Goal: Task Accomplishment & Management: Complete application form

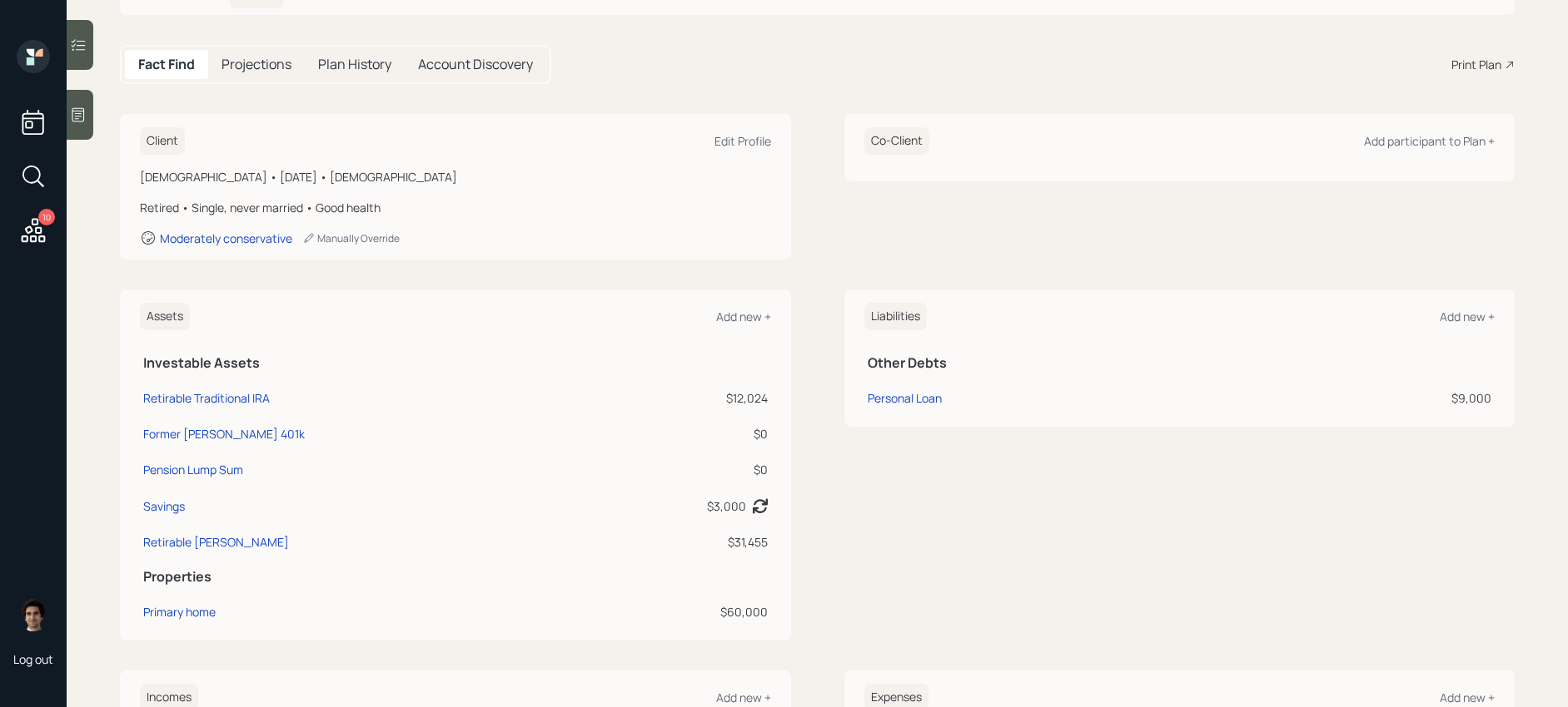
scroll to position [139, 0]
drag, startPoint x: 772, startPoint y: 382, endPoint x: 671, endPoint y: 383, distance: 101.0
click at [671, 383] on div "Assets Add new + Investable Assets Retirable Traditional IRA $12,024 Former [PE…" at bounding box center [455, 463] width 671 height 351
click at [671, 383] on td "$12,024" at bounding box center [681, 394] width 181 height 36
click at [163, 438] on div "Former Roth 401k" at bounding box center [224, 433] width 161 height 18
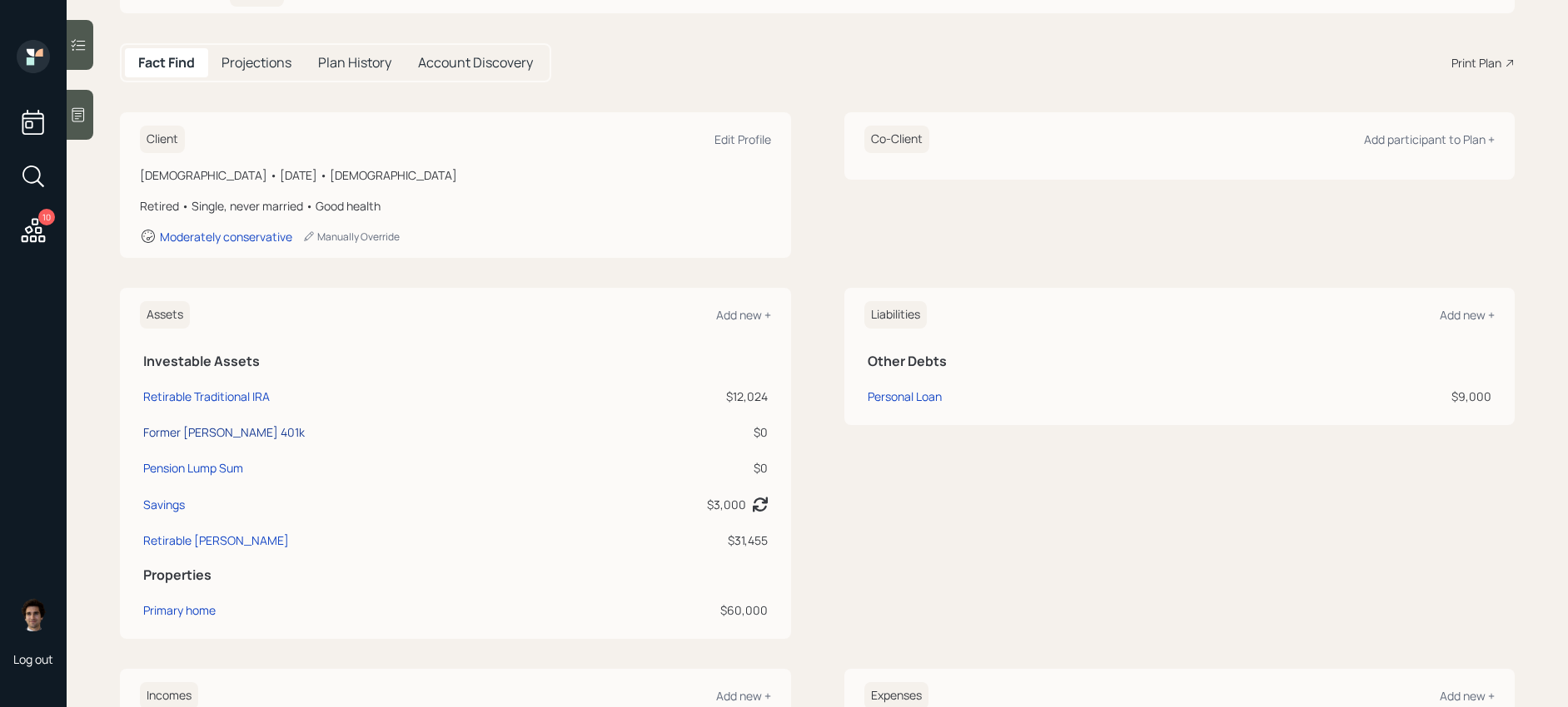
select select "roth_401k"
select select "balanced"
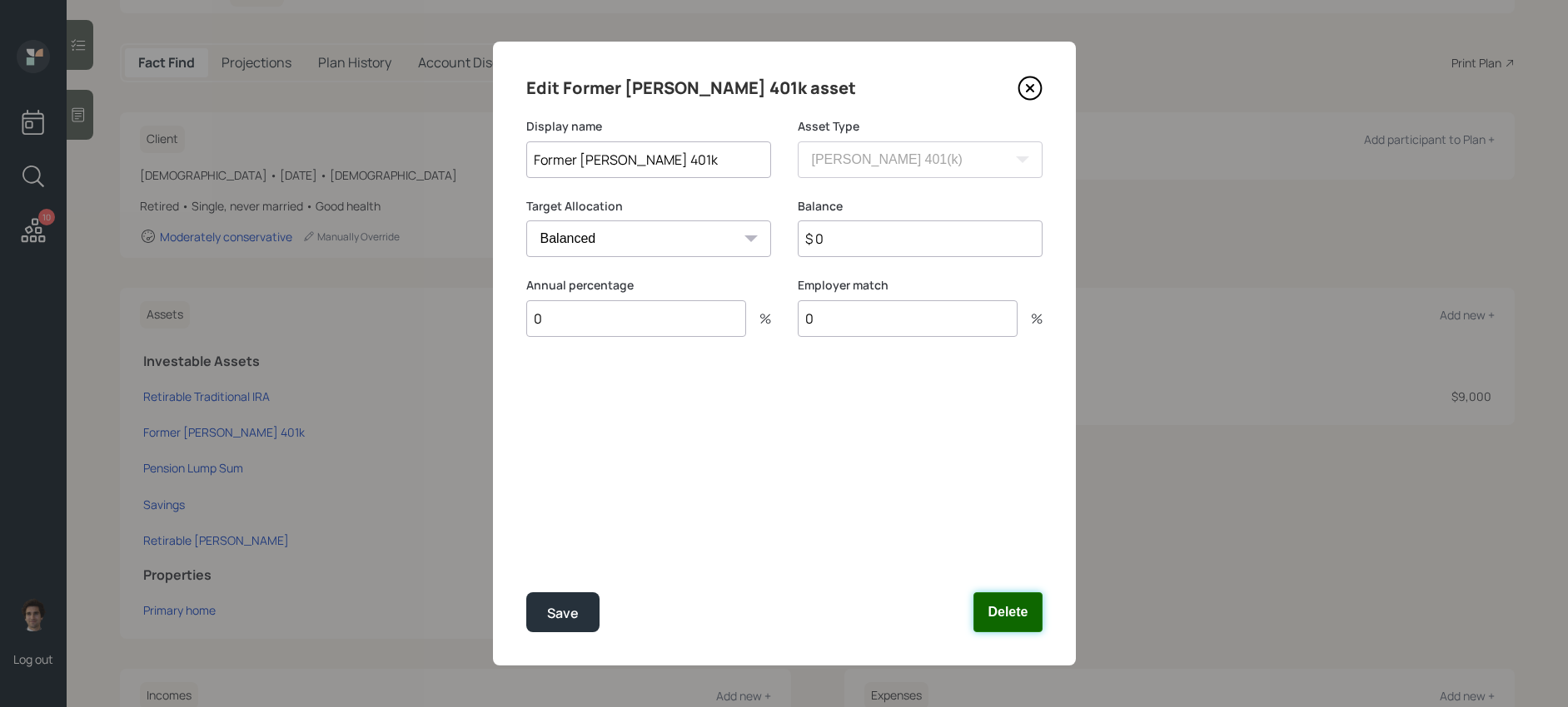
click at [1030, 625] on button "Delete" at bounding box center [1007, 612] width 69 height 40
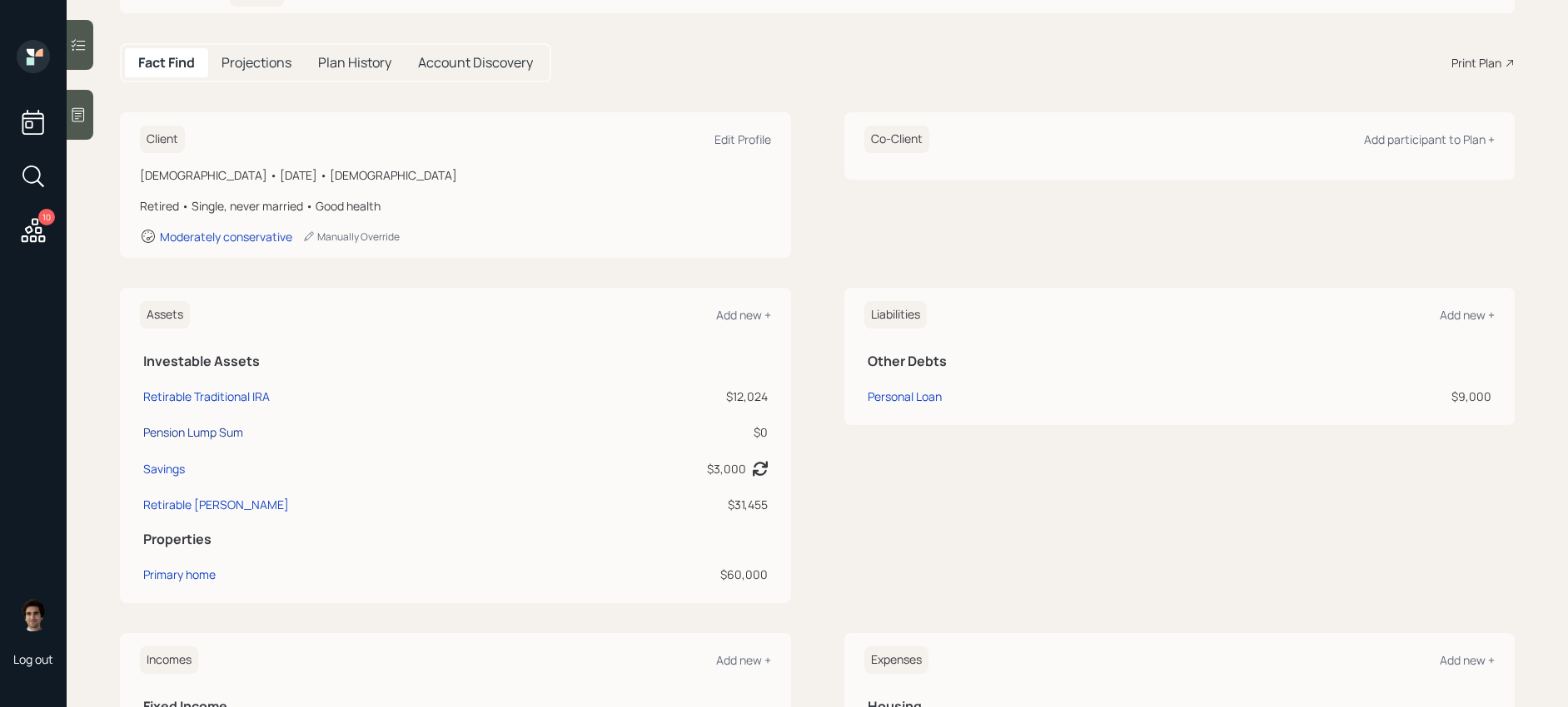
click at [218, 428] on div "Pension Lump Sum" at bounding box center [193, 433] width 100 height 18
select select "ira"
select select "balanced"
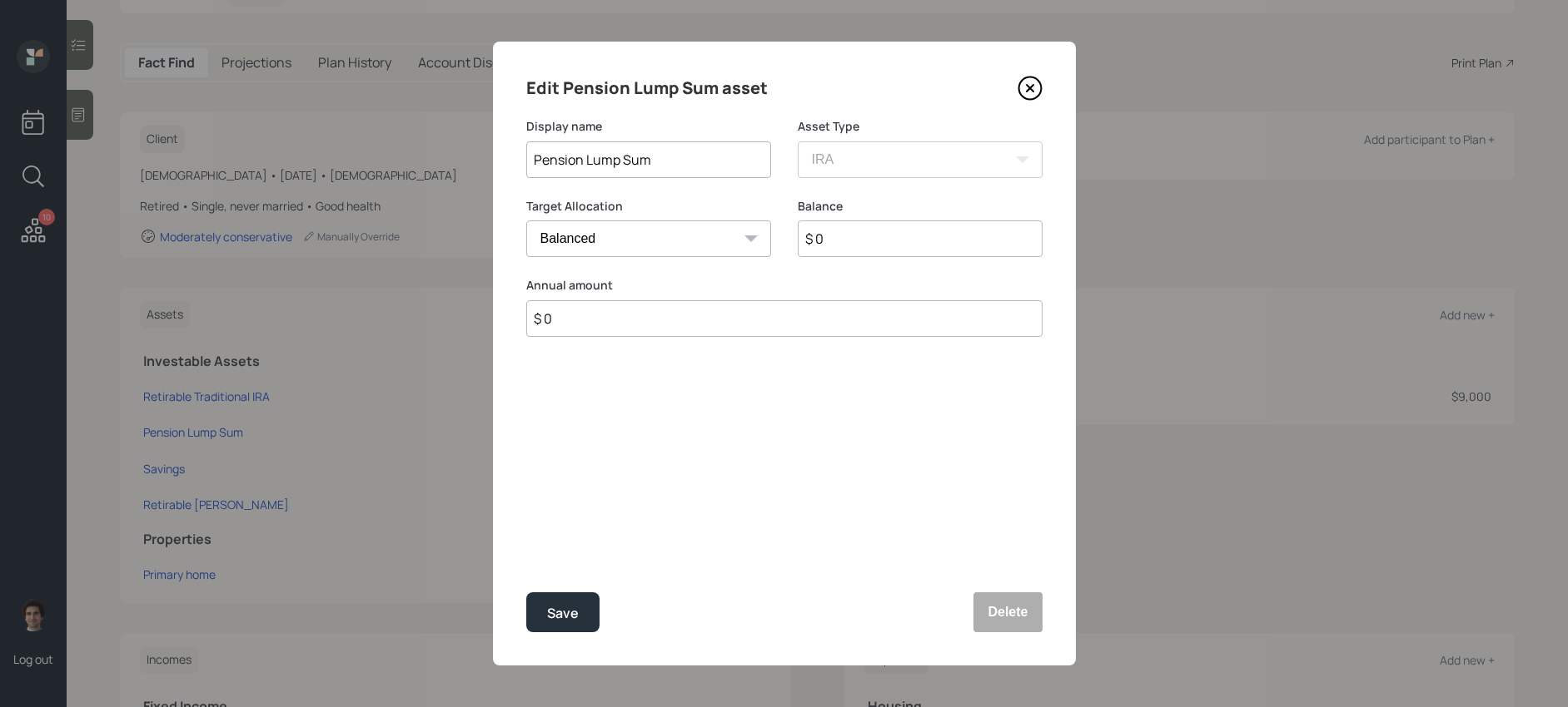
click at [1029, 632] on div "Edit Pension Lump Sum asset Display name Pension Lump Sum Asset Type SEP IRA IR…" at bounding box center [784, 354] width 583 height 624
click at [1029, 612] on button "Delete" at bounding box center [1007, 612] width 69 height 40
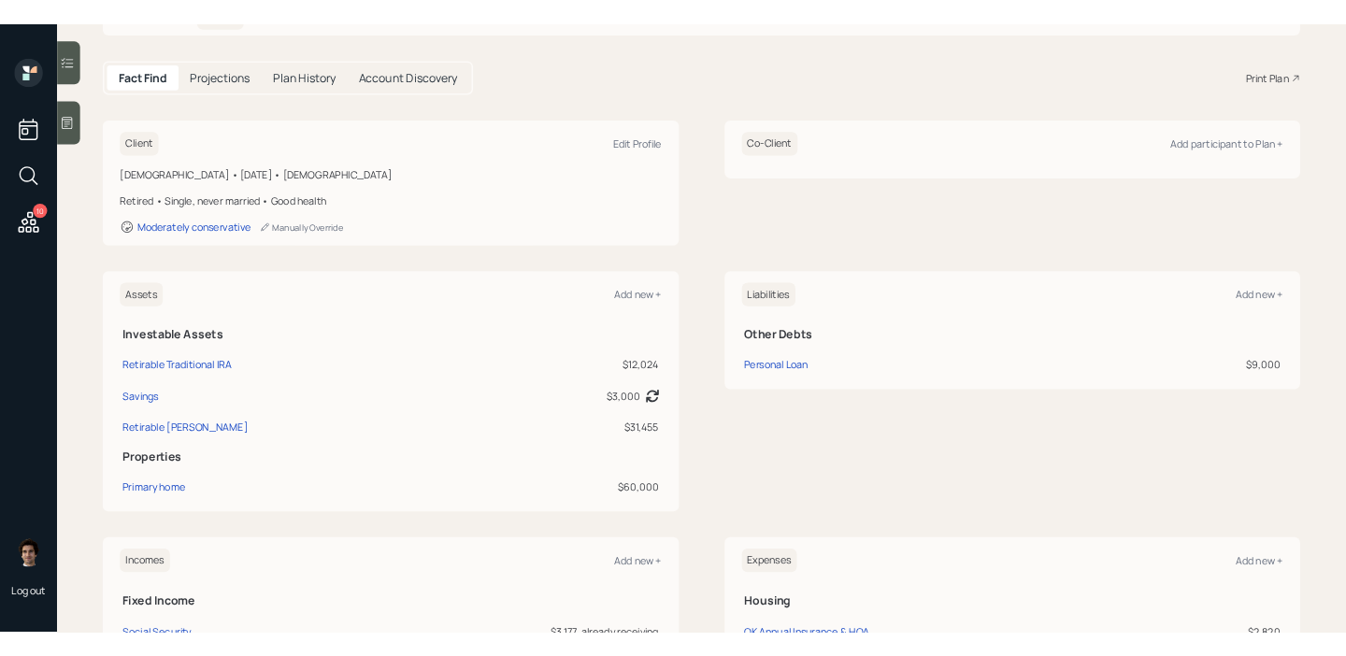
scroll to position [155, 0]
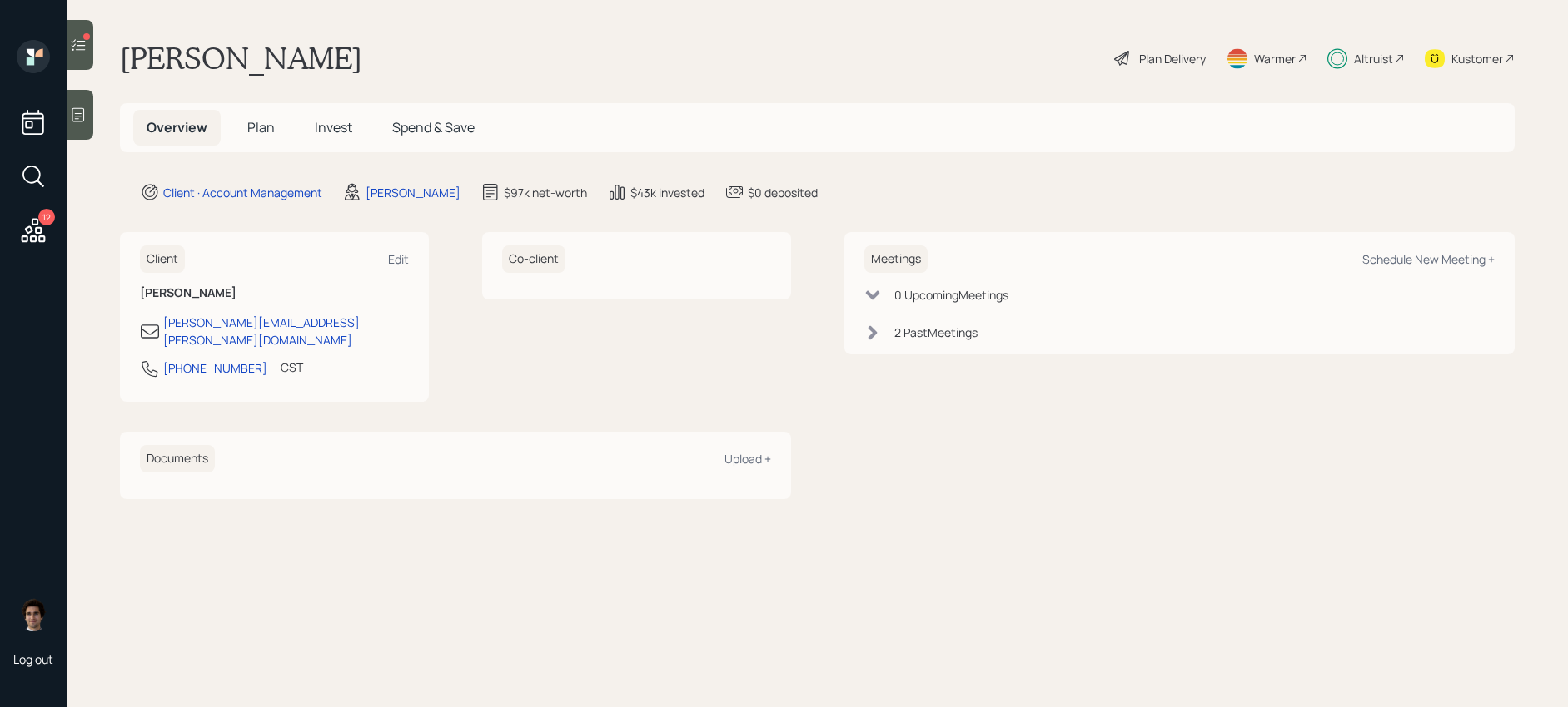
click at [330, 138] on h5 "Invest" at bounding box center [333, 127] width 64 height 36
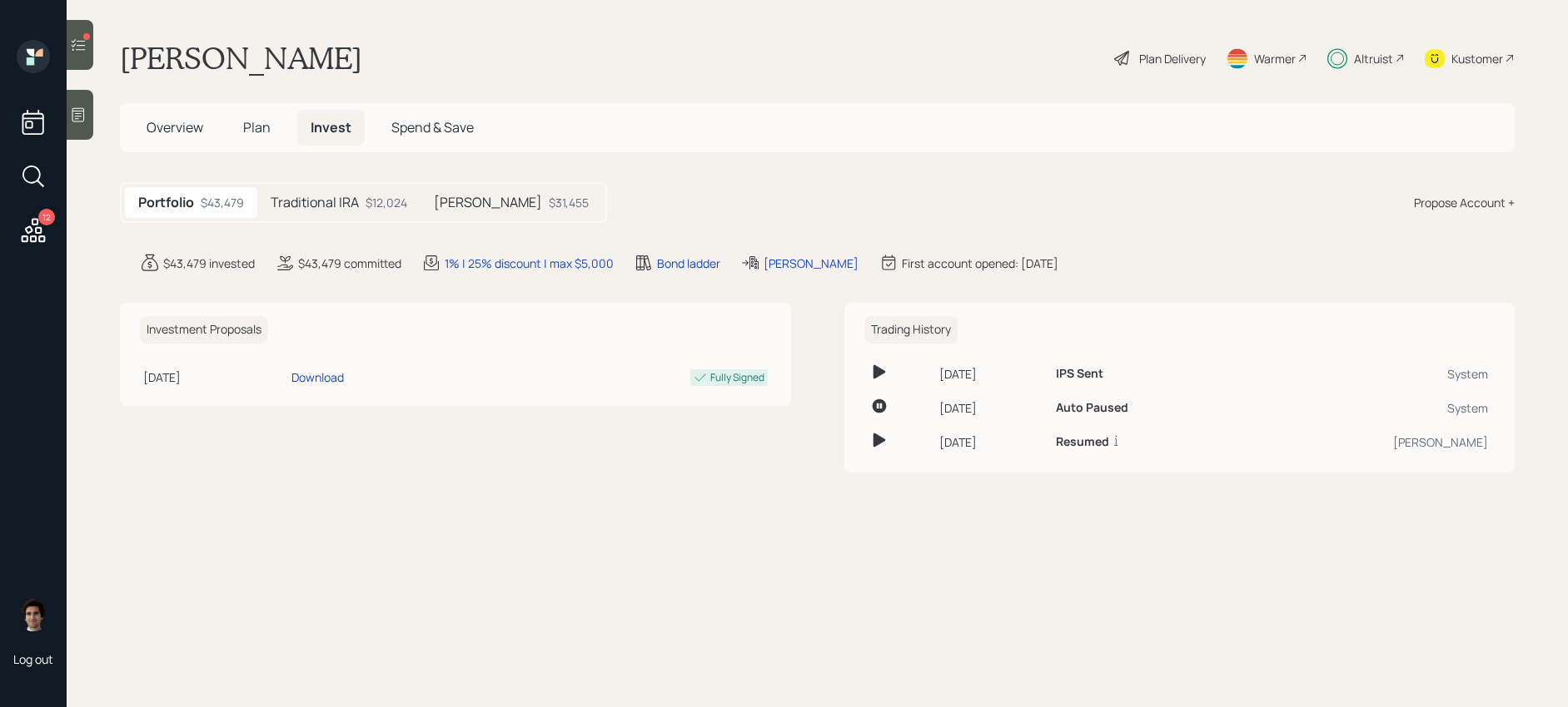
click at [1178, 50] on div "Plan Delivery" at bounding box center [1172, 59] width 67 height 18
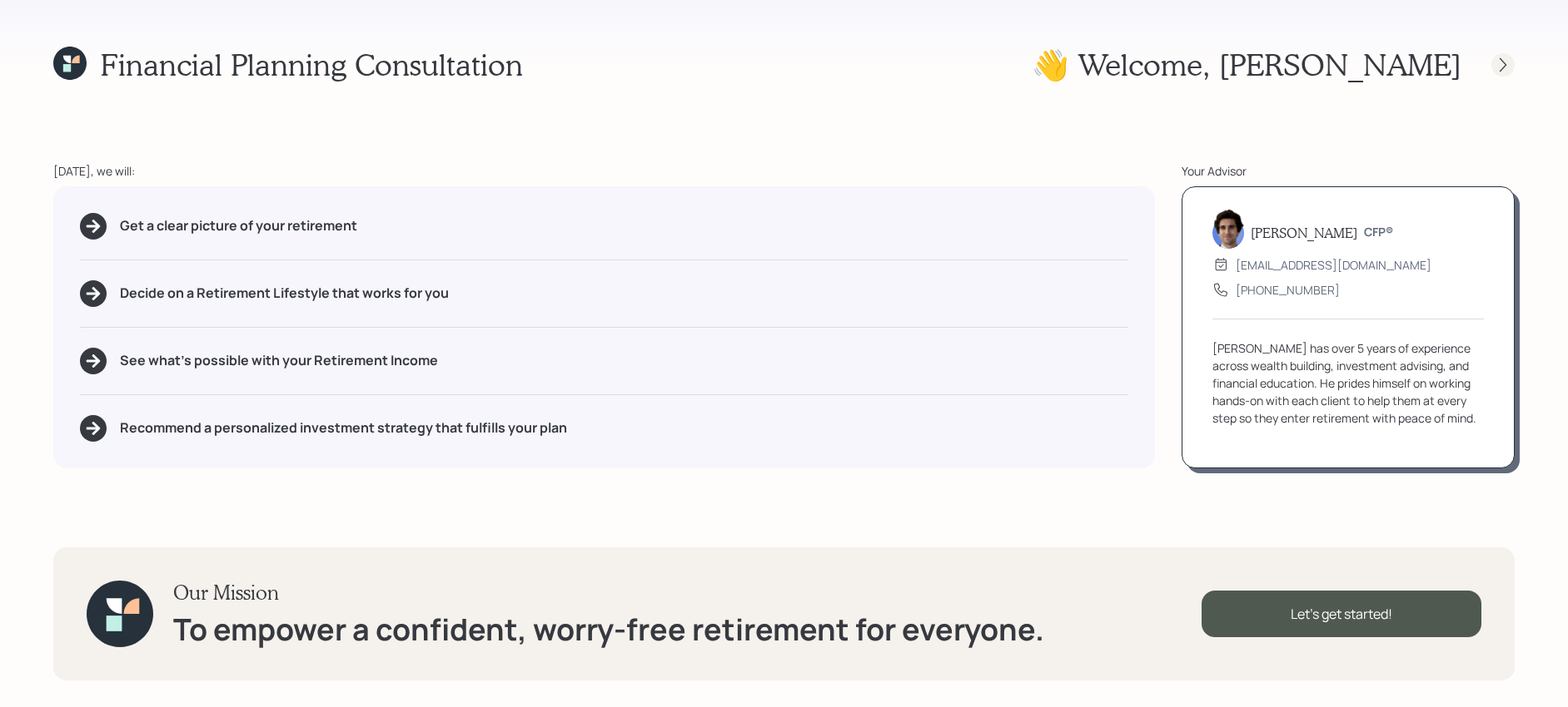
click at [1499, 58] on icon at bounding box center [1502, 64] width 6 height 14
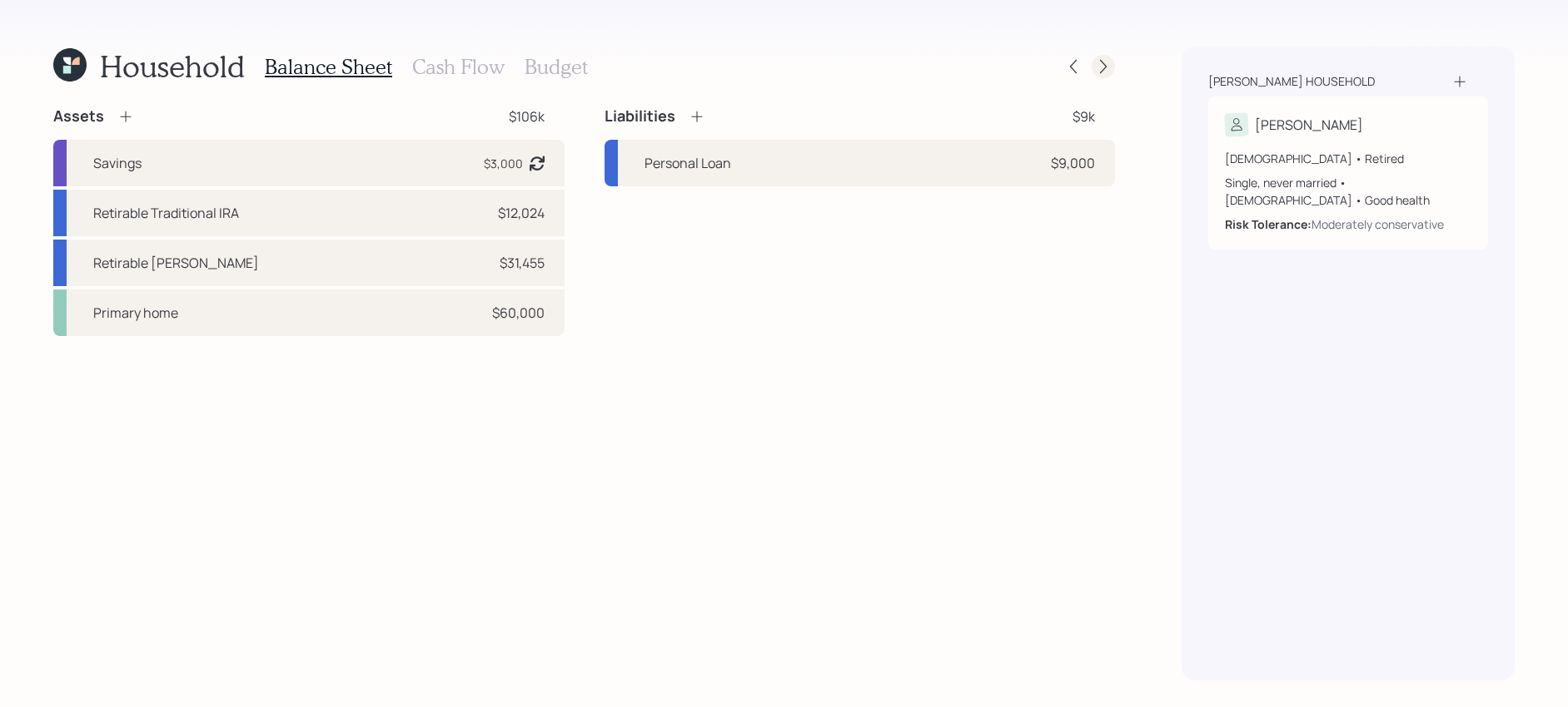
click at [1094, 71] on div at bounding box center [1103, 67] width 23 height 23
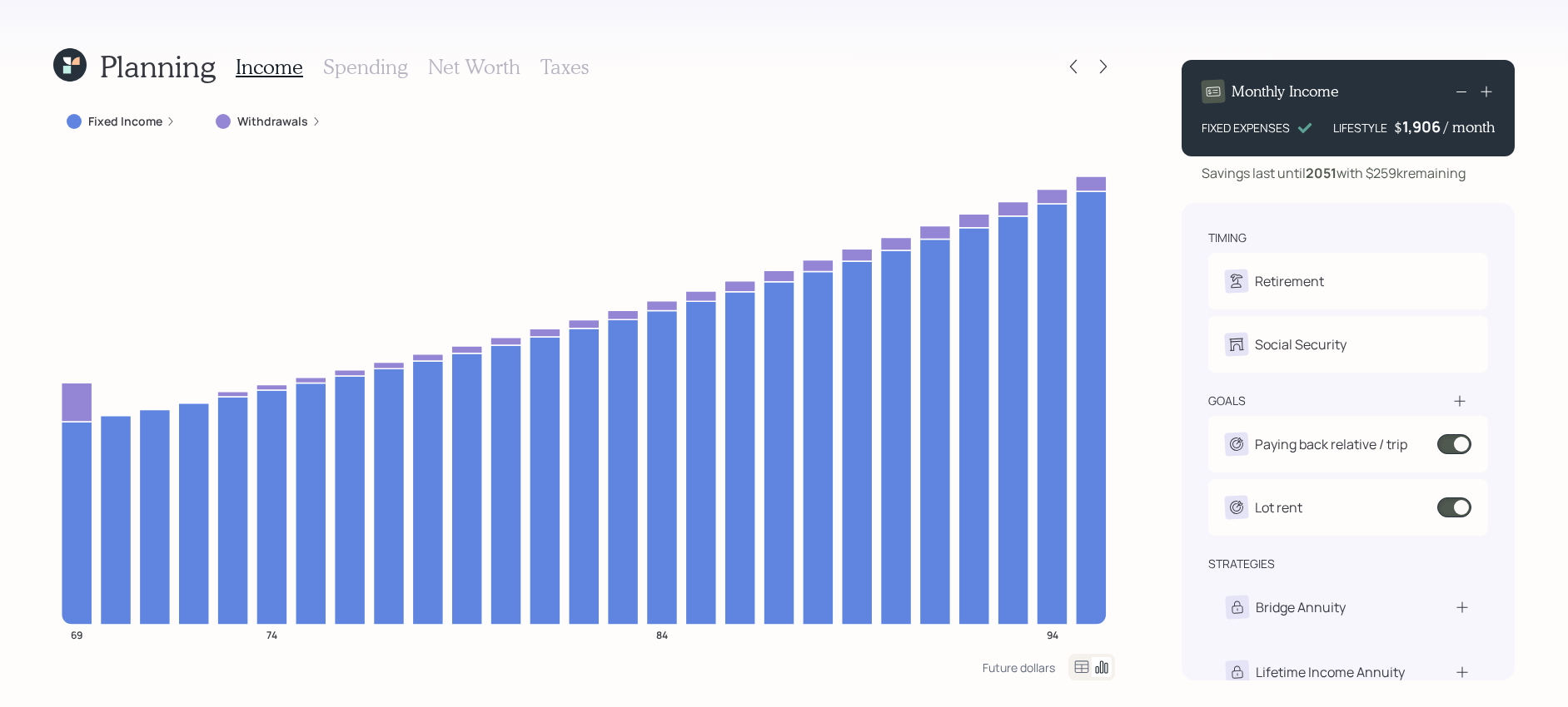
click at [376, 83] on div "Income Spending Net Worth Taxes" at bounding box center [412, 66] width 353 height 40
click at [376, 73] on h3 "Spending" at bounding box center [365, 67] width 85 height 24
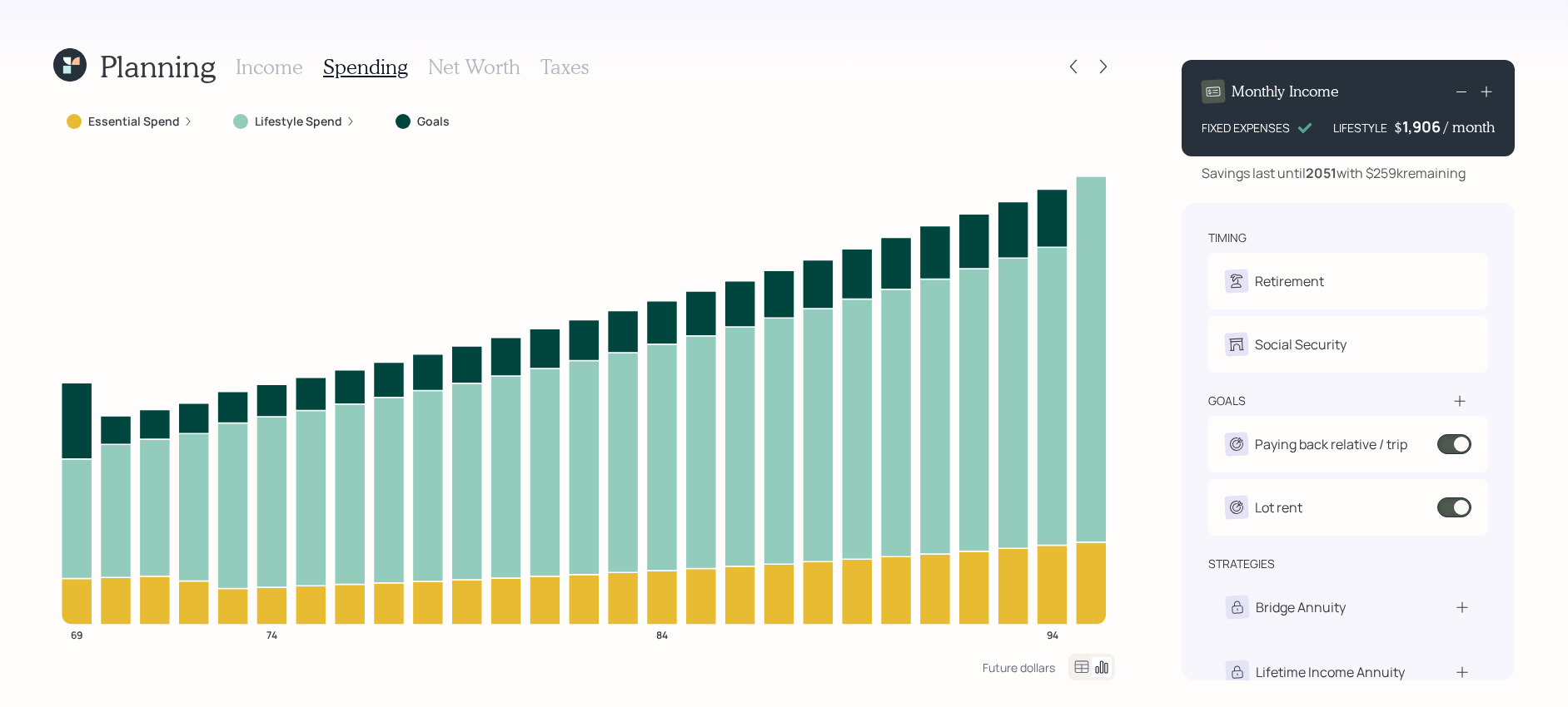
click at [1083, 669] on icon at bounding box center [1082, 667] width 14 height 12
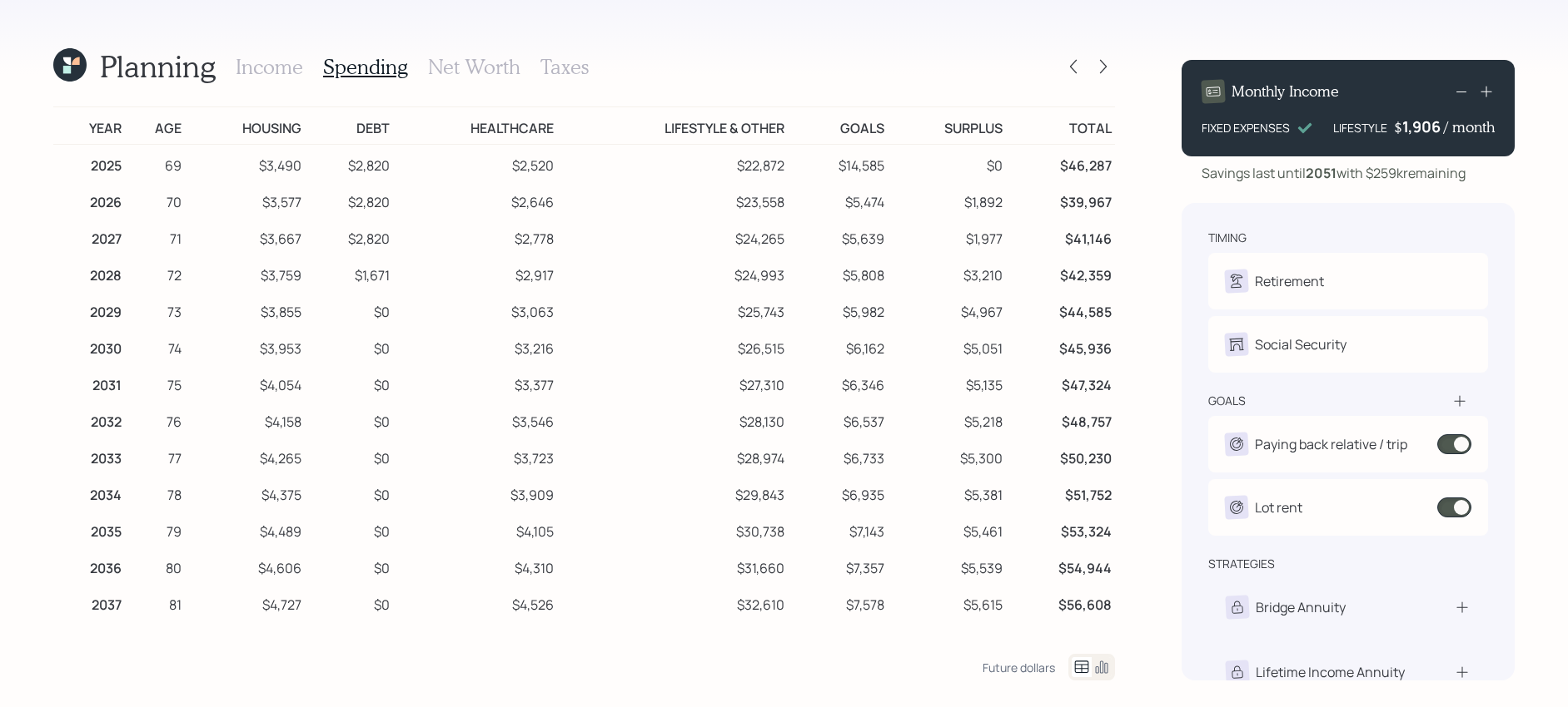
click at [274, 77] on h3 "Income" at bounding box center [269, 67] width 68 height 24
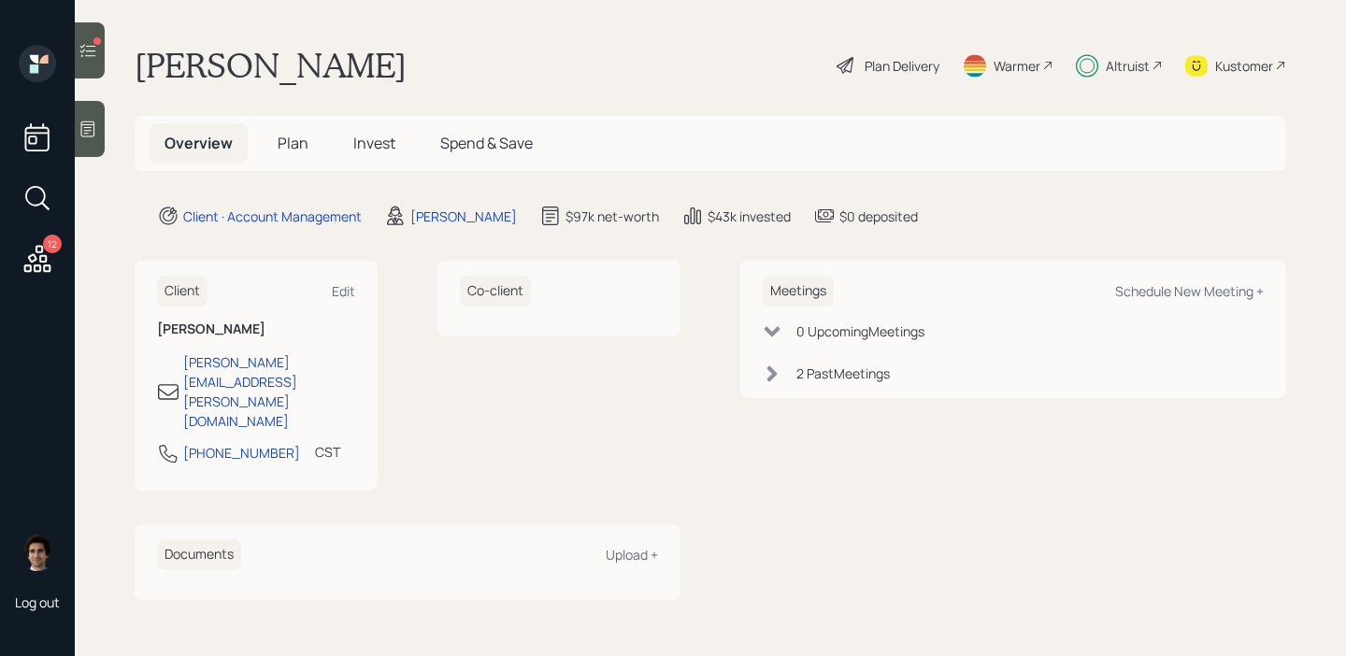
click at [78, 268] on main "Tina Saunders Plan Delivery Warmer Altruist Kustomer Overview Plan Invest Spend…" at bounding box center [710, 328] width 1271 height 656
click at [37, 268] on icon at bounding box center [38, 259] width 34 height 34
click at [281, 142] on span "Plan" at bounding box center [293, 143] width 31 height 21
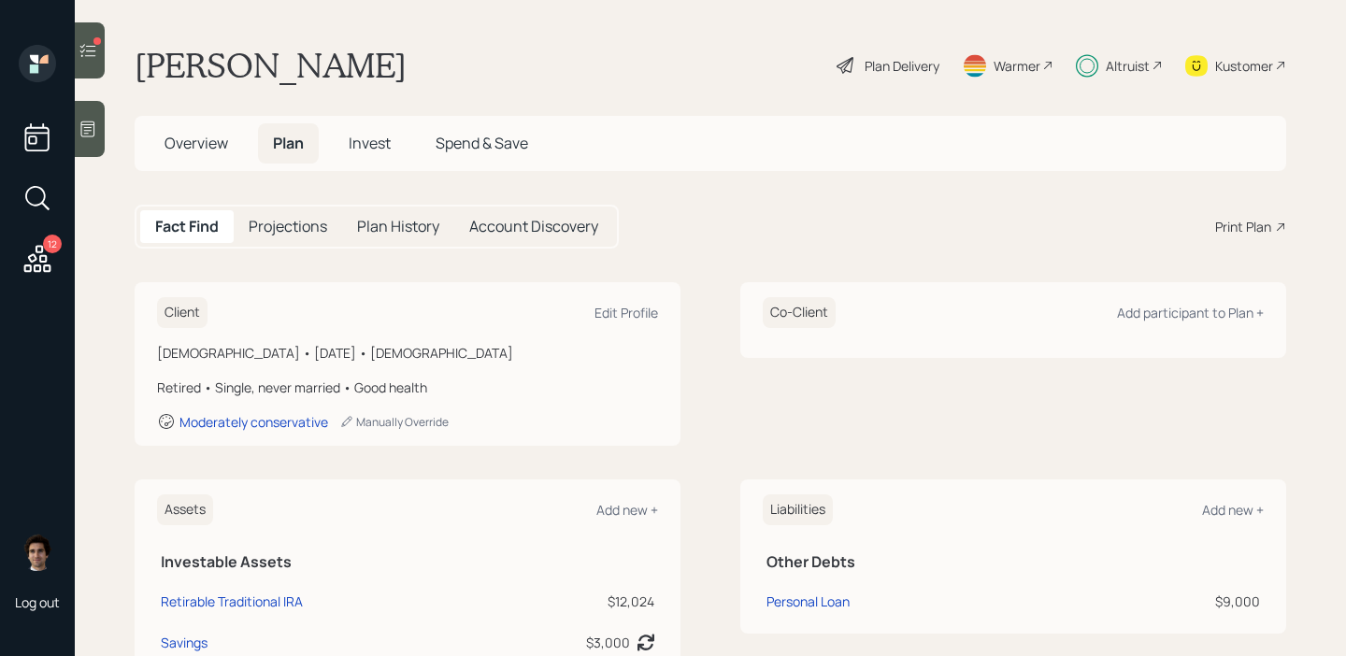
click at [926, 64] on div "Plan Delivery" at bounding box center [901, 66] width 75 height 20
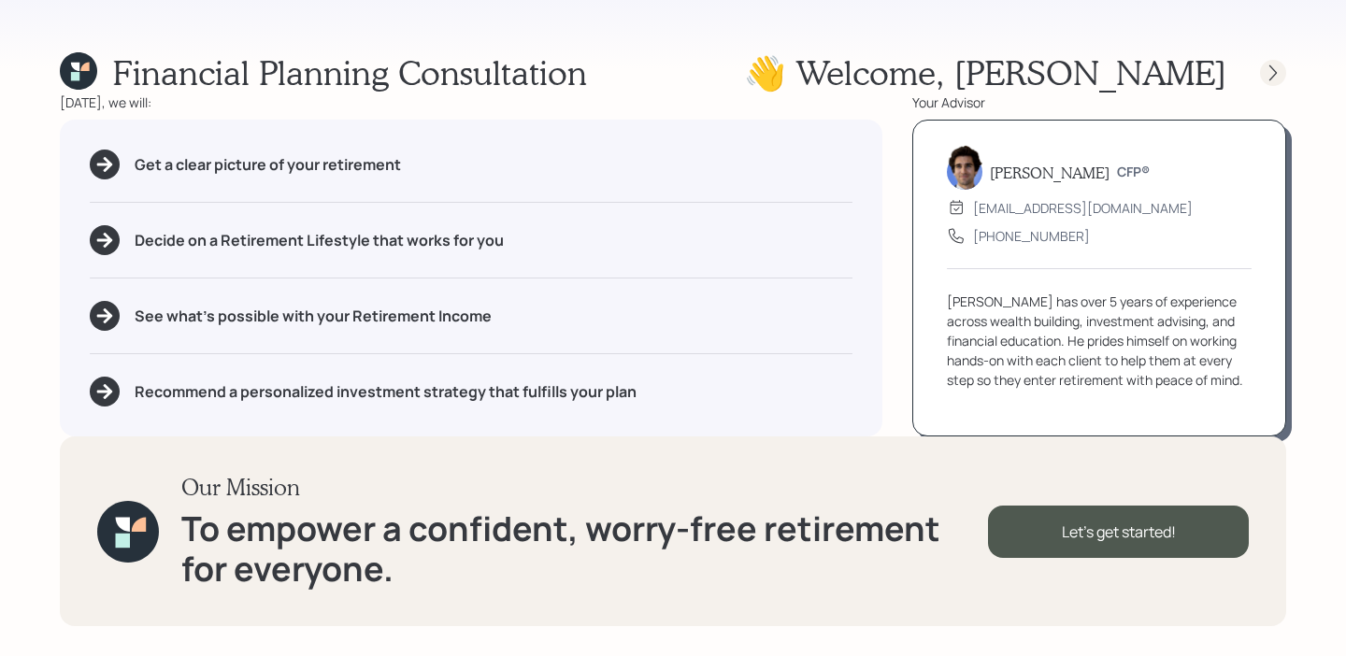
click at [1263, 80] on icon at bounding box center [1272, 73] width 19 height 19
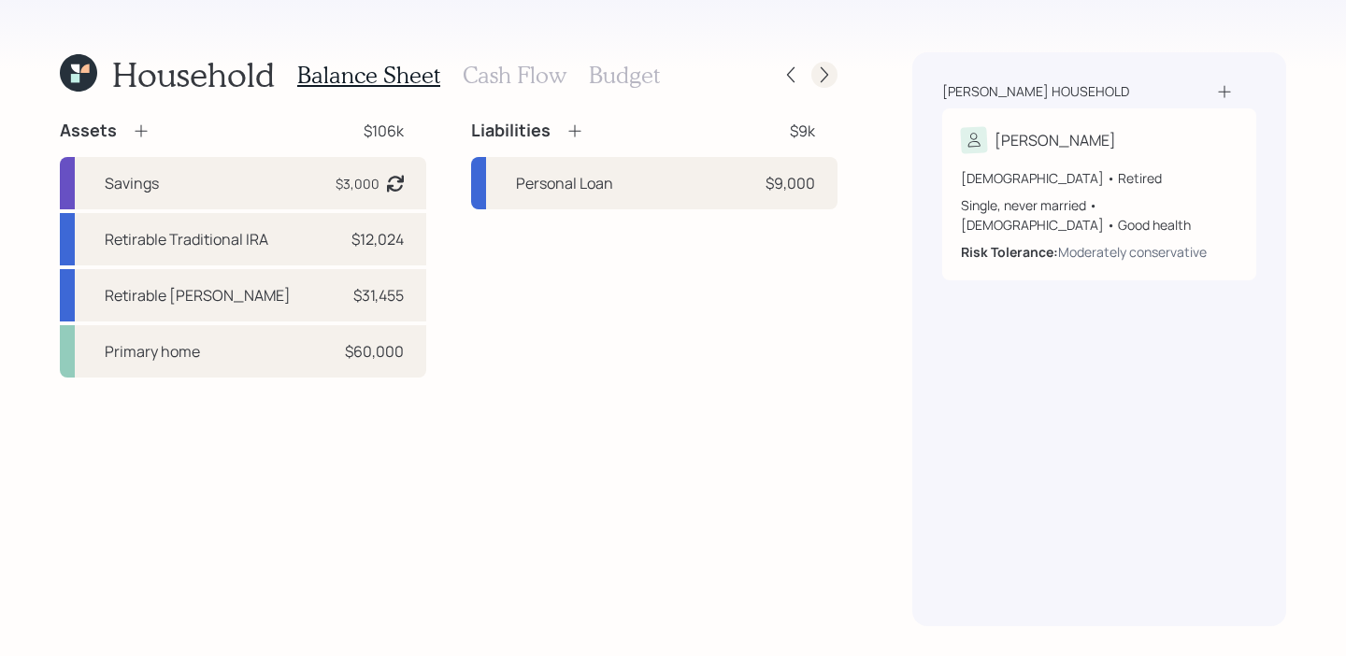
click at [825, 78] on icon at bounding box center [824, 74] width 19 height 19
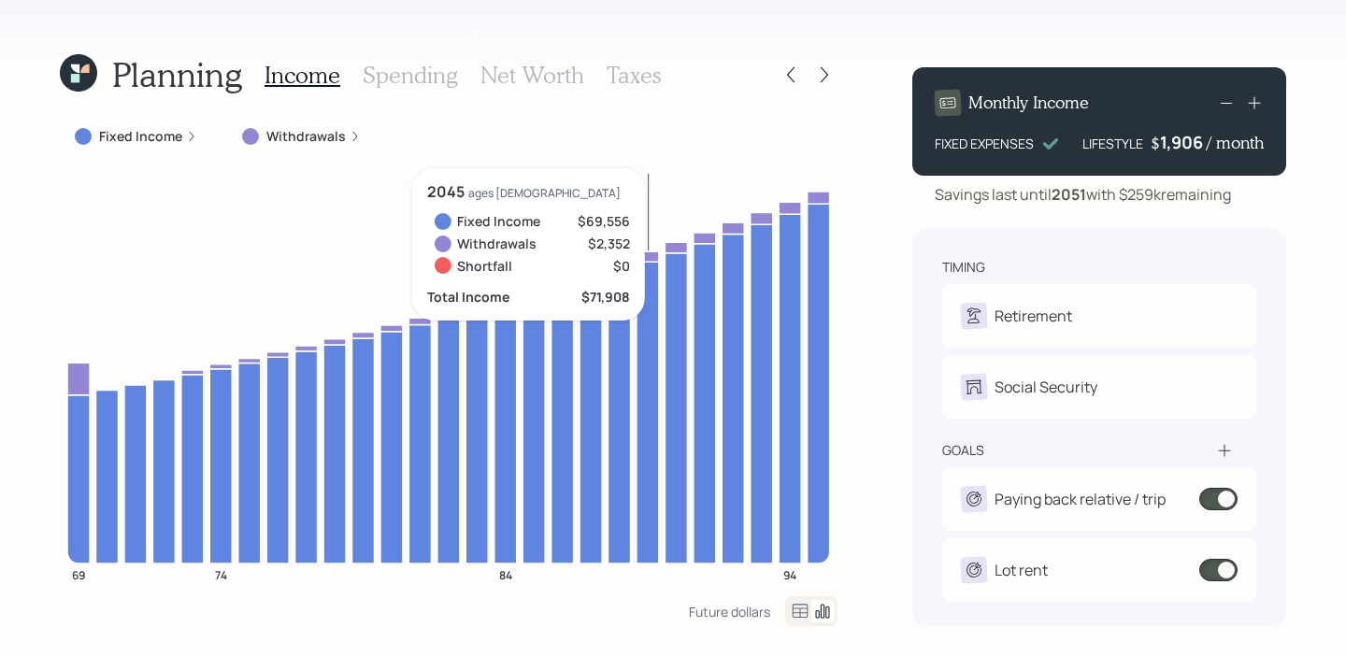
click at [439, 67] on h3 "Spending" at bounding box center [410, 75] width 95 height 27
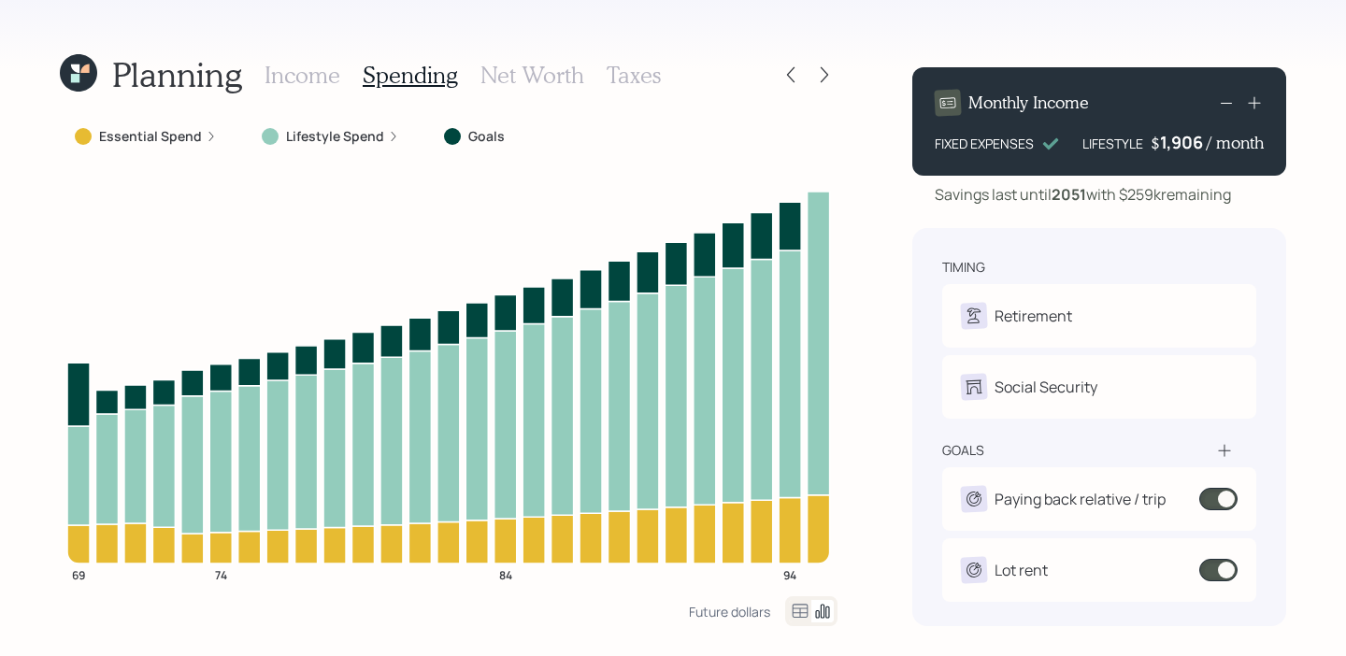
click at [801, 613] on icon at bounding box center [800, 611] width 22 height 22
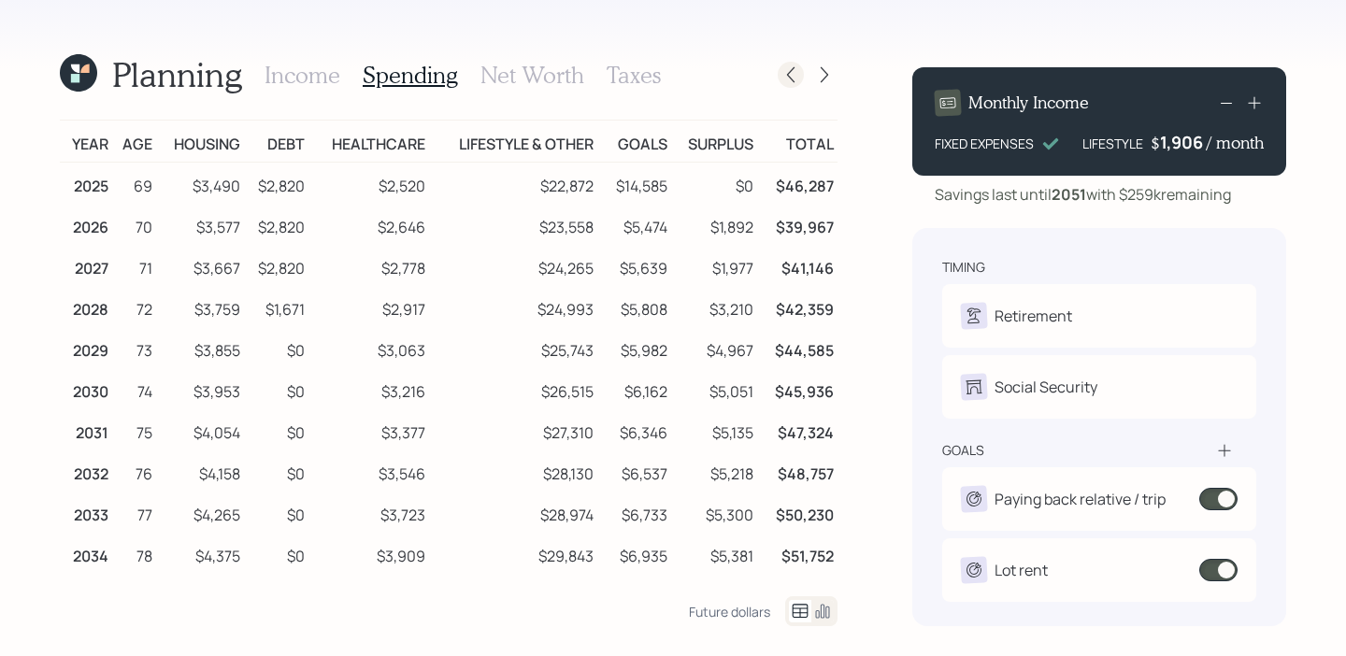
click at [786, 78] on icon at bounding box center [790, 74] width 19 height 19
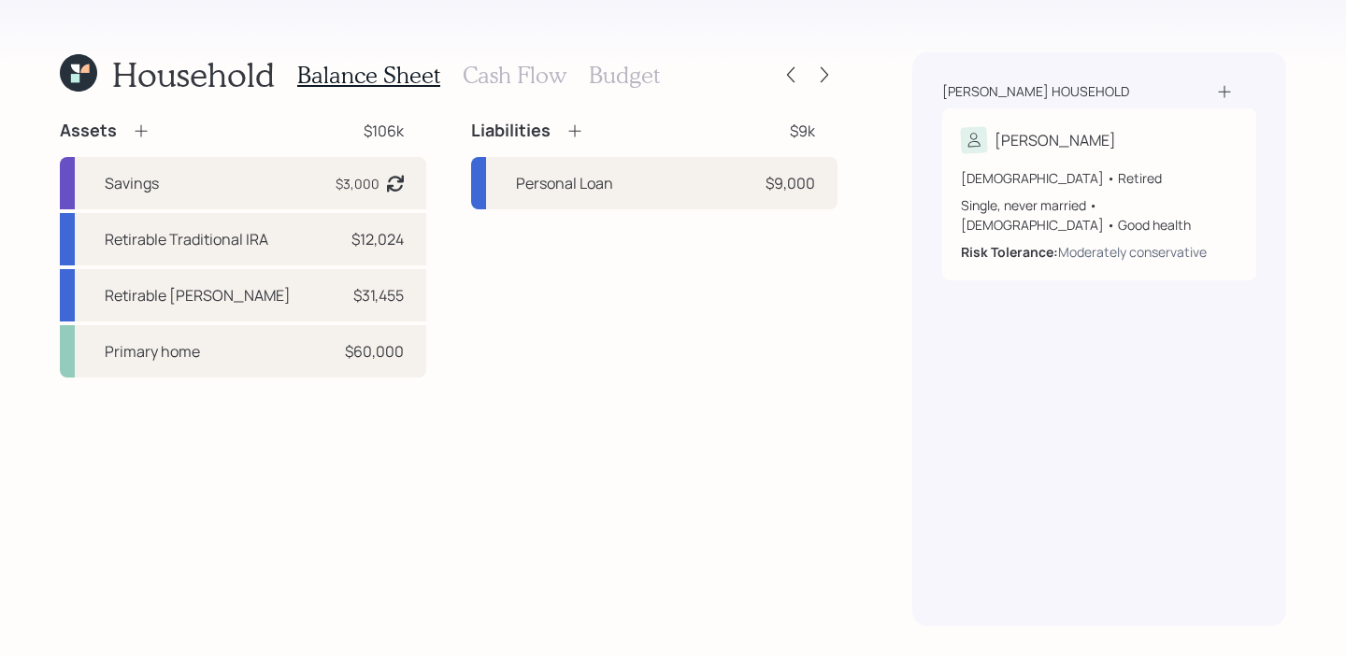
click at [76, 55] on icon at bounding box center [78, 72] width 37 height 37
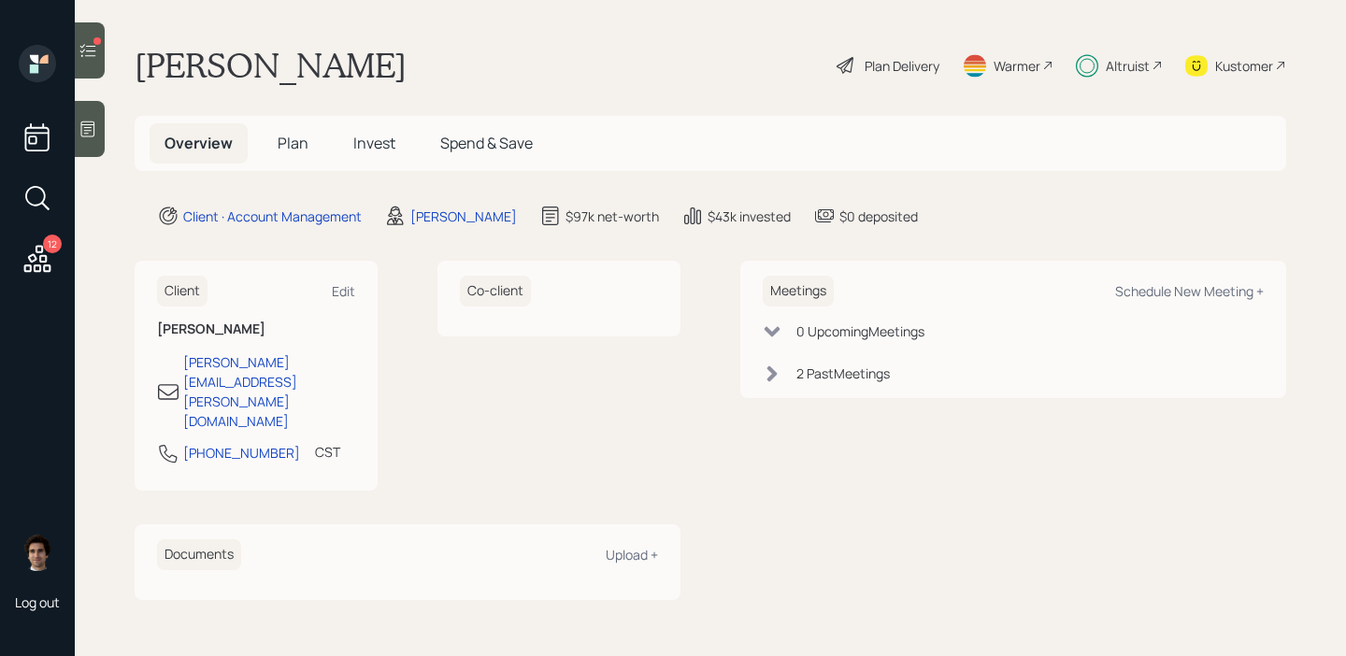
click at [385, 149] on span "Invest" at bounding box center [374, 143] width 42 height 21
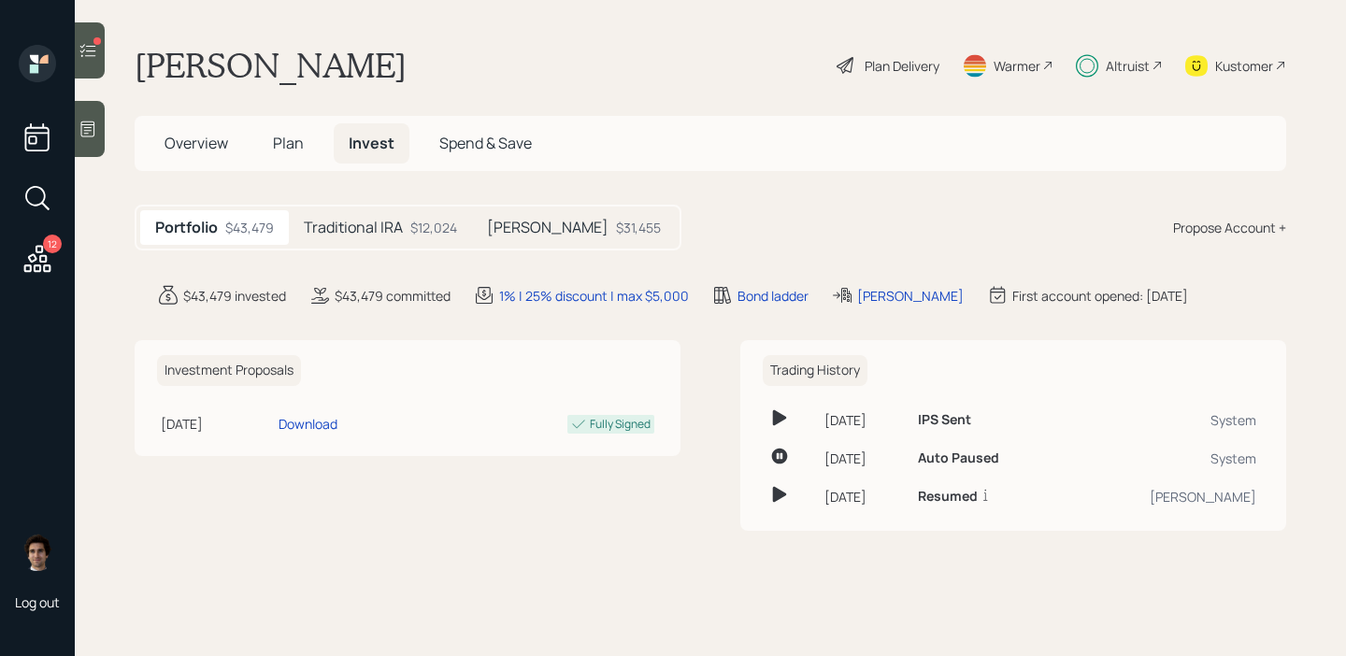
click at [428, 229] on div "$12,024" at bounding box center [433, 228] width 47 height 20
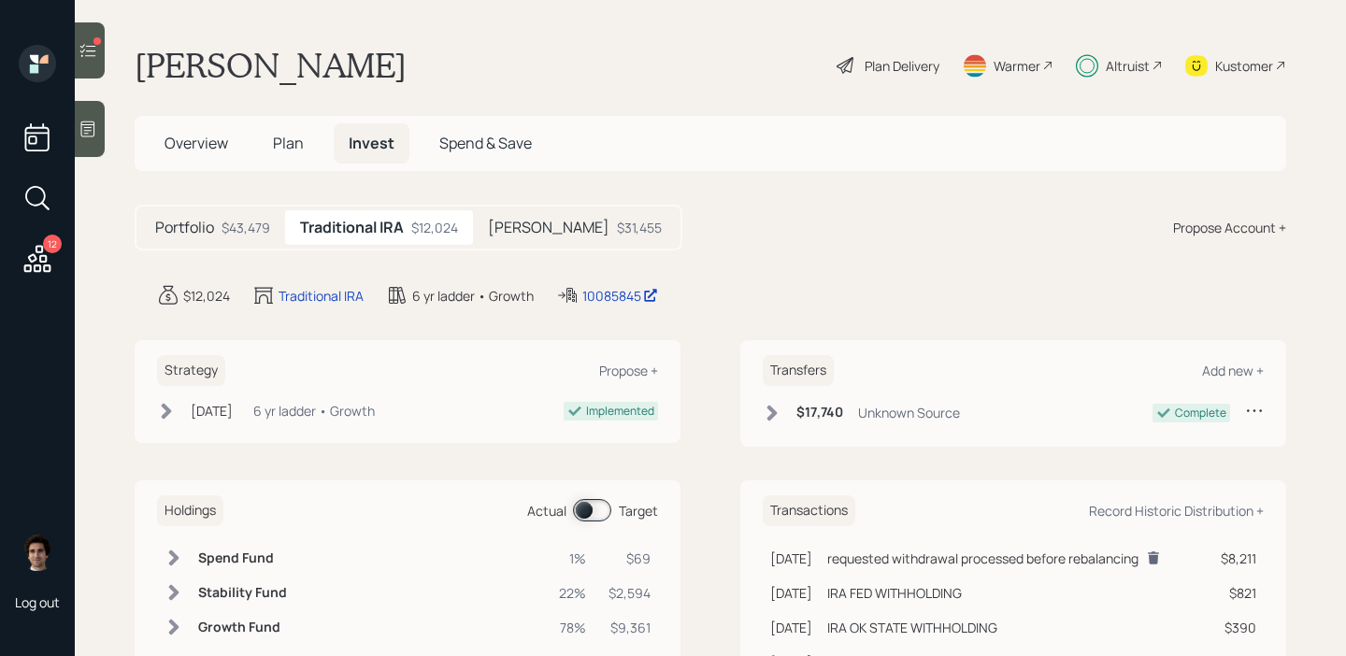
scroll to position [83, 0]
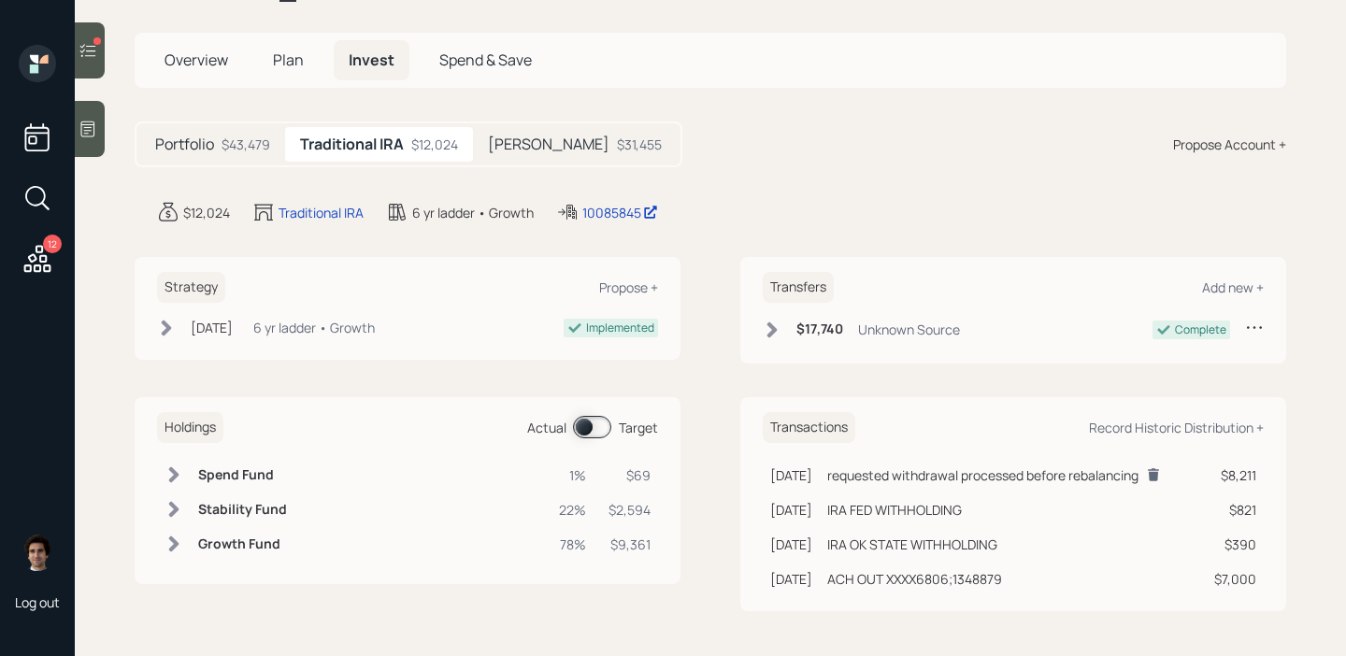
click at [576, 421] on span at bounding box center [592, 427] width 38 height 22
click at [606, 432] on span at bounding box center [592, 427] width 38 height 22
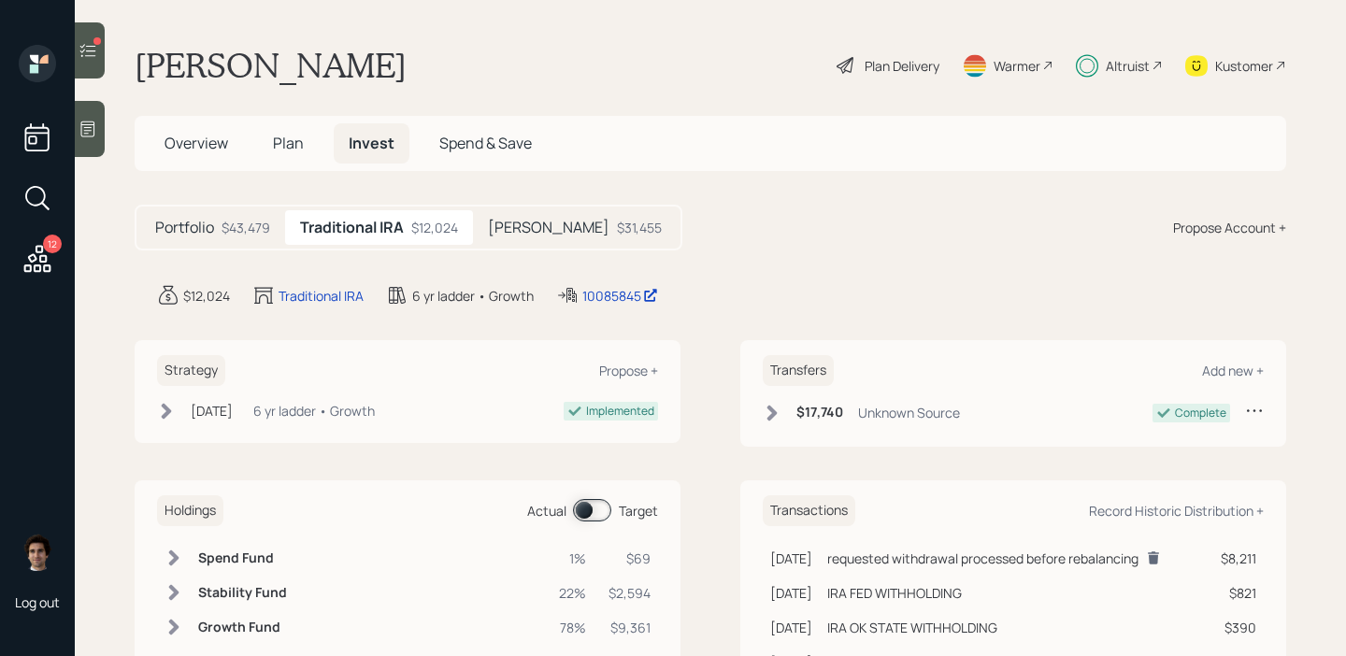
click at [924, 66] on div "Plan Delivery" at bounding box center [901, 66] width 75 height 20
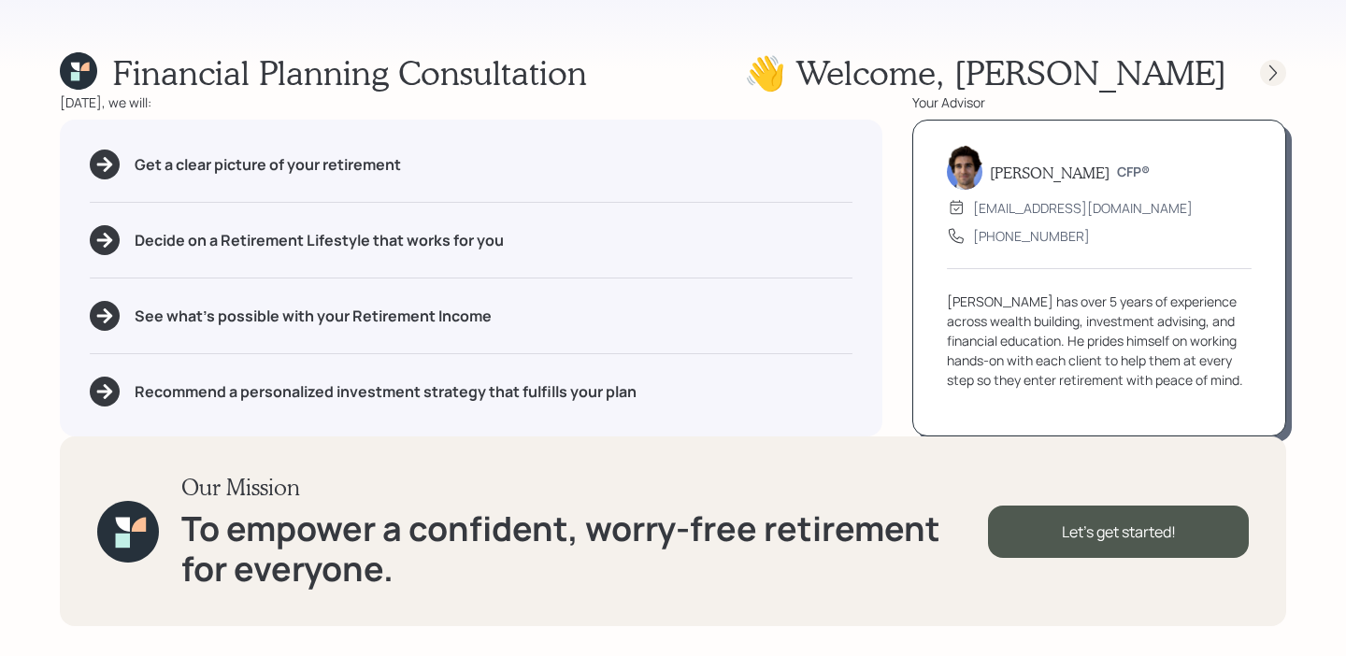
click at [1262, 74] on div at bounding box center [1273, 73] width 26 height 26
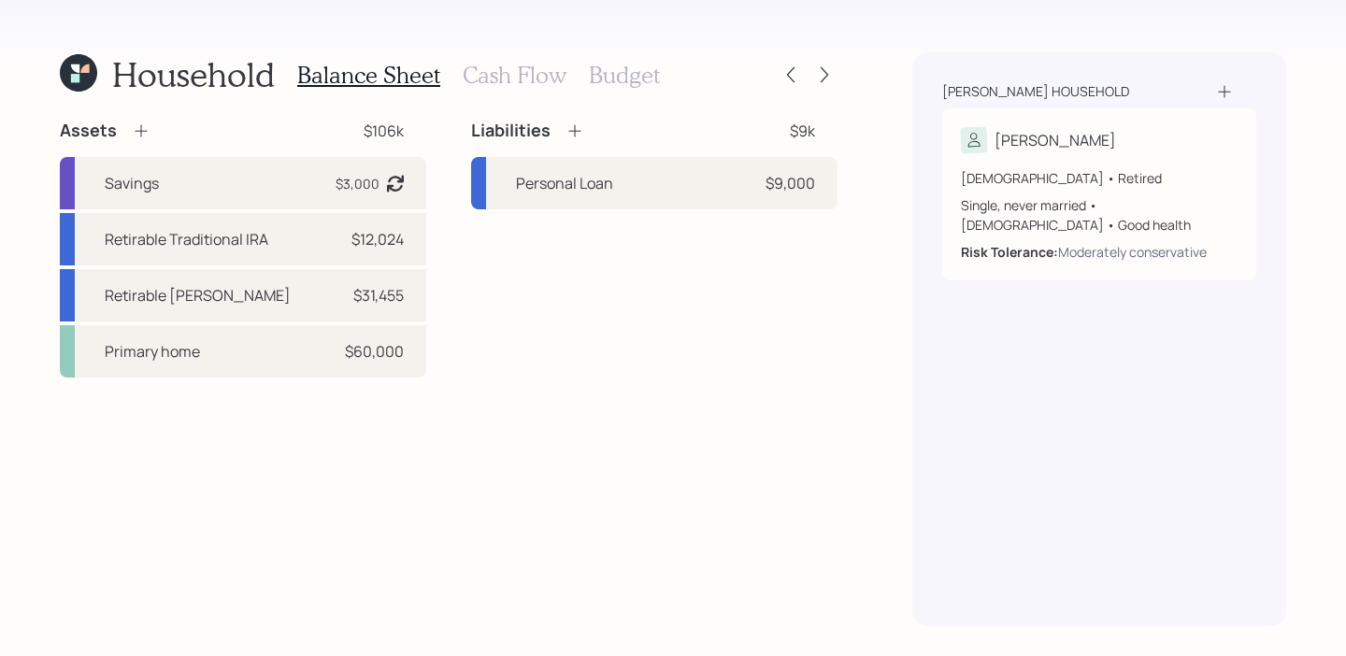
click at [844, 76] on div "Household Balance Sheet Cash Flow Budget Assets $106k Savings $3,000 Asset bala…" at bounding box center [673, 328] width 1346 height 656
click at [822, 73] on icon at bounding box center [824, 74] width 19 height 19
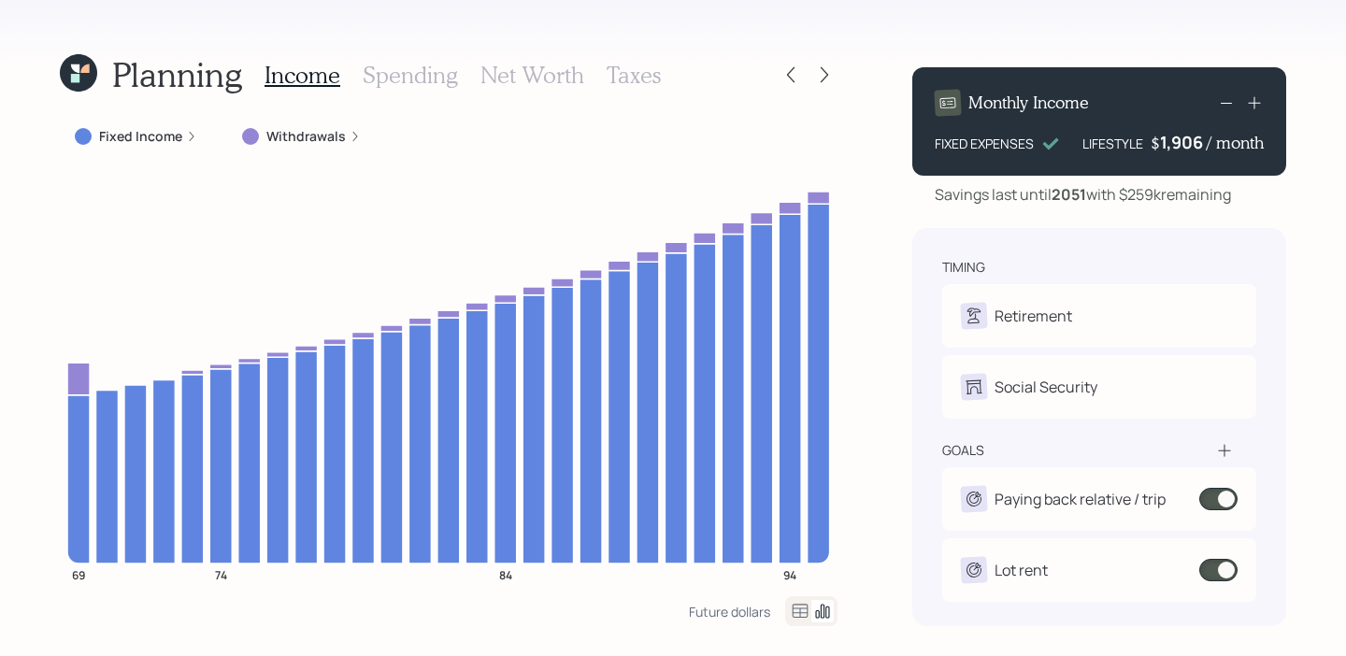
click at [822, 73] on icon at bounding box center [824, 74] width 19 height 19
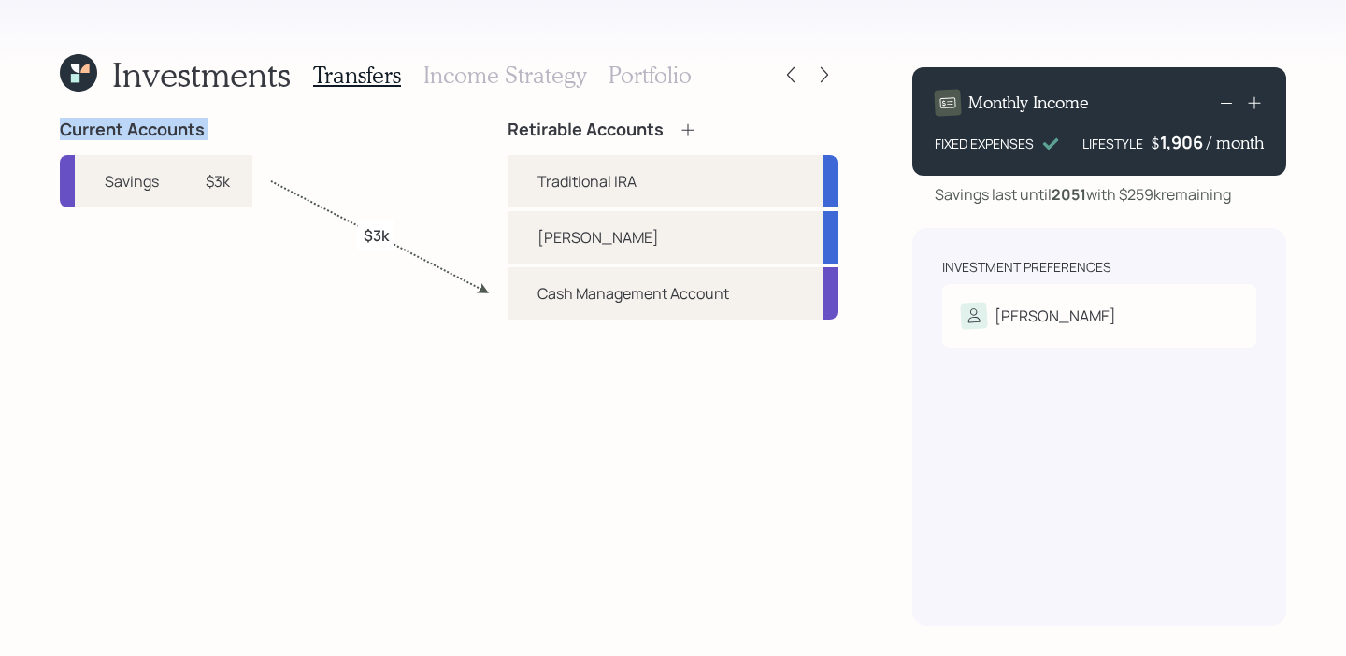
click at [822, 73] on icon at bounding box center [824, 74] width 19 height 19
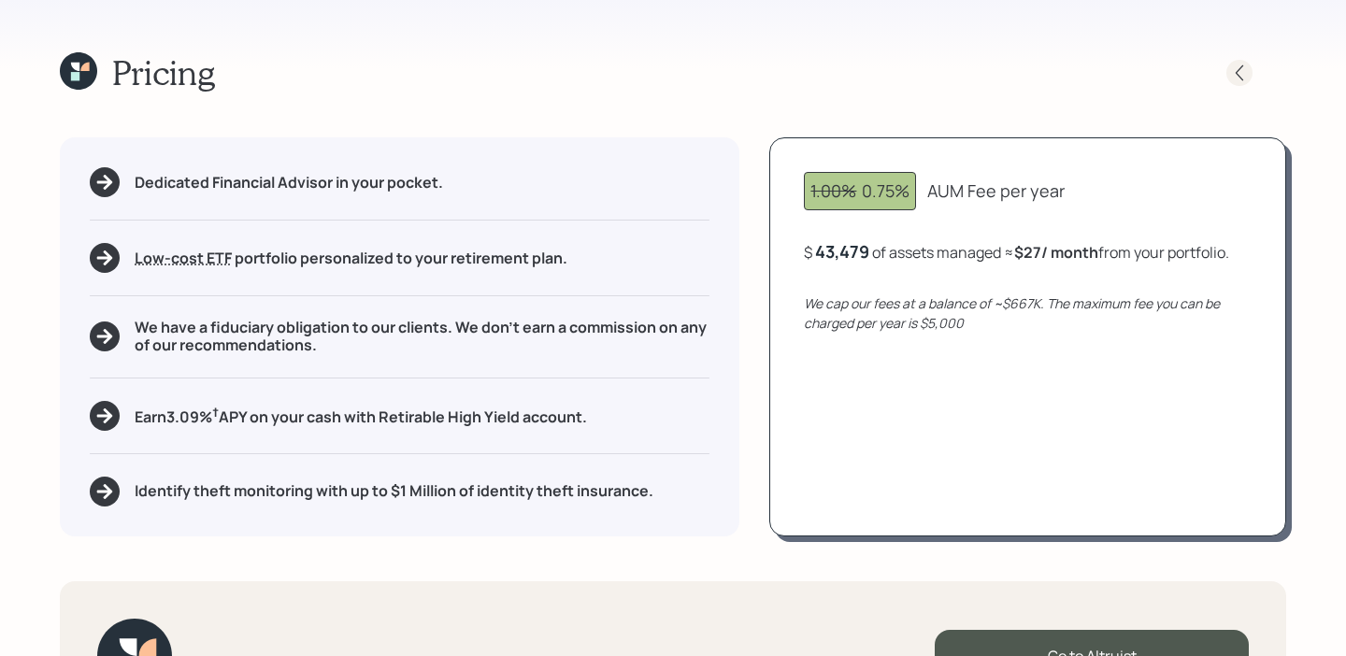
click at [1234, 82] on div at bounding box center [1239, 73] width 26 height 26
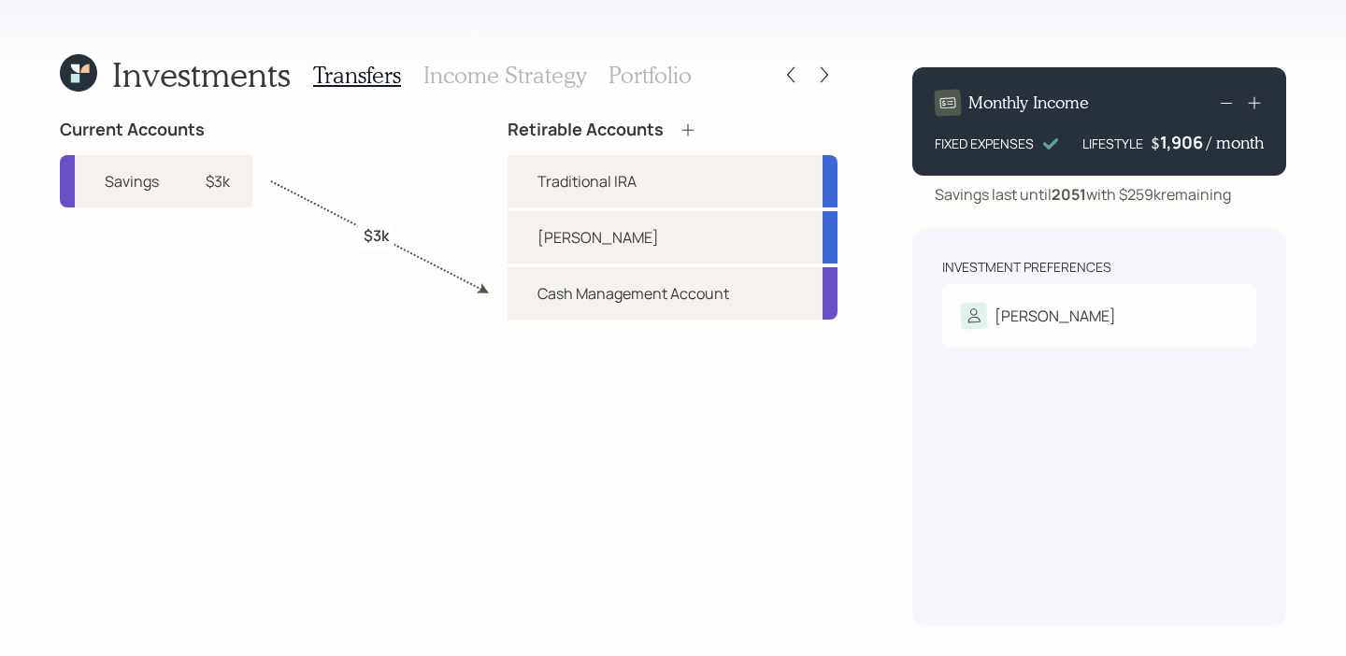
click at [660, 67] on h3 "Portfolio" at bounding box center [649, 75] width 83 height 27
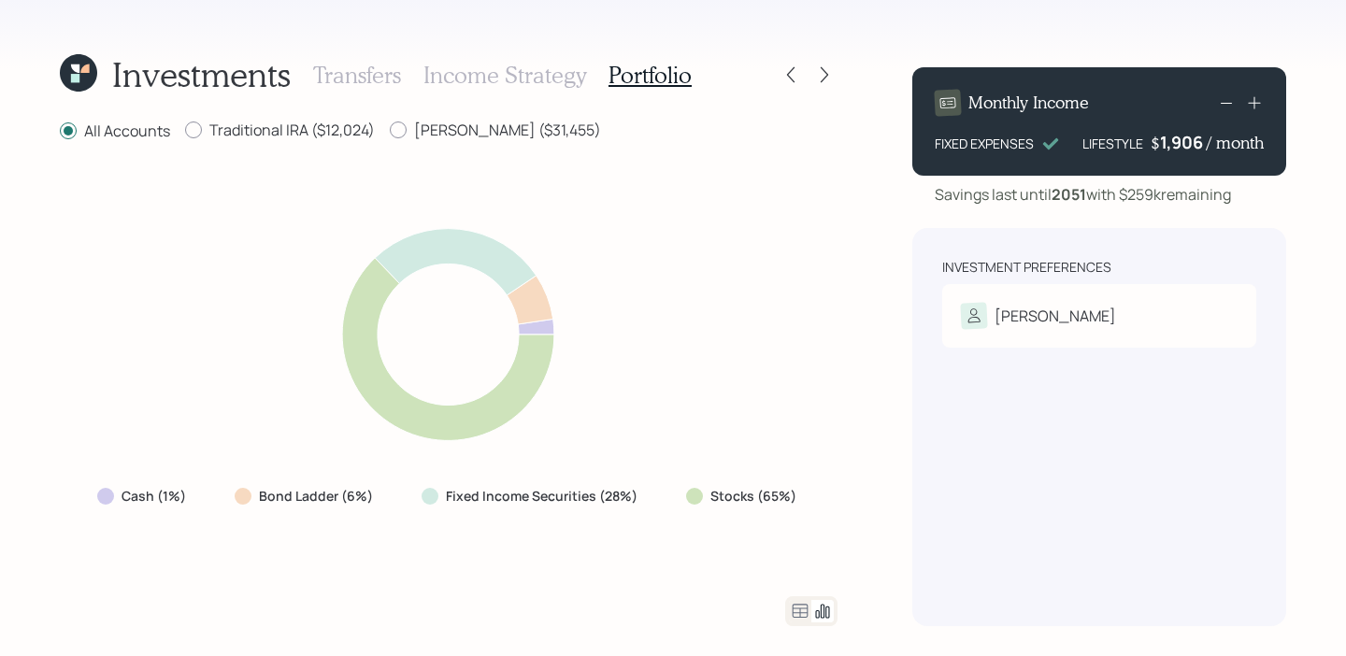
click at [804, 619] on icon at bounding box center [800, 611] width 22 height 22
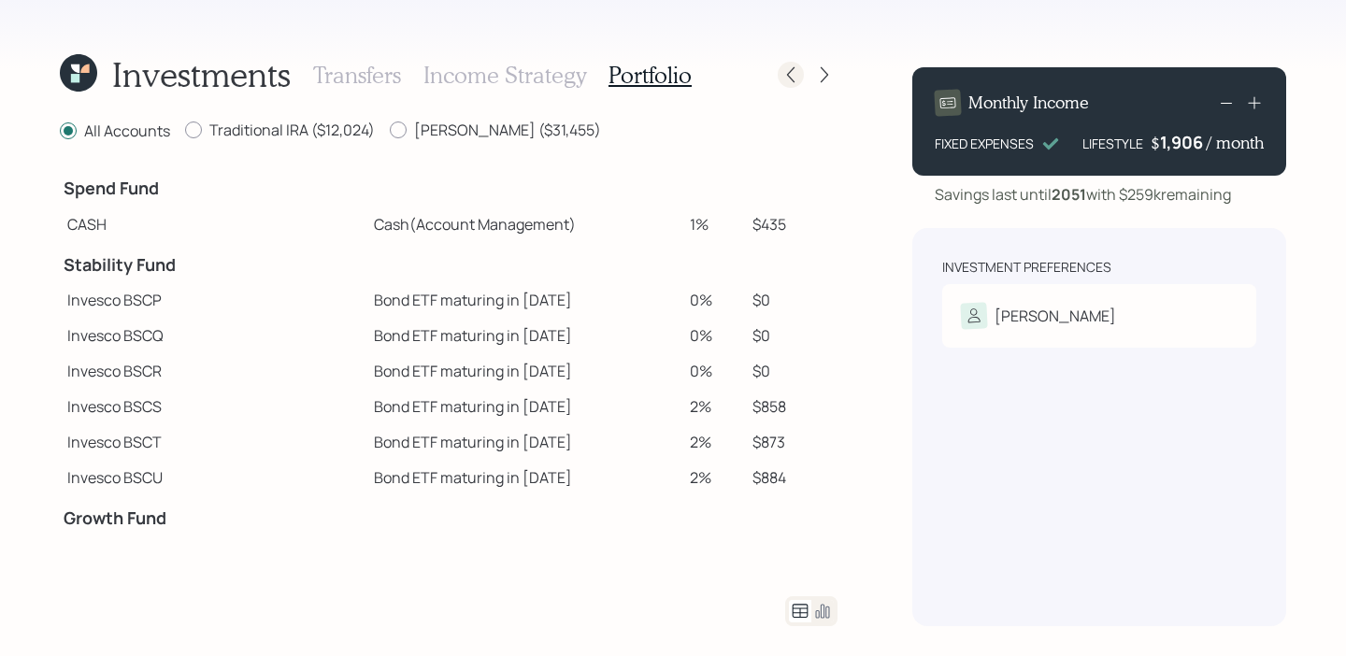
click at [790, 85] on div at bounding box center [790, 75] width 26 height 26
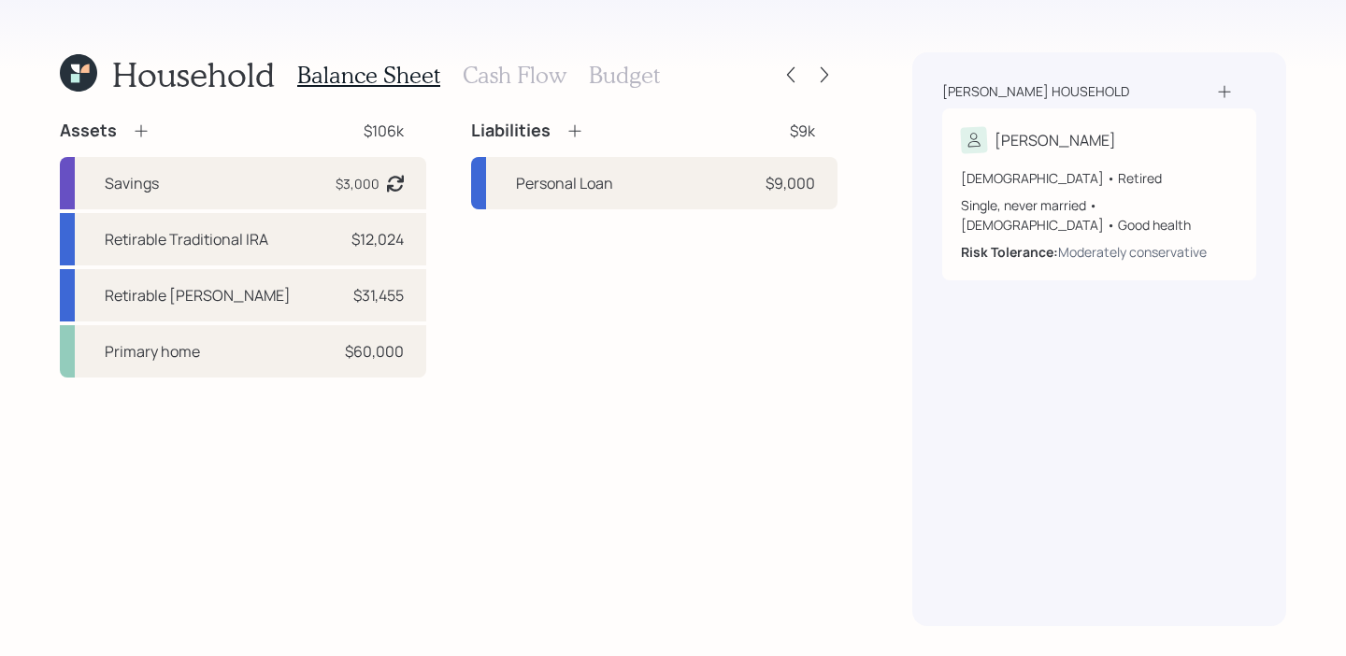
click at [790, 85] on div at bounding box center [790, 75] width 26 height 26
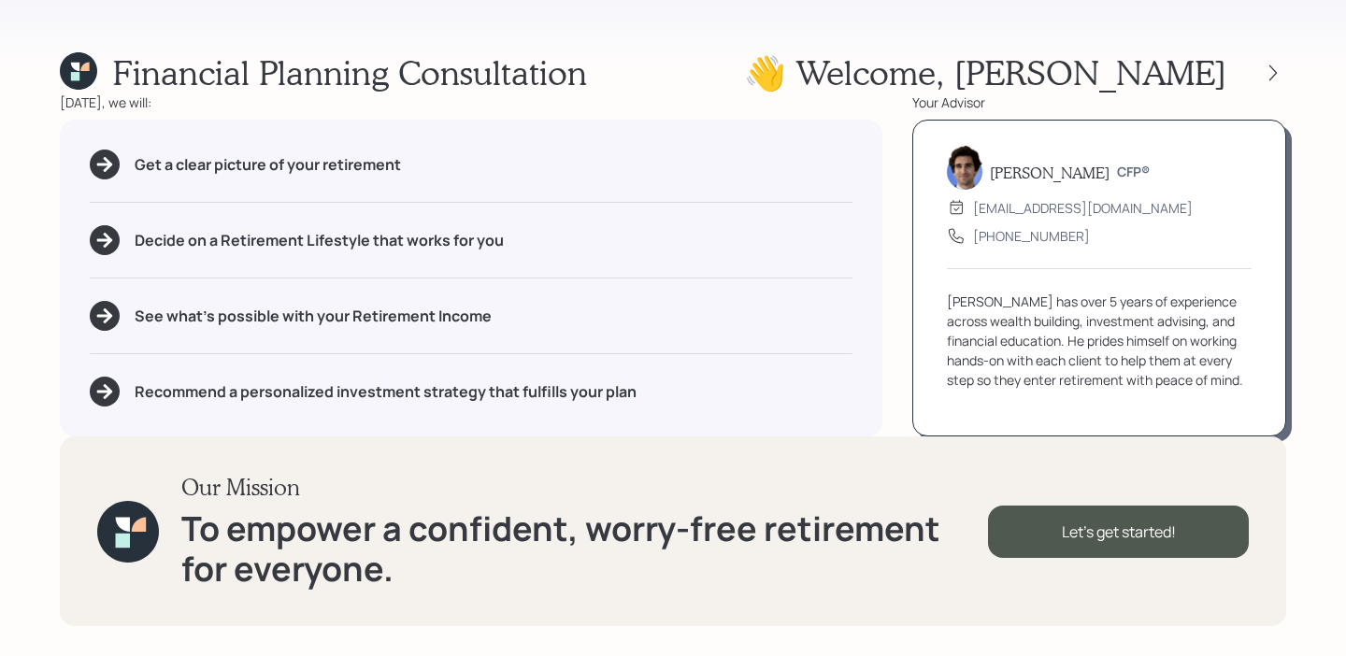
click at [38, 64] on div "Financial Planning Consultation 👋 Welcome , Tina Today, we will: Get a clear pi…" at bounding box center [673, 328] width 1346 height 656
click at [70, 65] on icon at bounding box center [78, 70] width 37 height 37
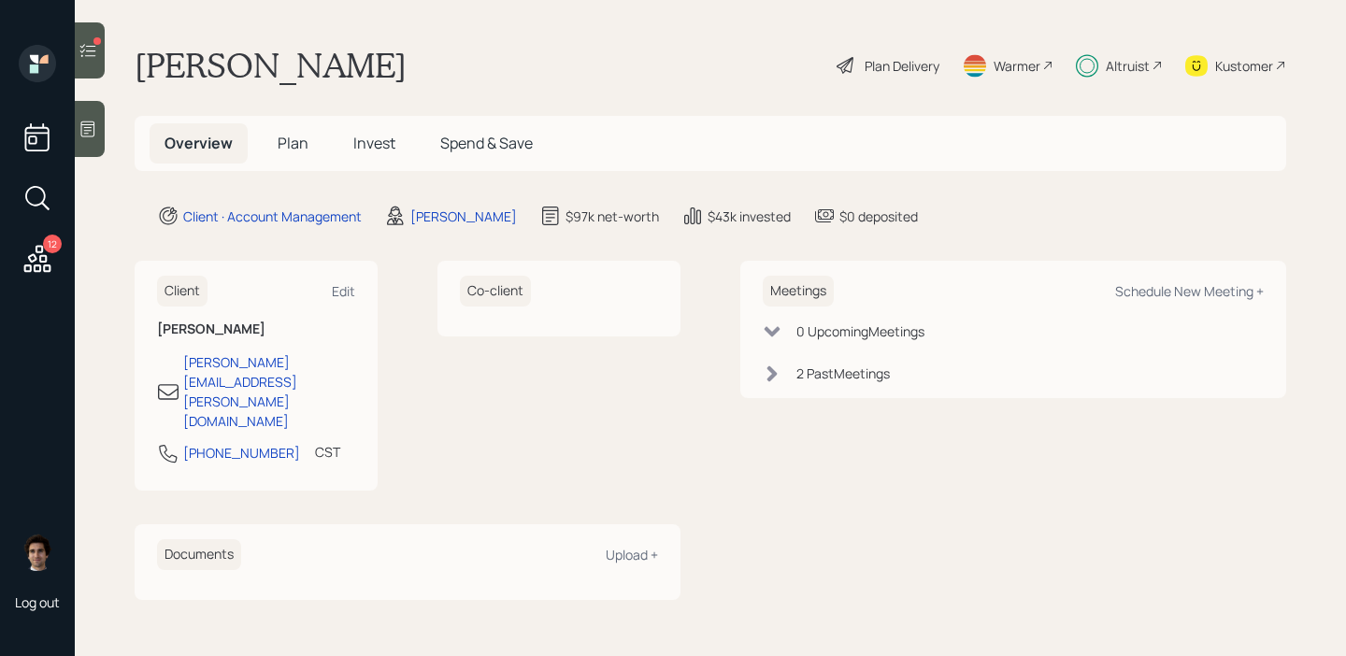
click at [926, 74] on div "Plan Delivery" at bounding box center [901, 66] width 75 height 20
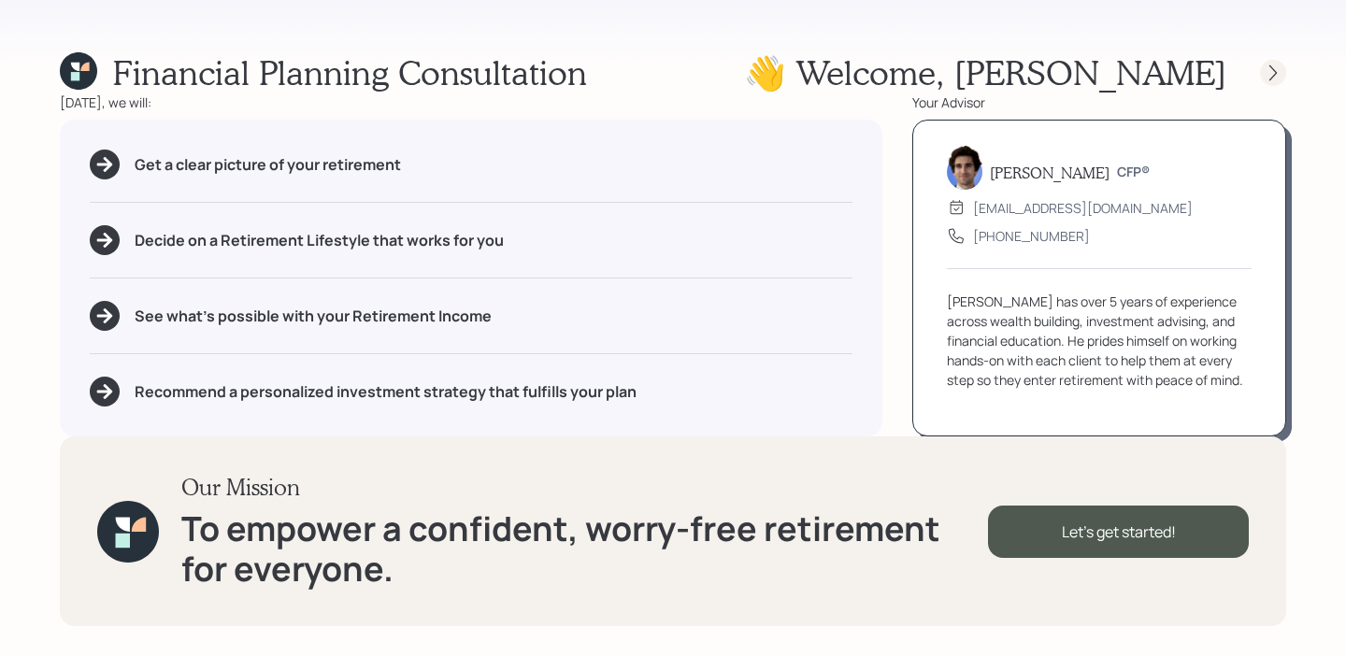
click at [1278, 62] on div at bounding box center [1273, 73] width 26 height 26
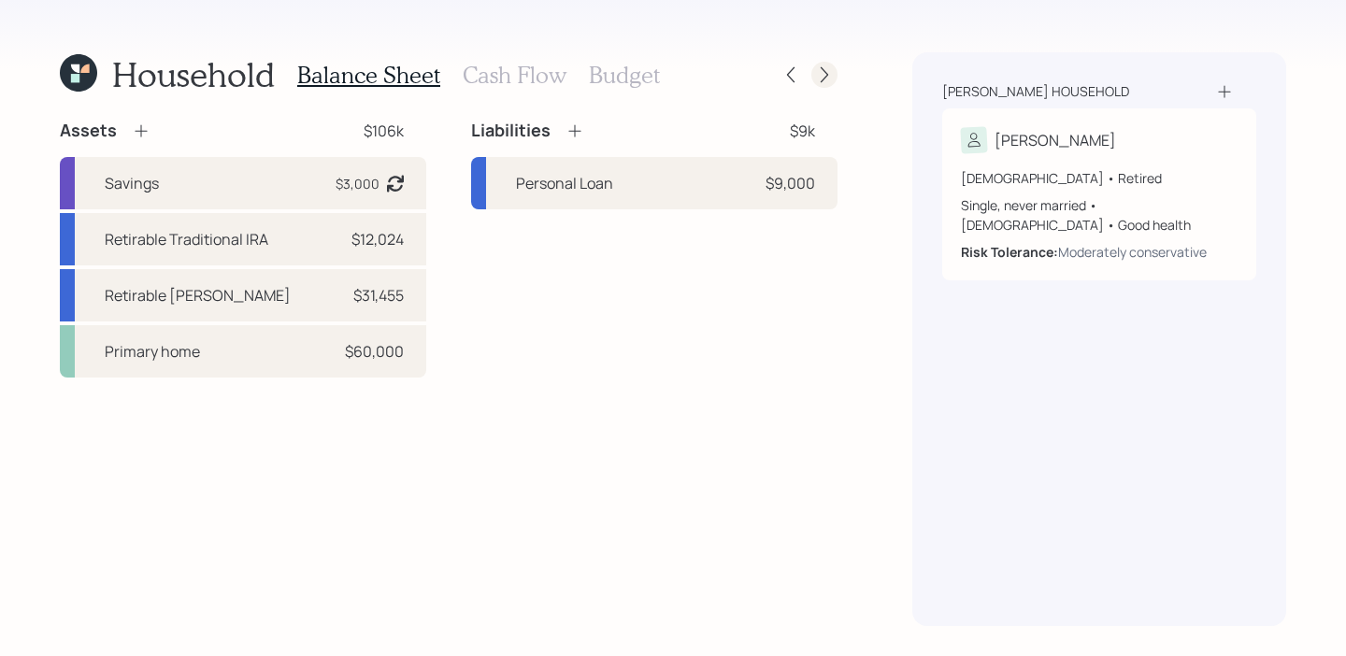
click at [824, 78] on icon at bounding box center [824, 74] width 19 height 19
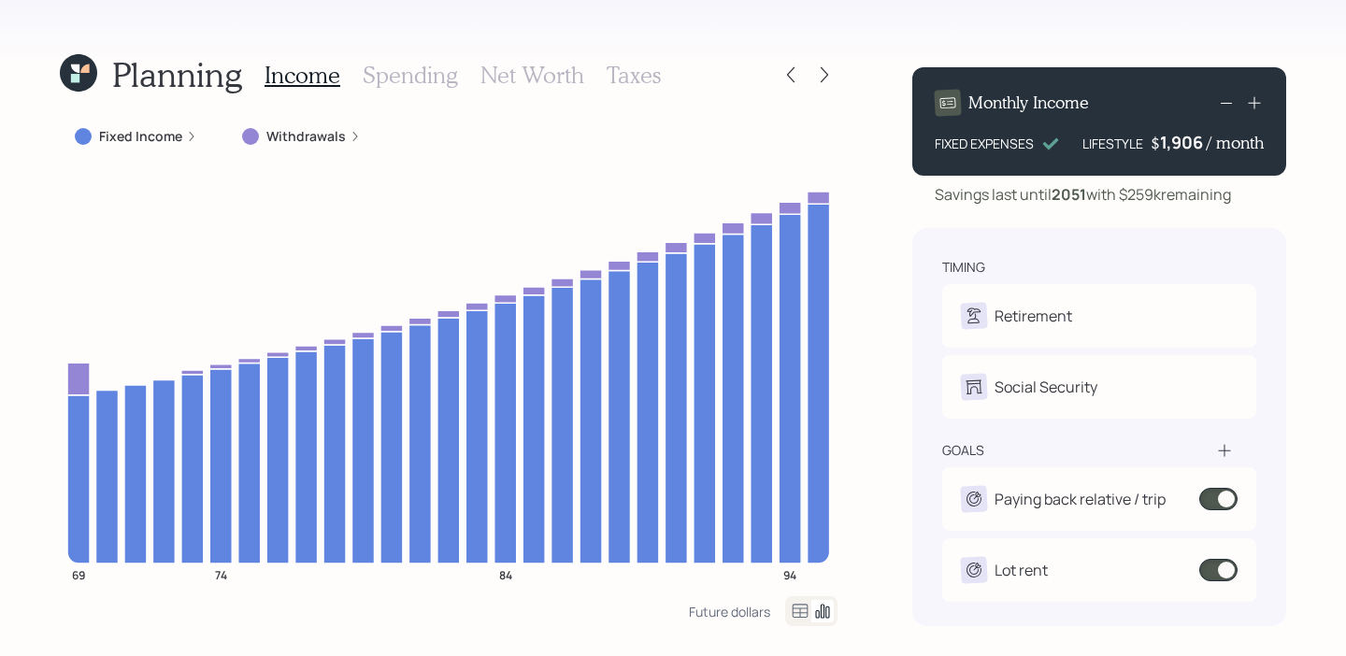
click at [427, 89] on div "Income Spending Net Worth Taxes" at bounding box center [462, 74] width 396 height 45
click at [434, 80] on h3 "Spending" at bounding box center [410, 75] width 95 height 27
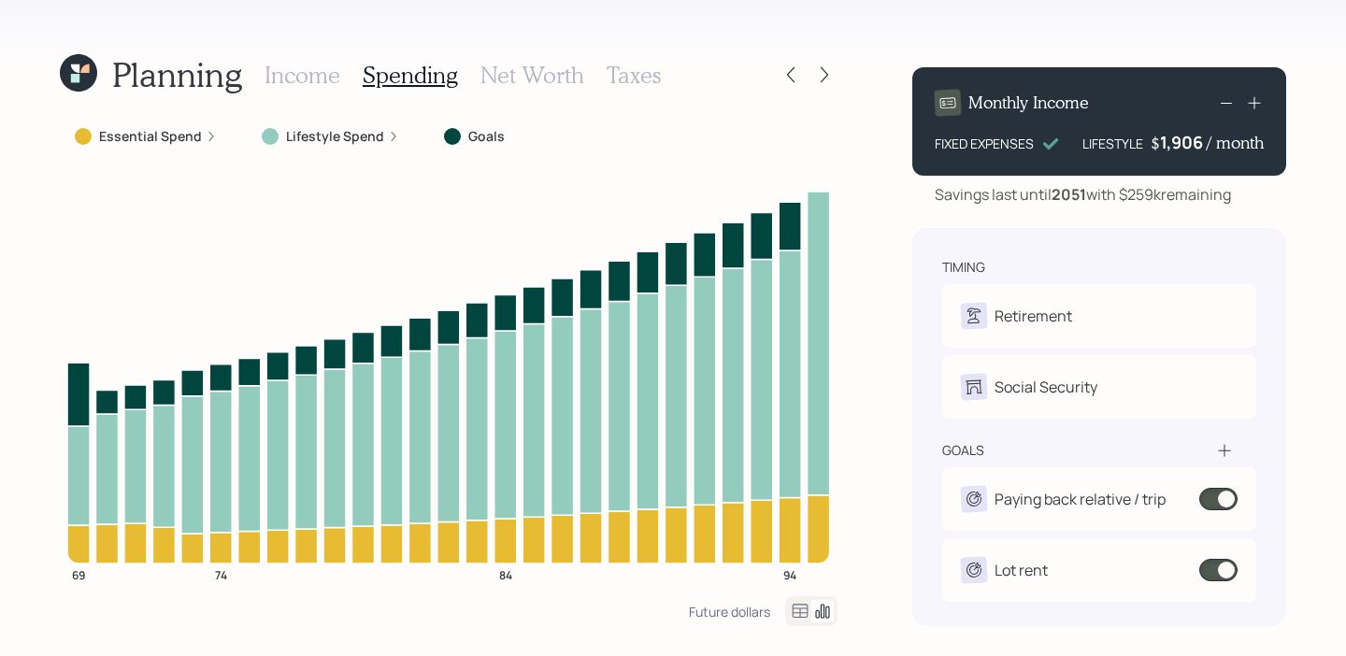
click at [811, 620] on icon at bounding box center [822, 611] width 22 height 22
click at [805, 620] on icon at bounding box center [800, 611] width 22 height 22
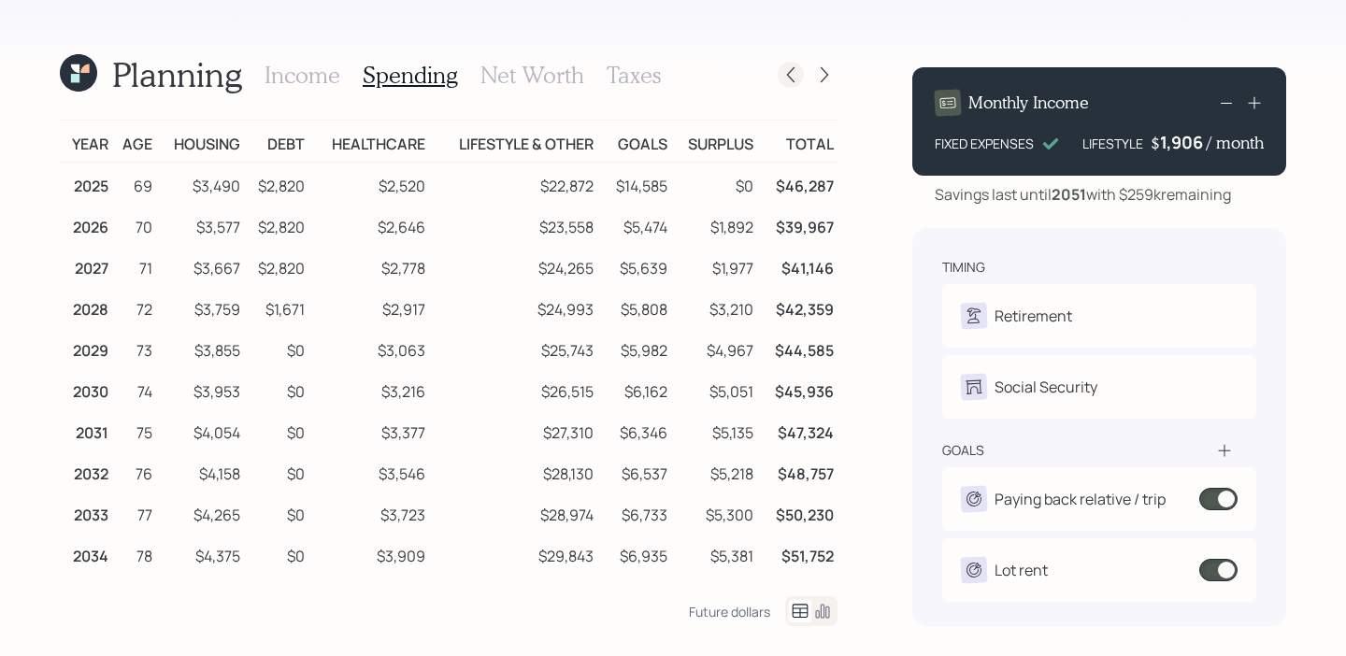
click at [791, 71] on icon at bounding box center [790, 74] width 19 height 19
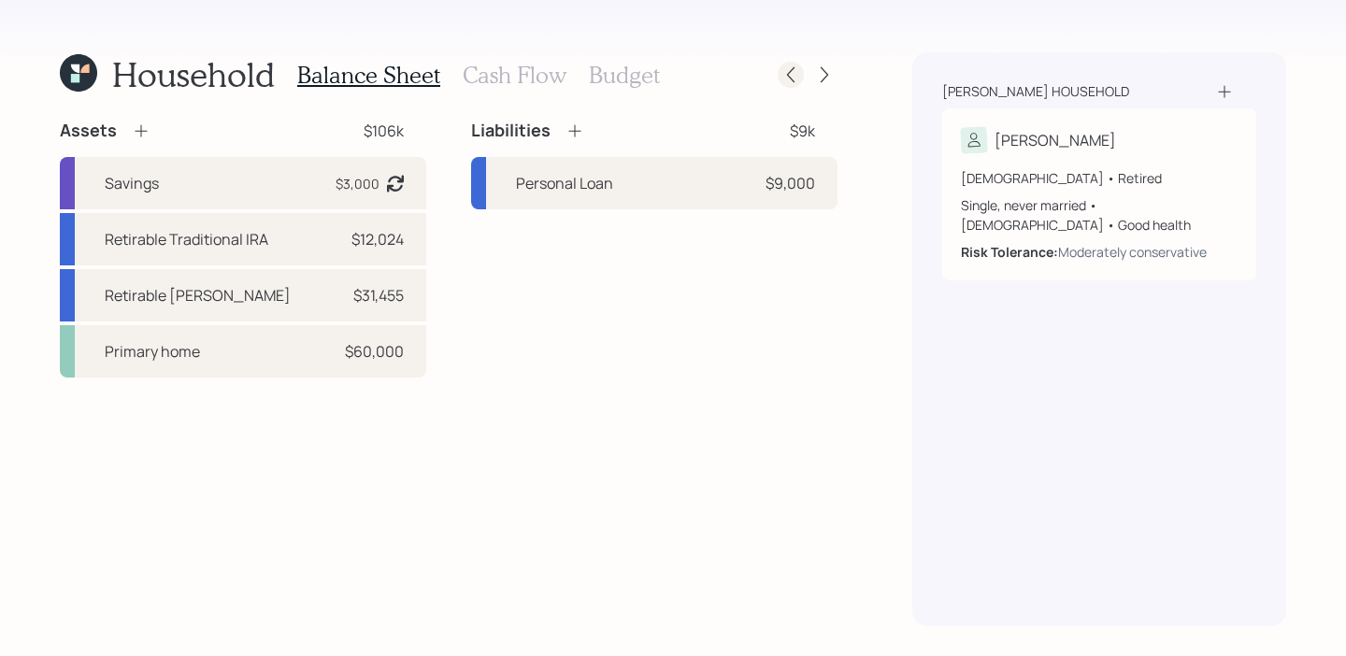
click at [792, 72] on icon at bounding box center [790, 74] width 19 height 19
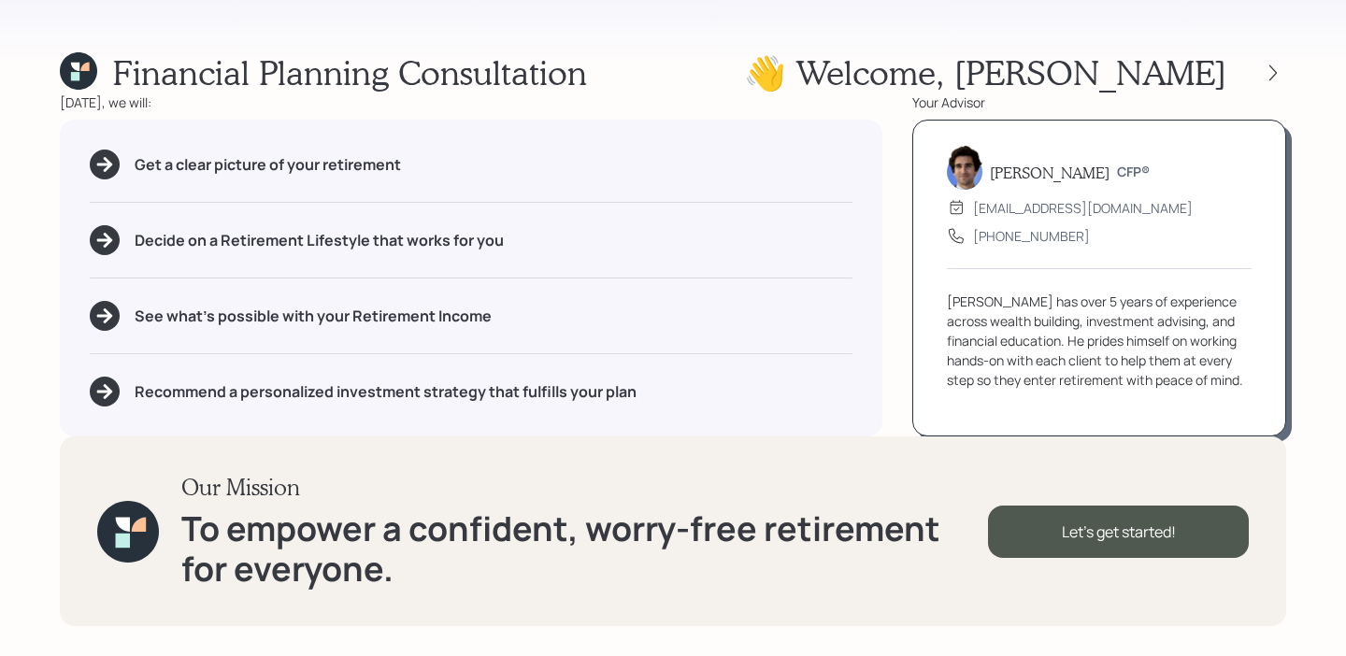
click at [66, 91] on div "Financial Planning Consultation" at bounding box center [323, 72] width 527 height 40
click at [66, 81] on icon at bounding box center [78, 70] width 37 height 37
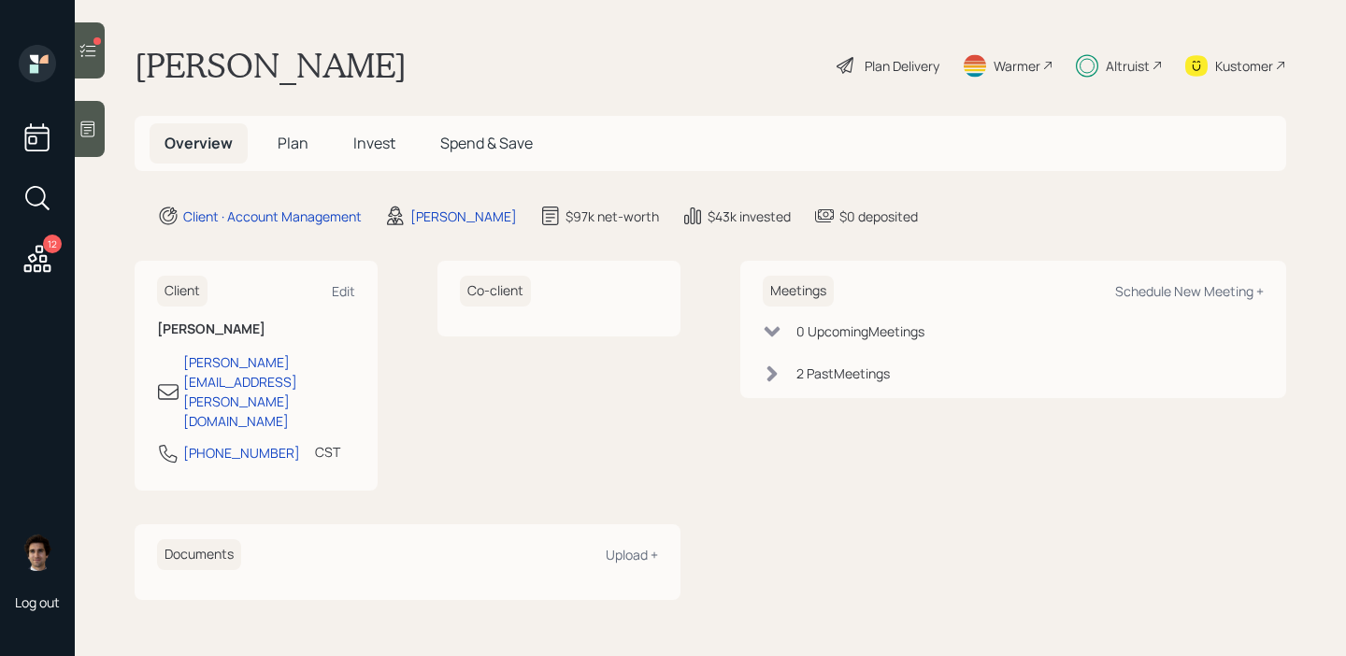
click at [318, 154] on h5 "Plan" at bounding box center [293, 143] width 61 height 40
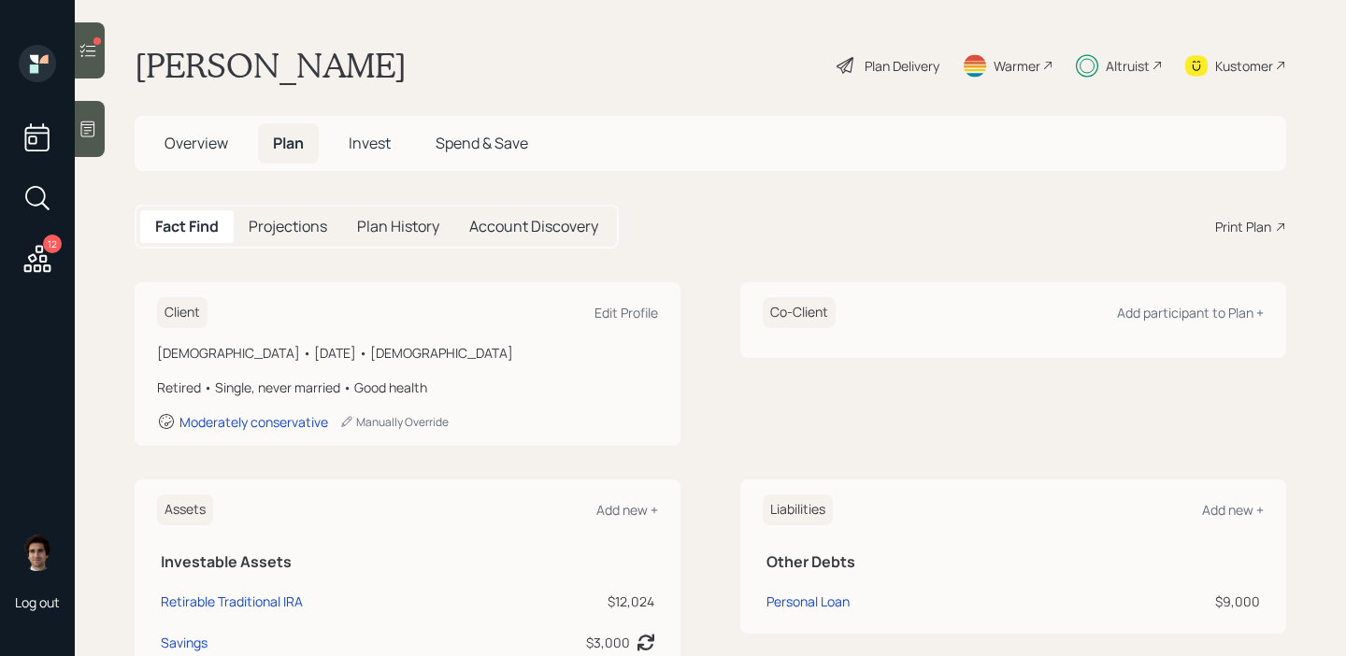
click at [301, 154] on h5 "Plan" at bounding box center [288, 143] width 61 height 40
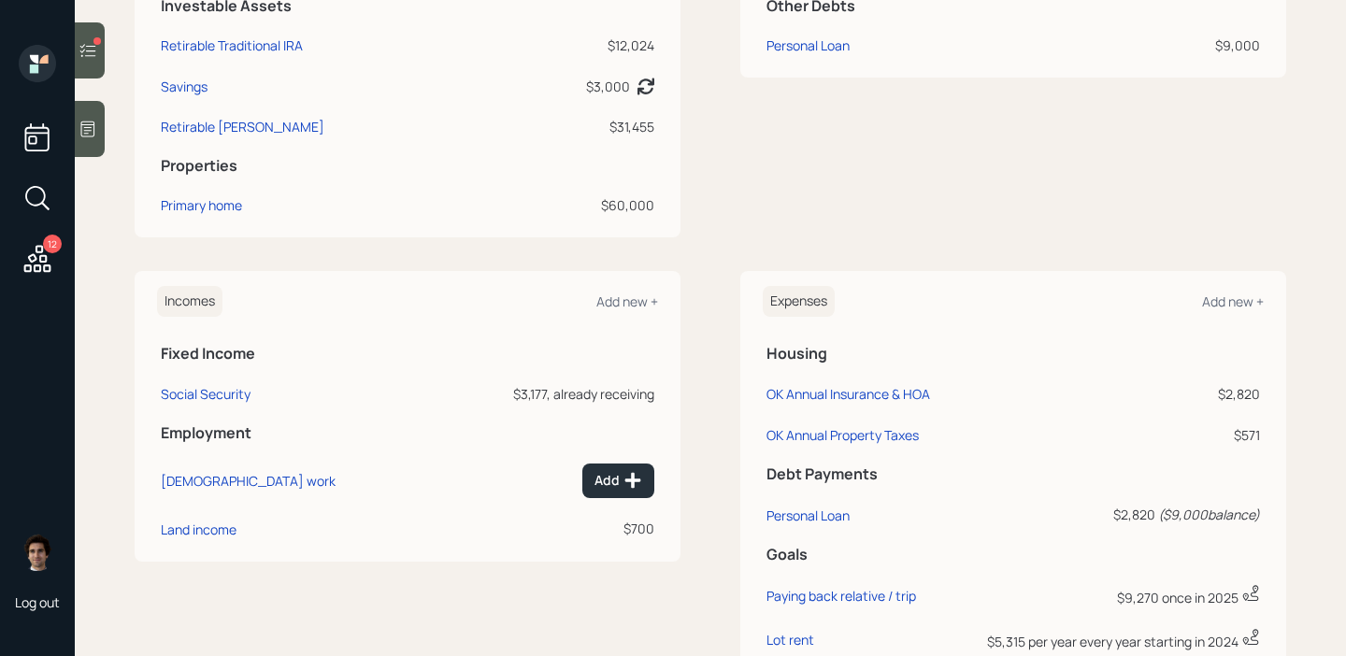
scroll to position [560, 0]
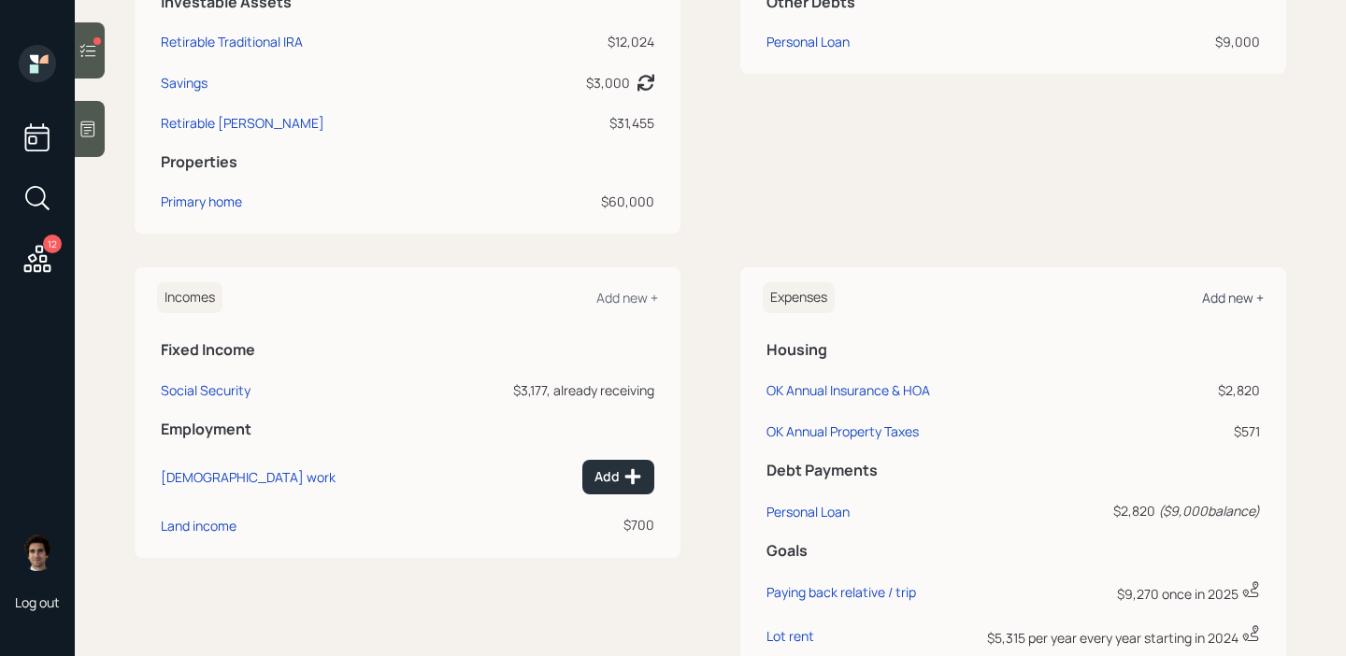
click at [1248, 289] on div "Add new +" at bounding box center [1233, 298] width 62 height 18
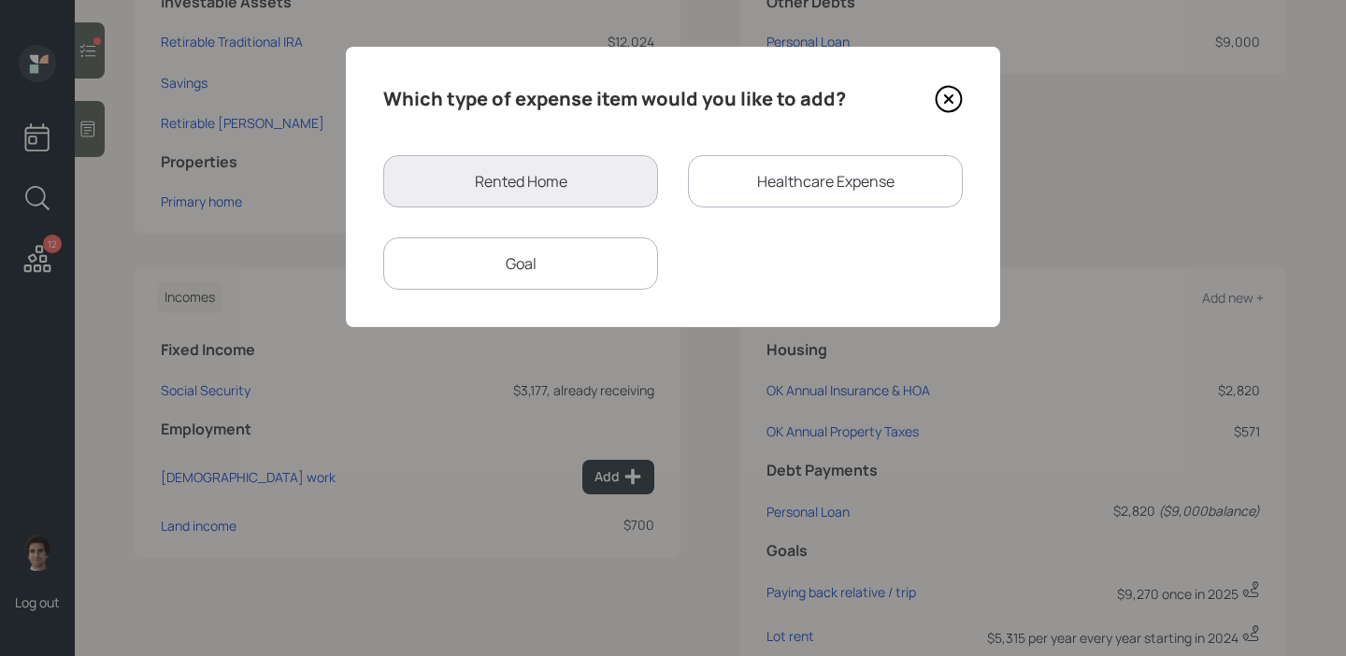
click at [604, 250] on div "Goal" at bounding box center [520, 263] width 275 height 52
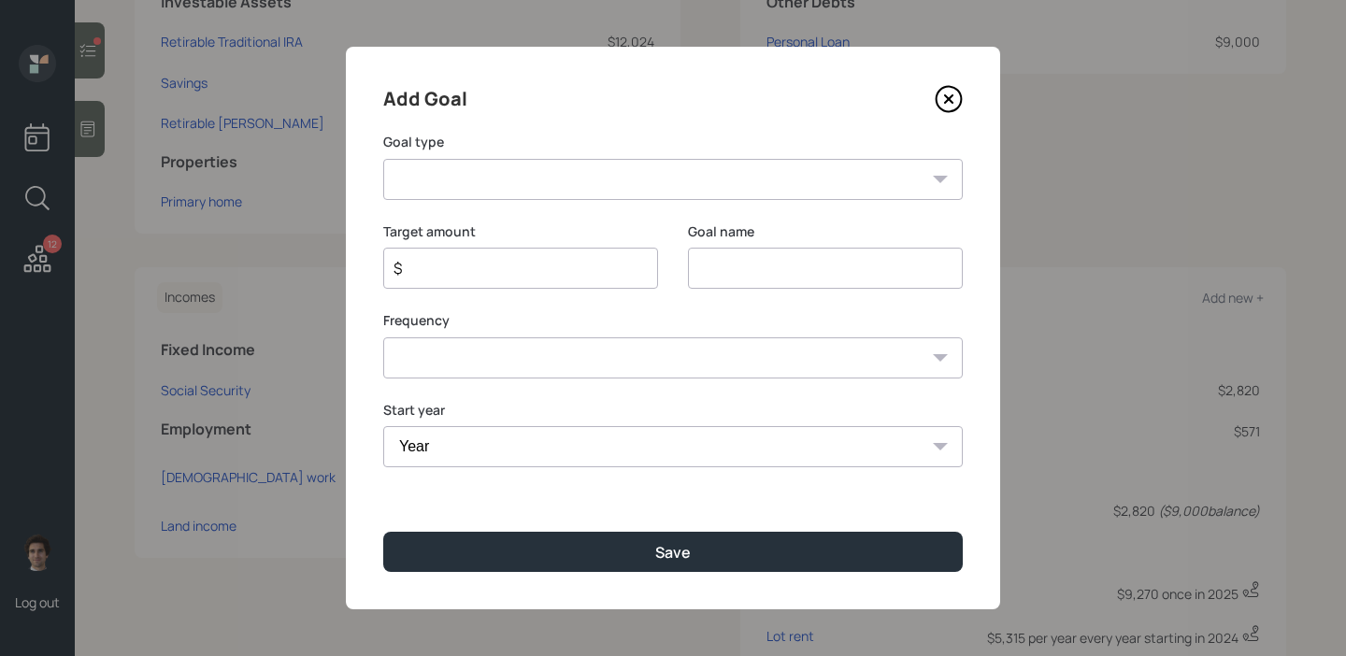
click at [585, 175] on select "Create an emergency fund Donate to charity Purchase a home Make a purchase Supp…" at bounding box center [672, 179] width 579 height 41
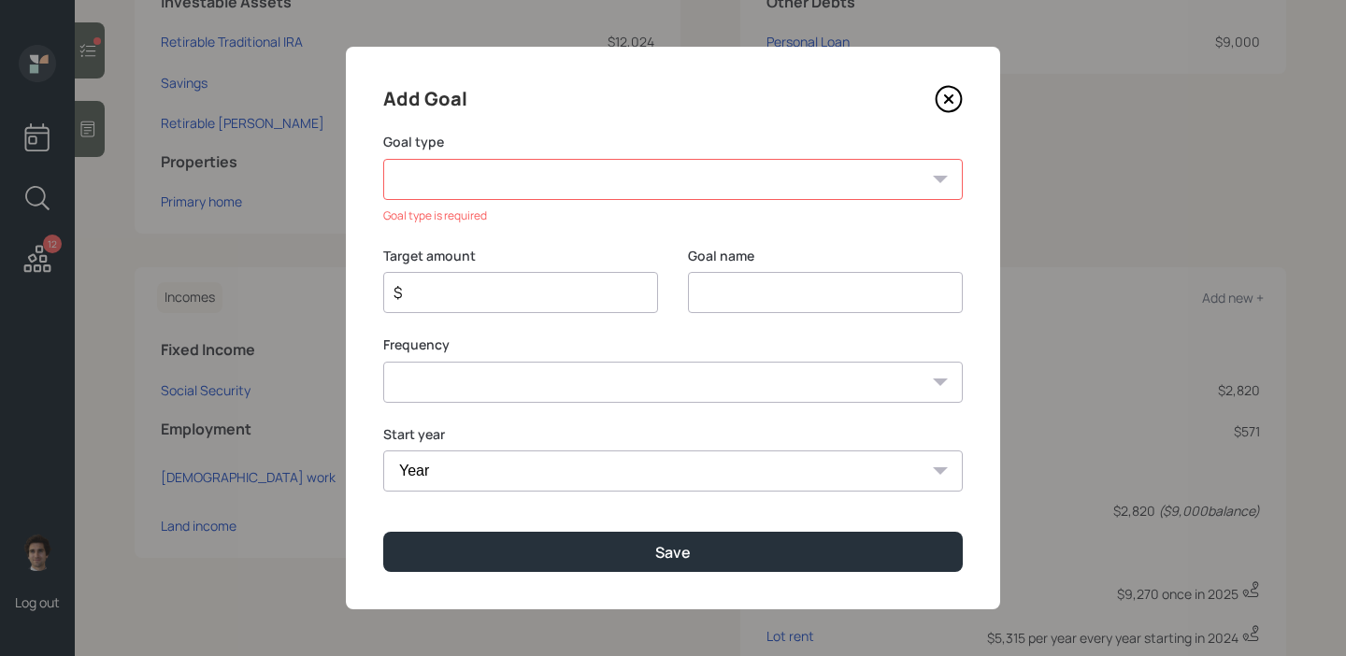
click at [544, 201] on div "Add Goal Goal type Create an emergency fund Donate to charity Purchase a home M…" at bounding box center [673, 328] width 654 height 563
click at [510, 218] on div "Goal type is required" at bounding box center [672, 215] width 579 height 17
click at [514, 197] on select "Create an emergency fund Donate to charity Purchase a home Make a purchase Supp…" at bounding box center [672, 179] width 579 height 41
select select "other"
click at [383, 159] on select "Create an emergency fund Donate to charity Purchase a home Make a purchase Supp…" at bounding box center [672, 179] width 579 height 41
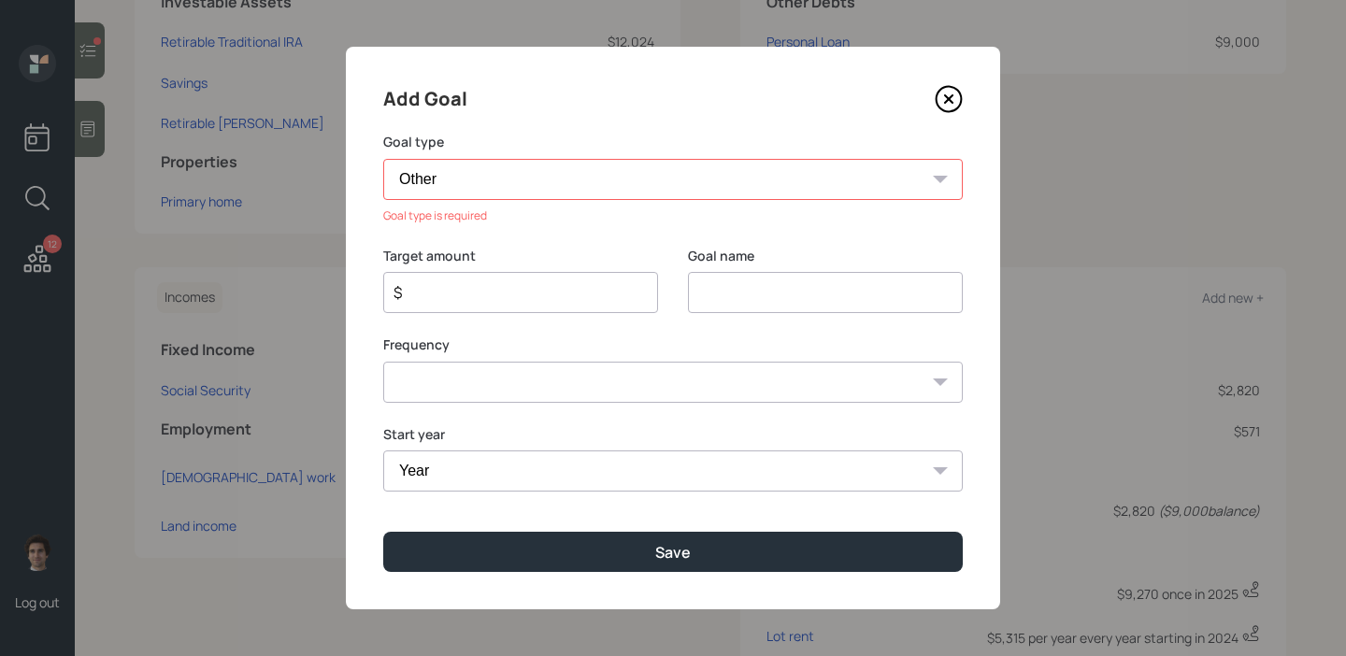
type input "Other"
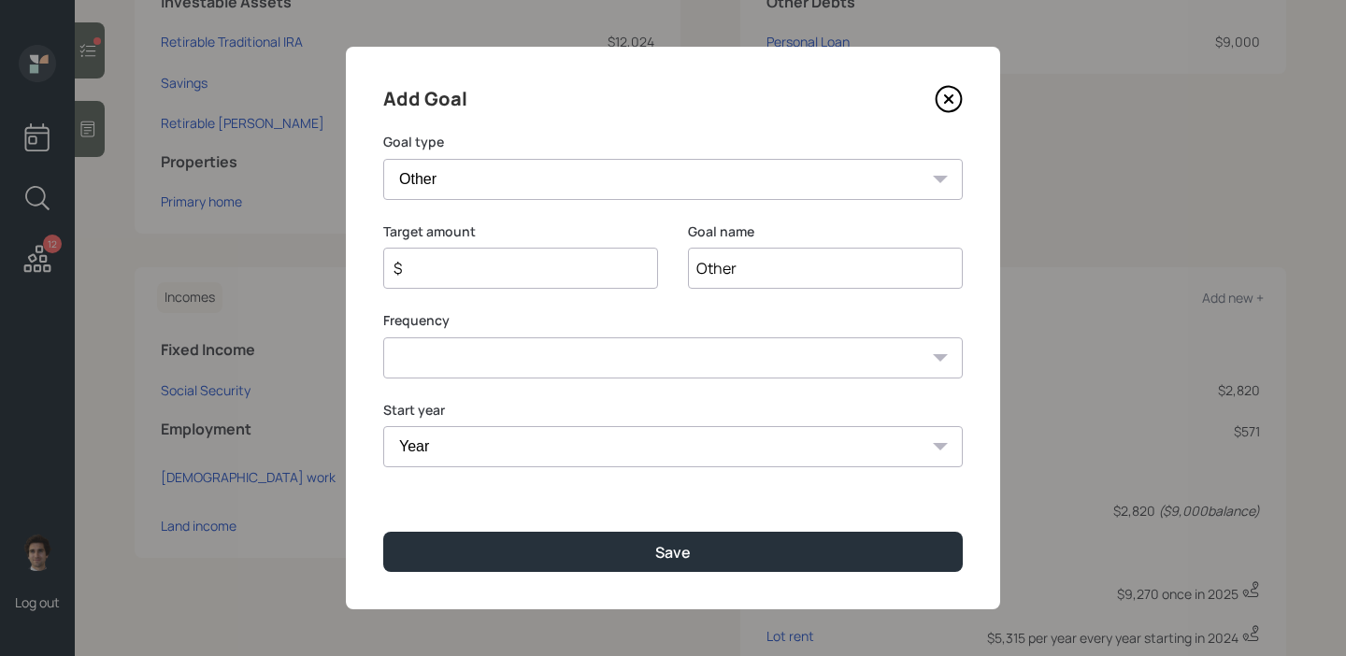
click at [580, 281] on div "$" at bounding box center [520, 268] width 275 height 41
click at [570, 254] on div "$" at bounding box center [520, 268] width 275 height 41
click at [563, 268] on input "$" at bounding box center [513, 268] width 243 height 22
type input "$ 5,400"
click at [727, 266] on input "Other" at bounding box center [825, 268] width 275 height 41
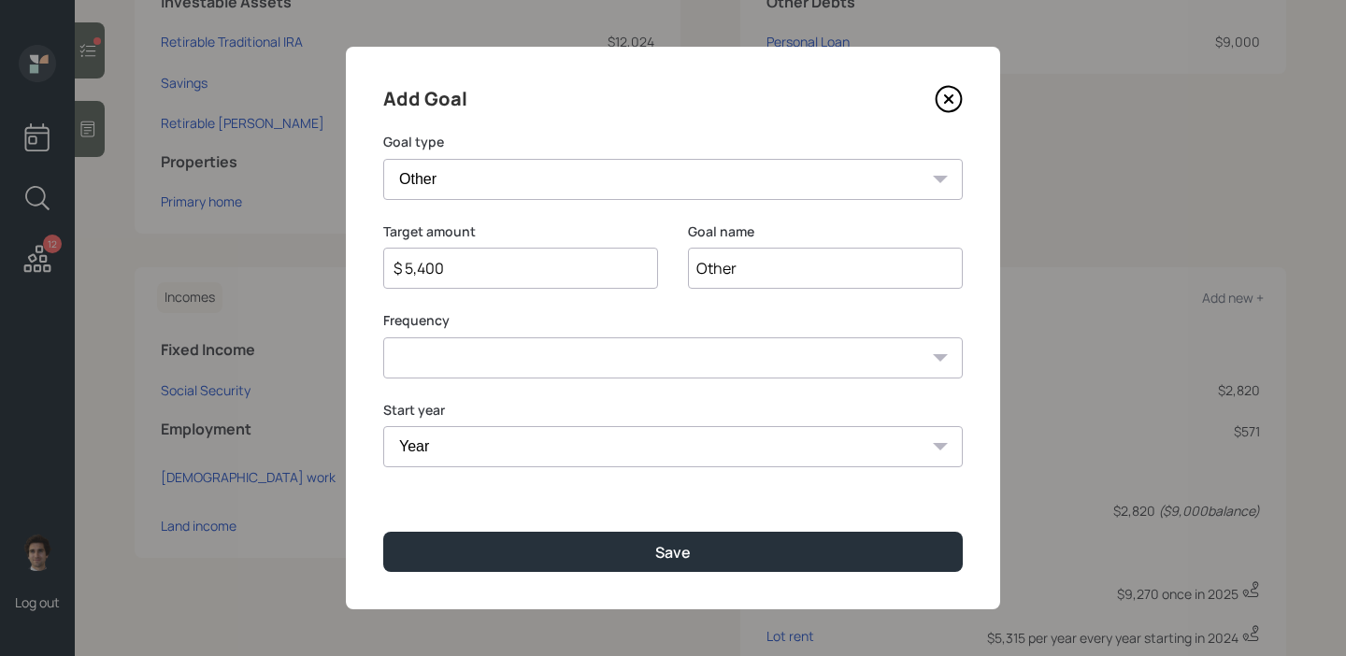
click at [727, 266] on input "Other" at bounding box center [825, 268] width 275 height 41
click at [613, 452] on select "Year 2025 2026 2027 2028 2029 2030 2031 2032 2033 2034 2035 2036 2037 2038 2039…" at bounding box center [672, 446] width 579 height 41
select select "2026"
click at [383, 426] on select "Year 2025 2026 2027 2028 2029 2030 2031 2032 2033 2034 2035 2036 2037 2038 2039…" at bounding box center [672, 446] width 579 height 41
click at [732, 256] on input at bounding box center [825, 268] width 275 height 41
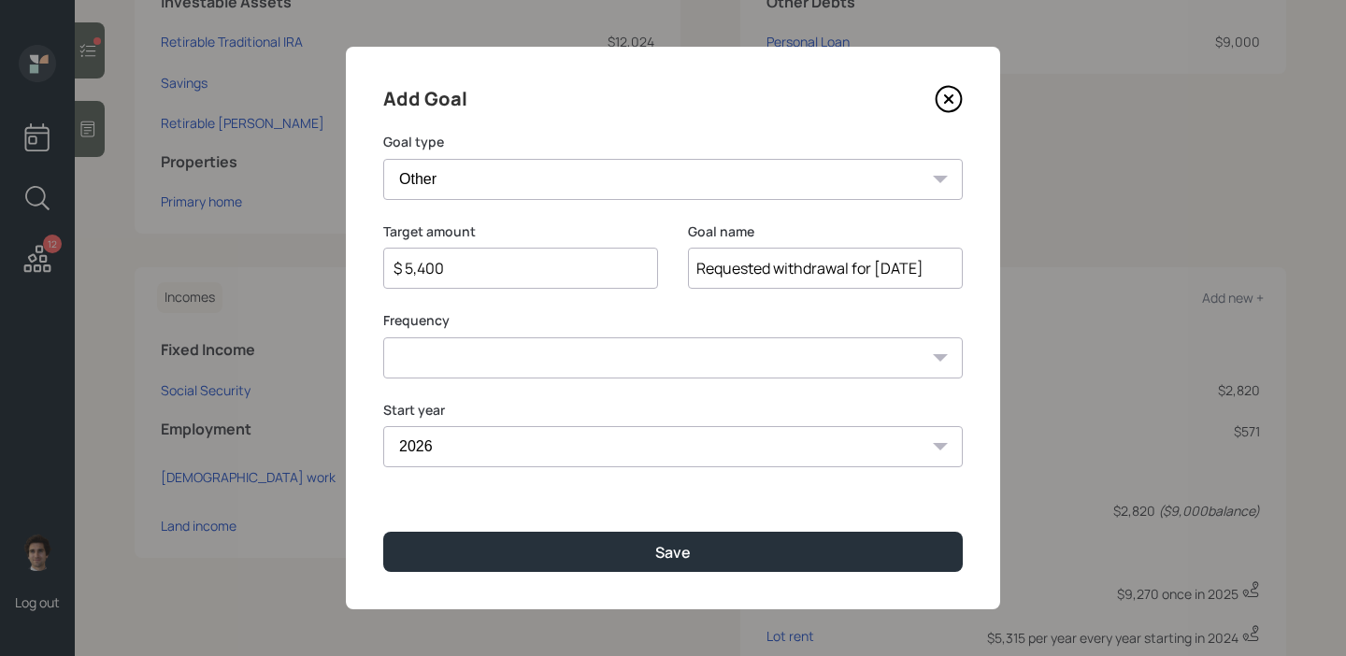
scroll to position [0, 13]
type input "Requested withdrawal for January 2026"
click at [611, 367] on select "One time Every 1 year Every 2 years Every 3 years Every 4 years Every 5 years E…" at bounding box center [672, 357] width 579 height 41
select select "0"
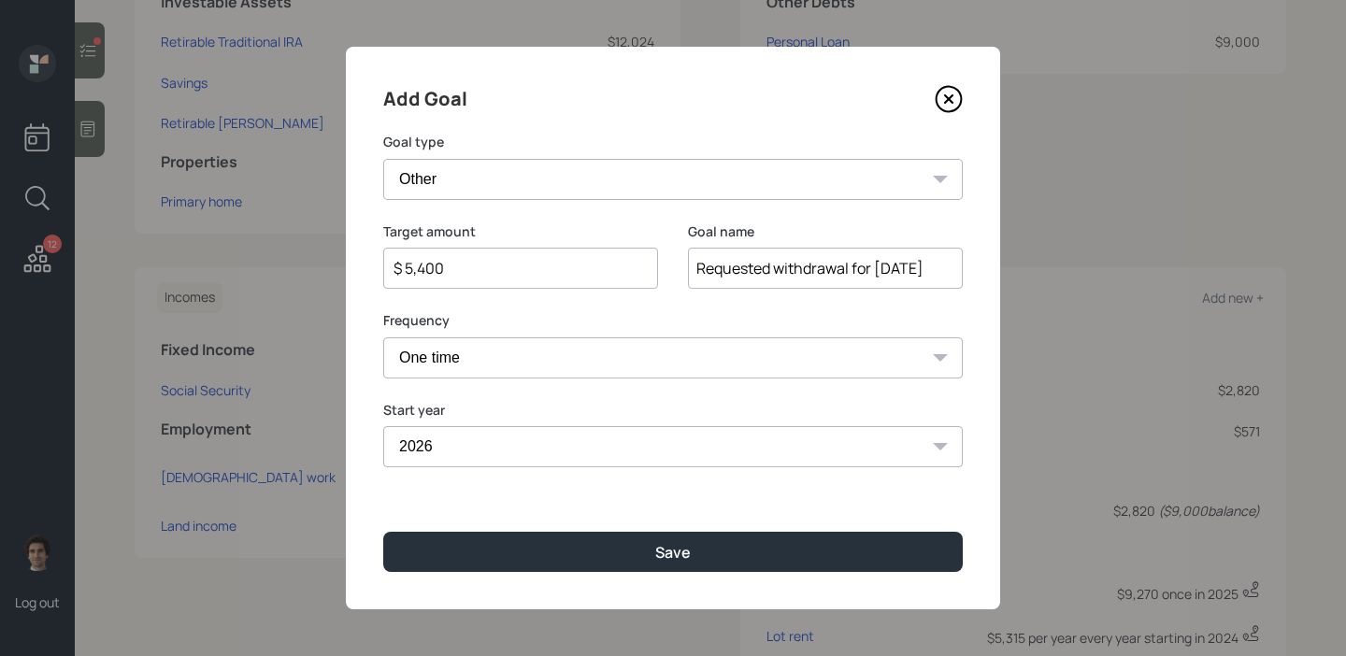
click at [383, 337] on select "One time Every 1 year Every 2 years Every 3 years Every 4 years Every 5 years E…" at bounding box center [672, 357] width 579 height 41
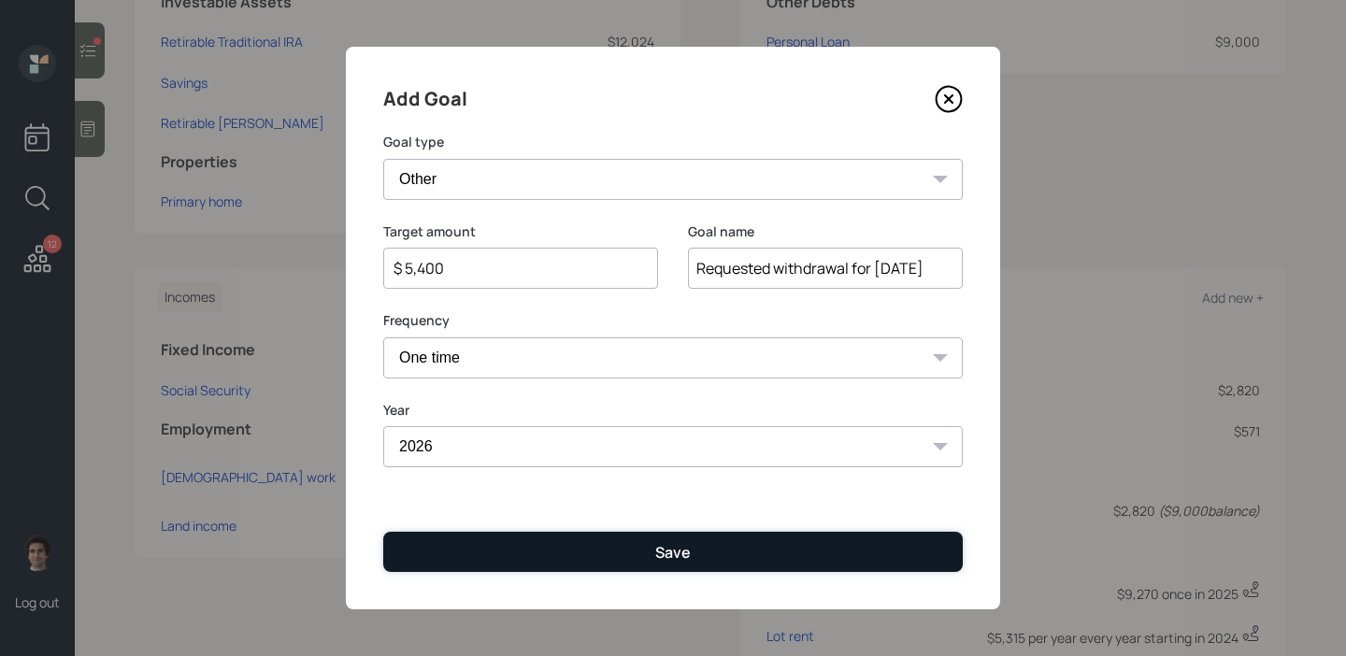
click at [731, 539] on button "Save" at bounding box center [672, 552] width 579 height 40
type input "$"
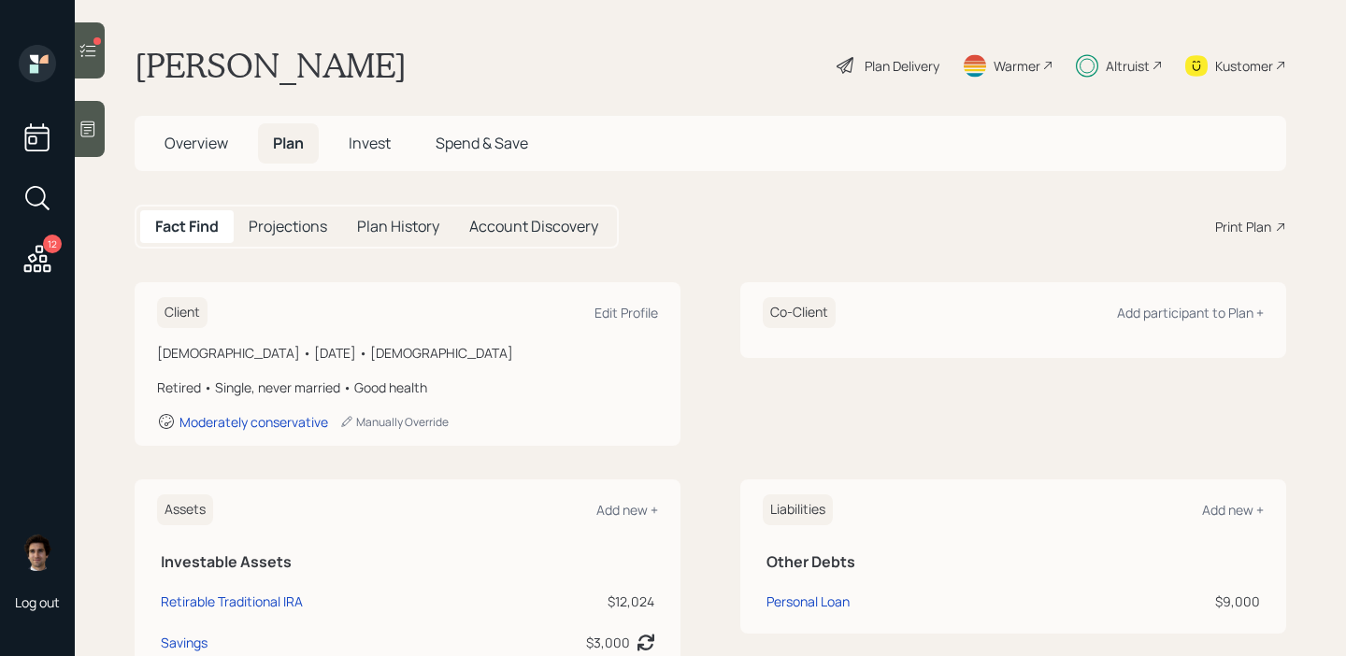
click at [883, 69] on div "Plan Delivery" at bounding box center [901, 66] width 75 height 20
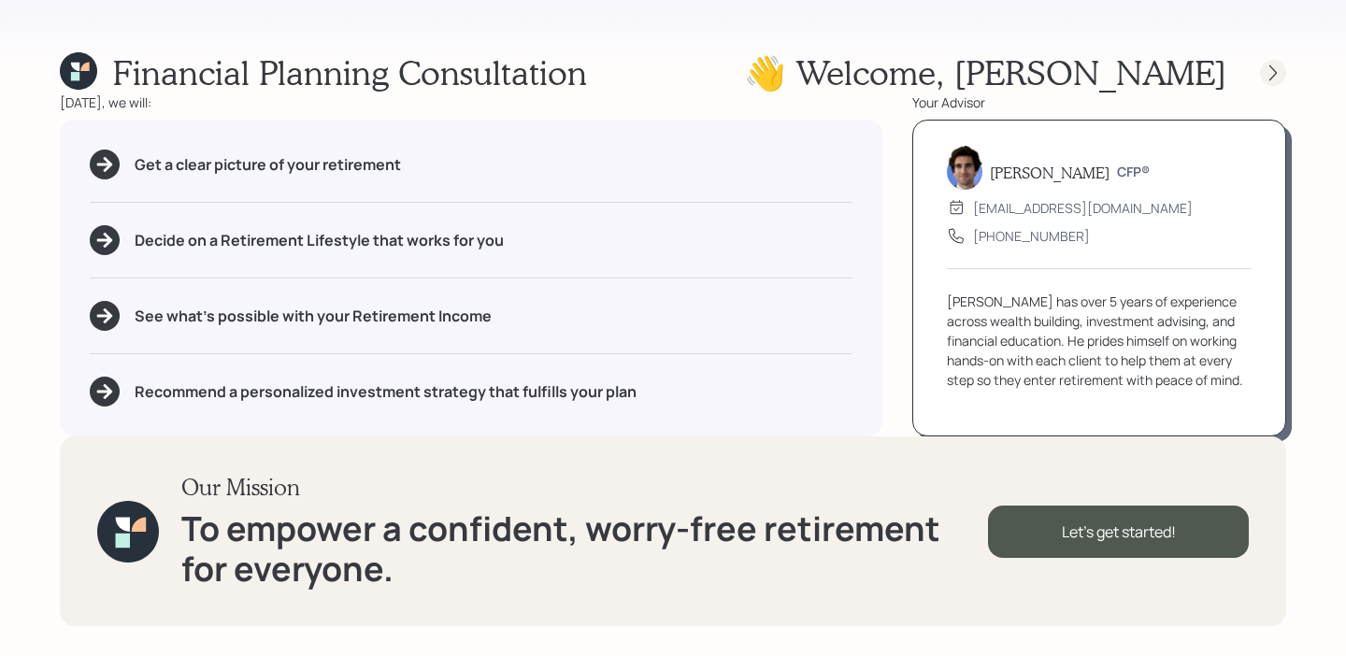
click at [1275, 78] on icon at bounding box center [1272, 73] width 19 height 19
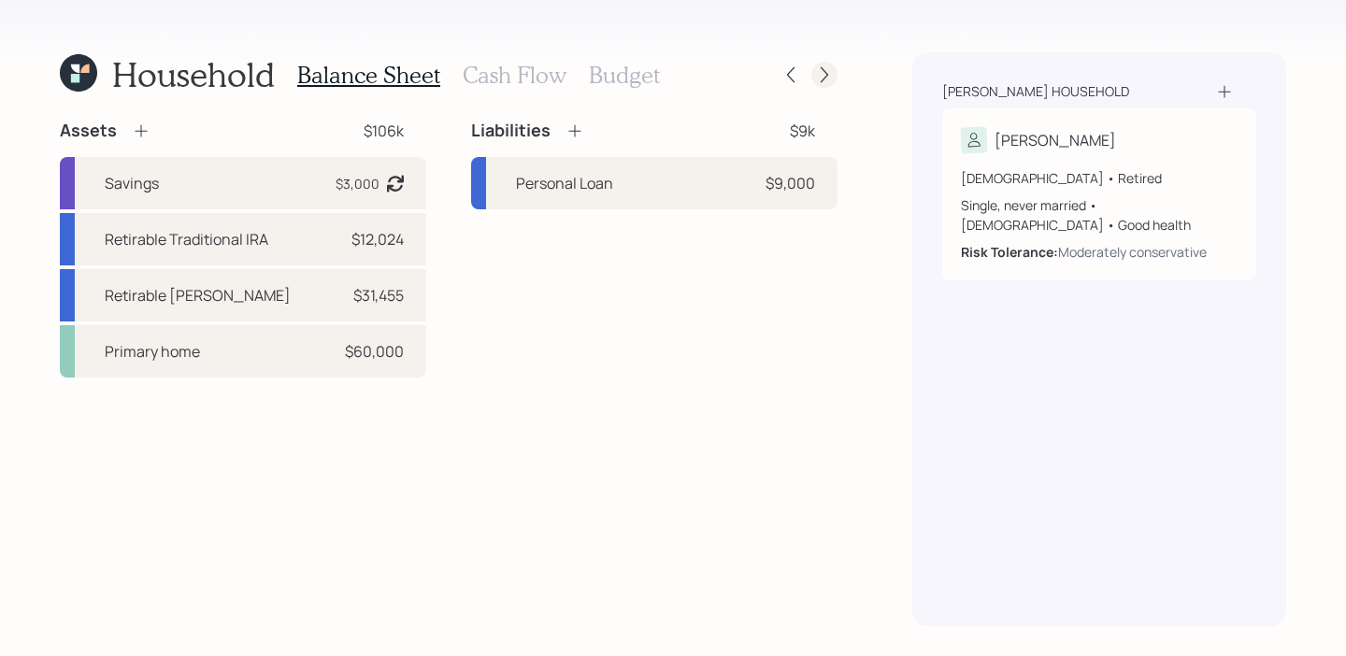
click at [826, 78] on icon at bounding box center [824, 74] width 19 height 19
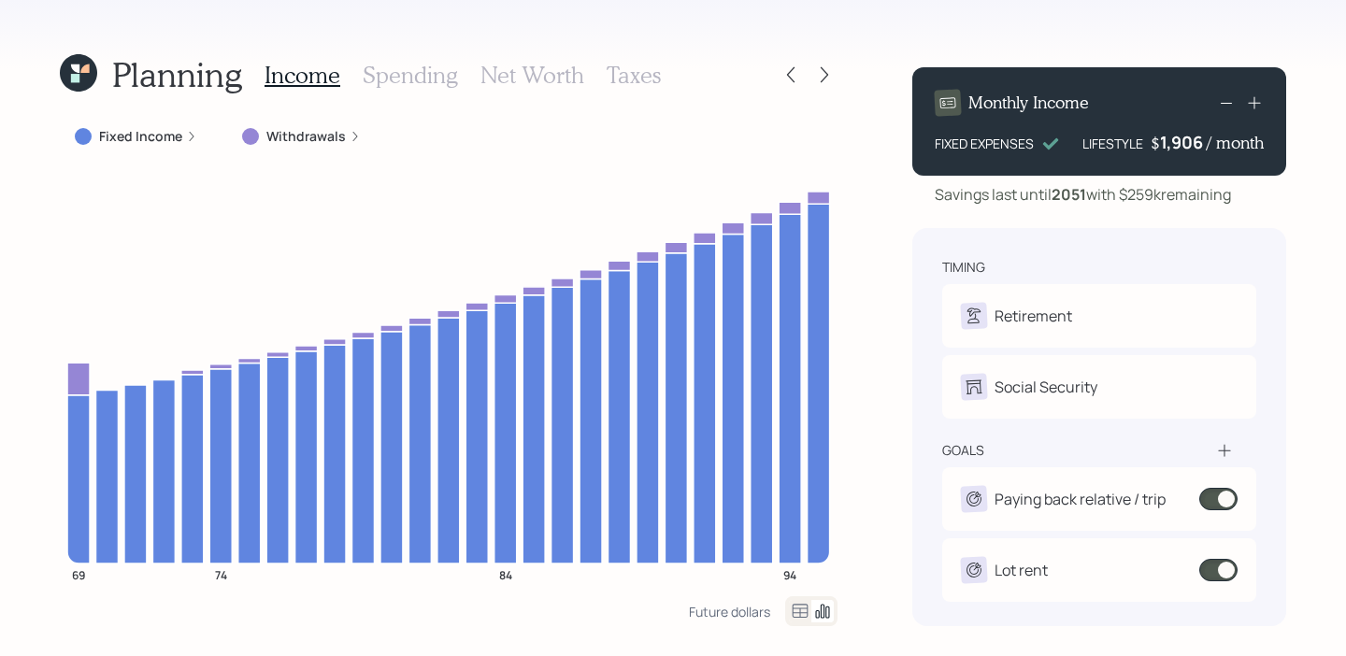
click at [280, 140] on label "Withdrawals" at bounding box center [305, 136] width 79 height 19
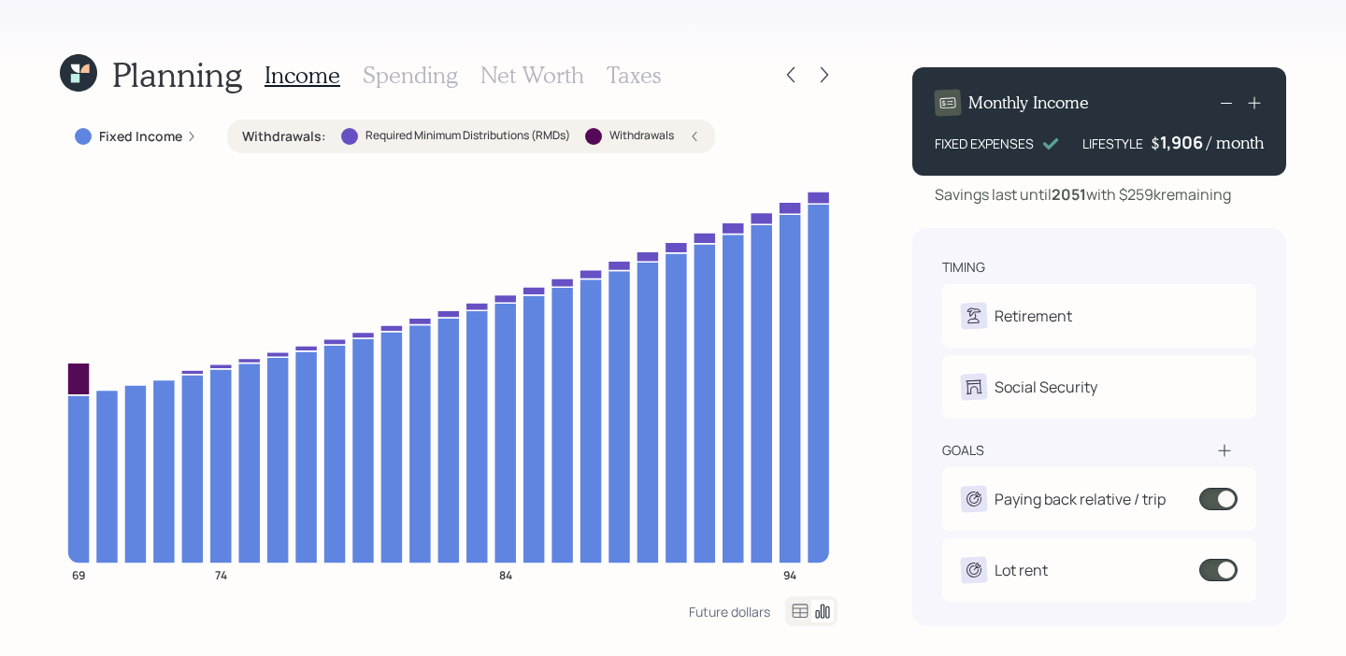
click at [280, 133] on label "Withdrawals :" at bounding box center [284, 136] width 84 height 19
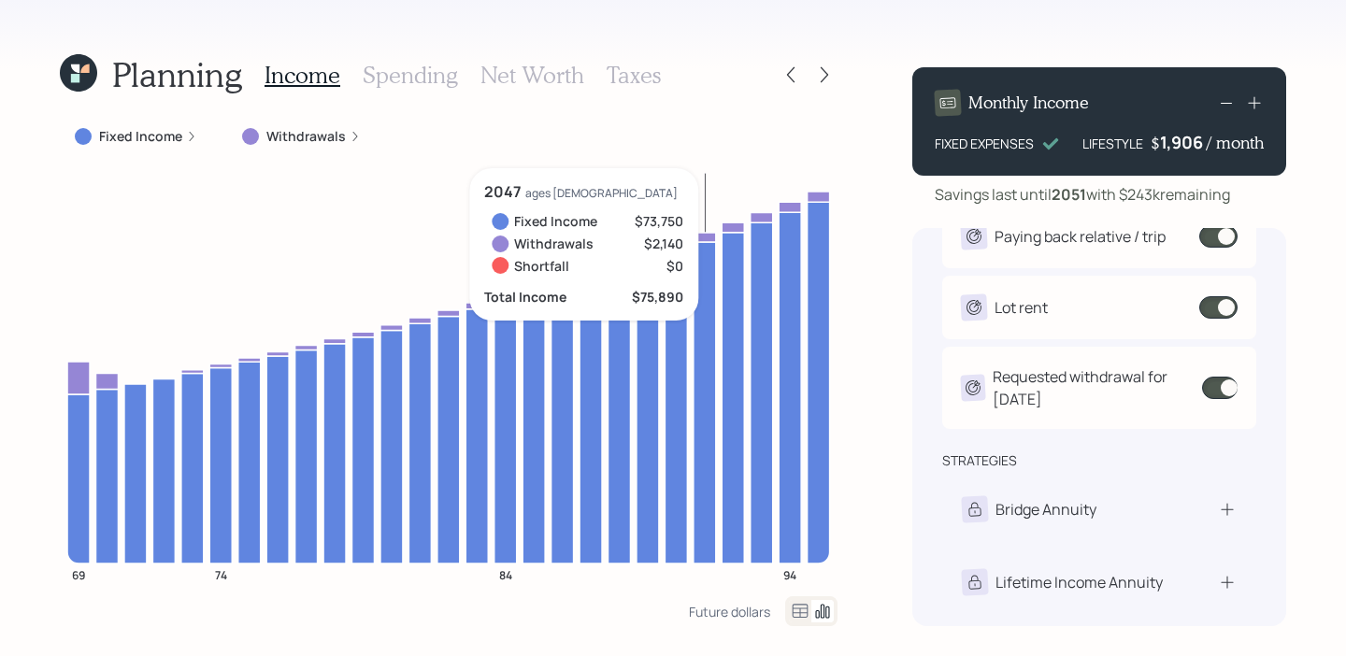
scroll to position [281, 0]
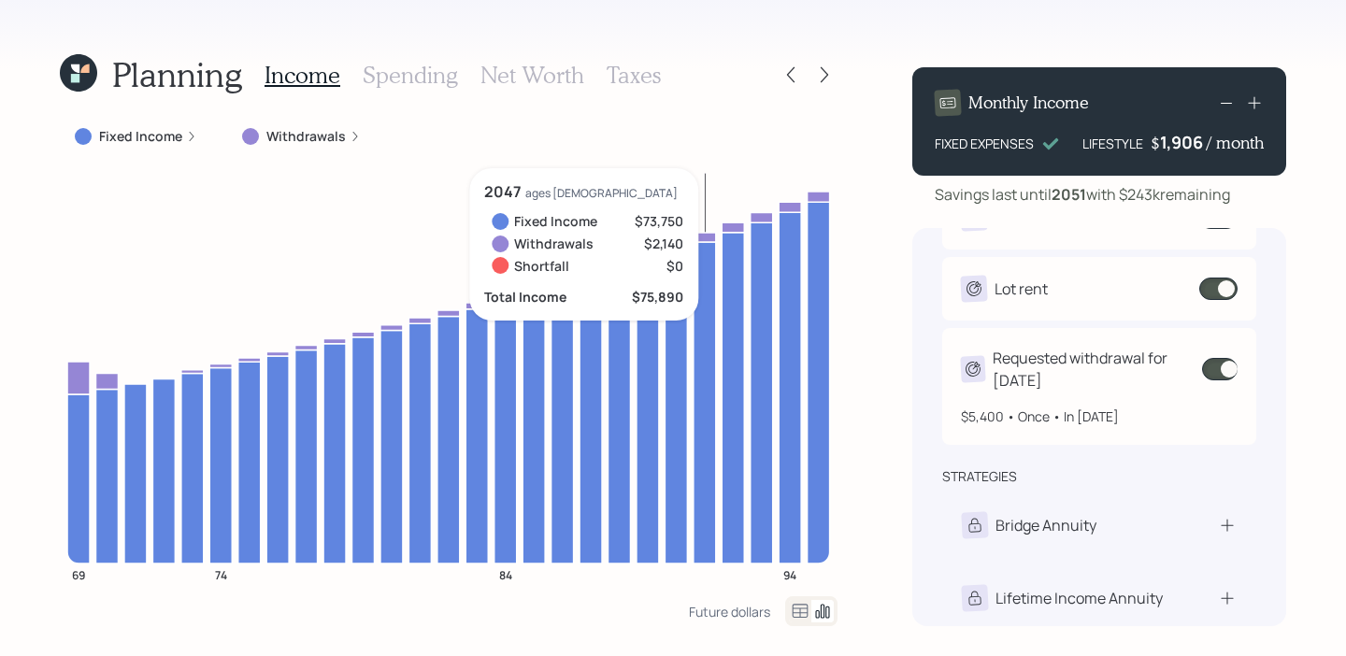
click at [1091, 369] on div "Requested withdrawal for [DATE]" at bounding box center [1097, 369] width 210 height 45
select select "0"
select select "2026"
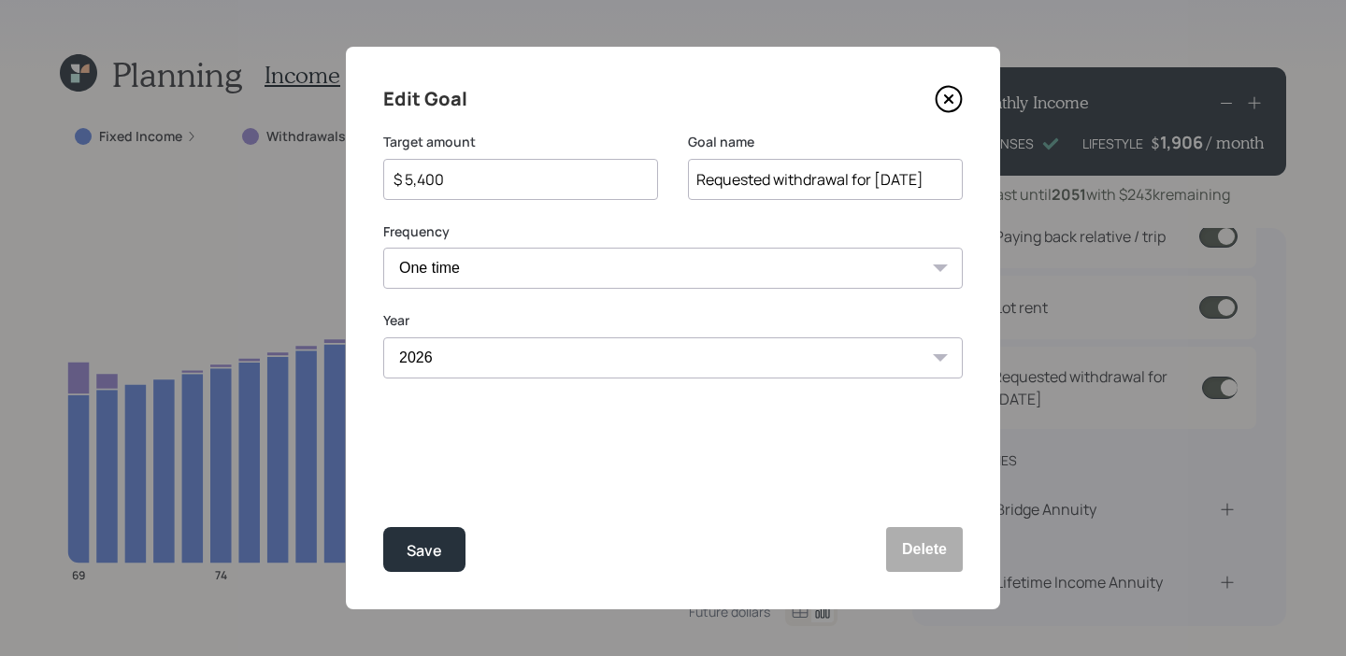
scroll to position [263, 0]
drag, startPoint x: 464, startPoint y: 173, endPoint x: 313, endPoint y: 158, distance: 152.1
click at [313, 161] on div "Edit Goal Target amount $ 5,400 Goal name Requested withdrawal for January 2026…" at bounding box center [673, 328] width 1346 height 656
click at [383, 527] on button "Save" at bounding box center [424, 549] width 82 height 45
type input "$ 5,400"
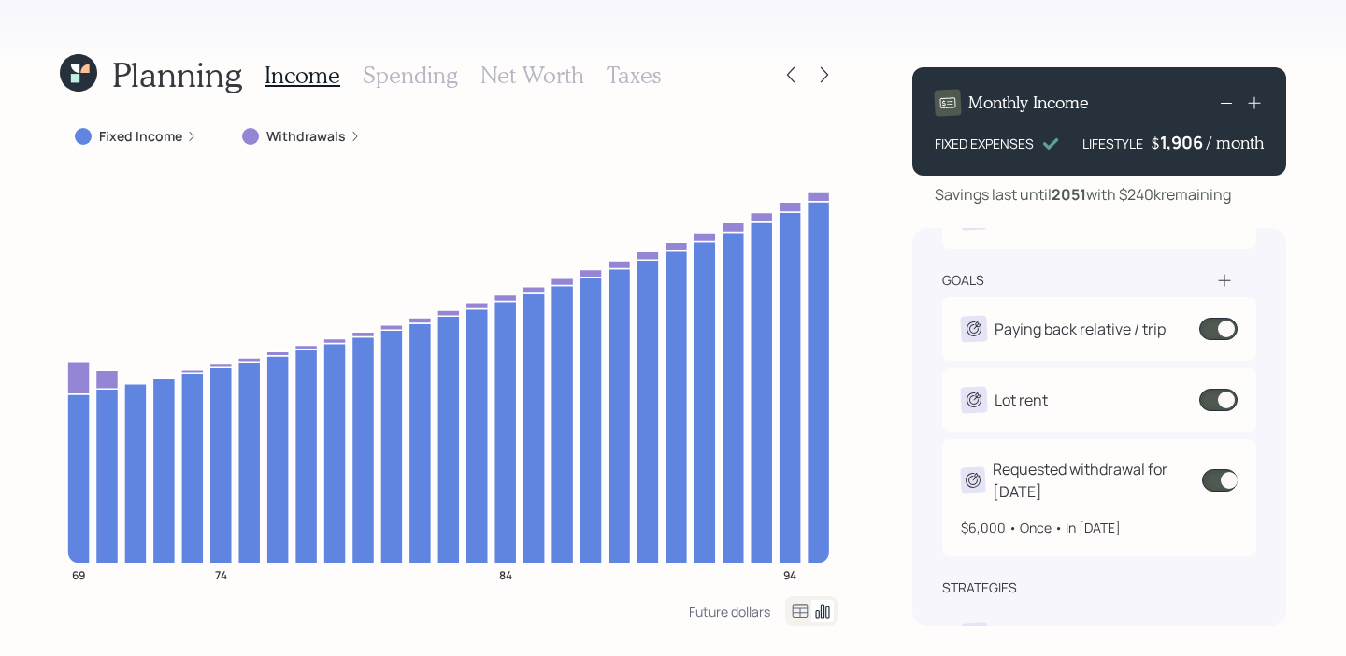
scroll to position [209, 0]
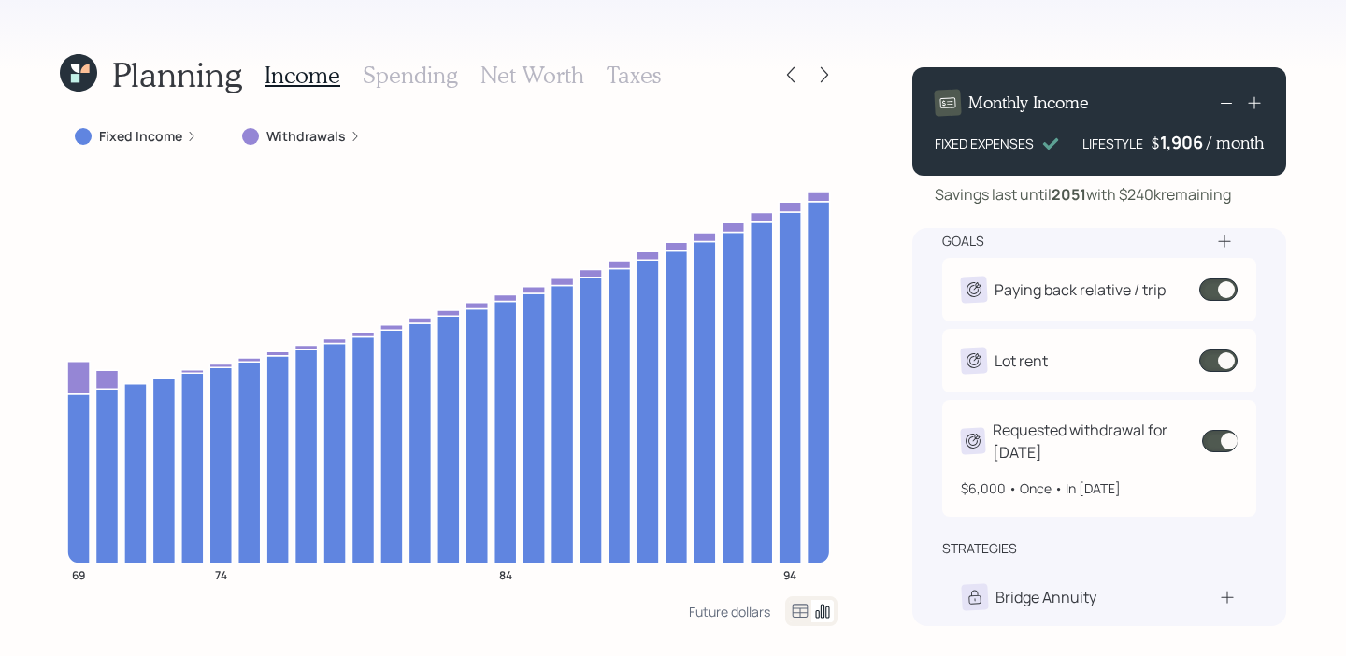
click at [1071, 463] on div "$6,000 • Once • In 2026" at bounding box center [1099, 480] width 277 height 35
select select "0"
select select "2026"
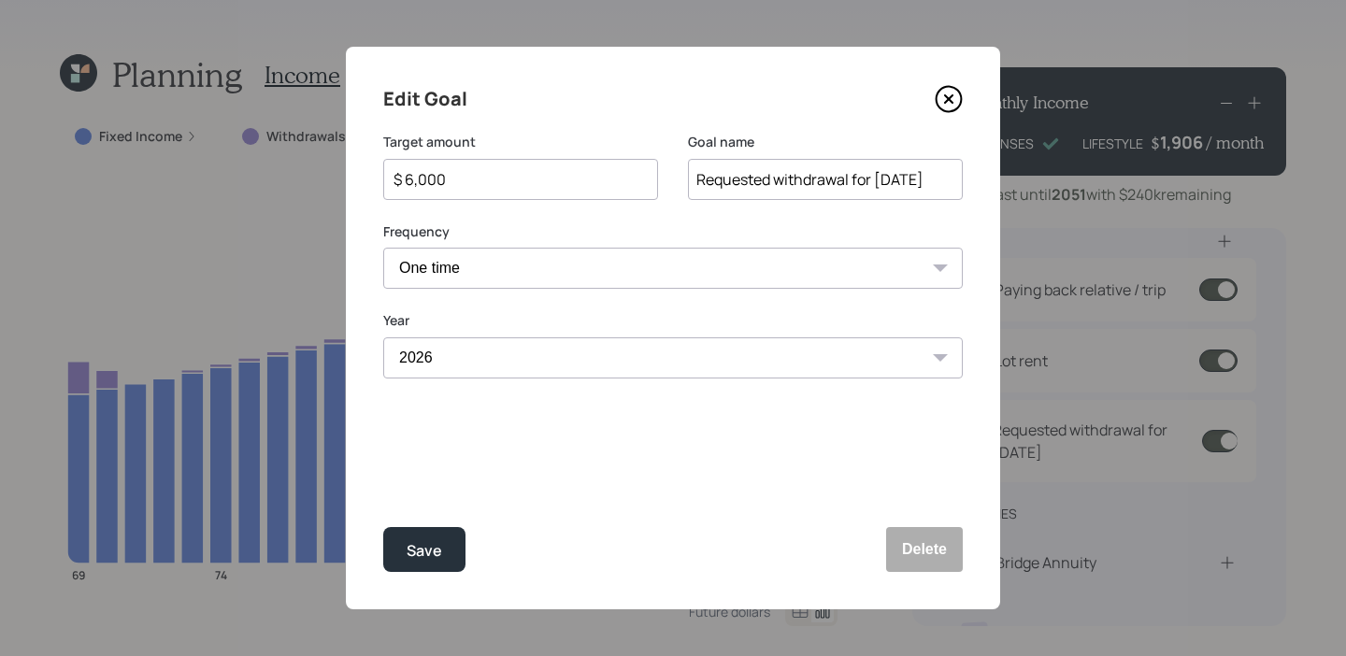
drag, startPoint x: 465, startPoint y: 186, endPoint x: 325, endPoint y: 173, distance: 140.8
click at [325, 173] on div "Edit Goal Target amount $ 6,000 Goal name Requested withdrawal for January 2026…" at bounding box center [673, 328] width 1346 height 656
click at [383, 527] on button "Save" at bounding box center [424, 549] width 82 height 45
type input "$ 6,000"
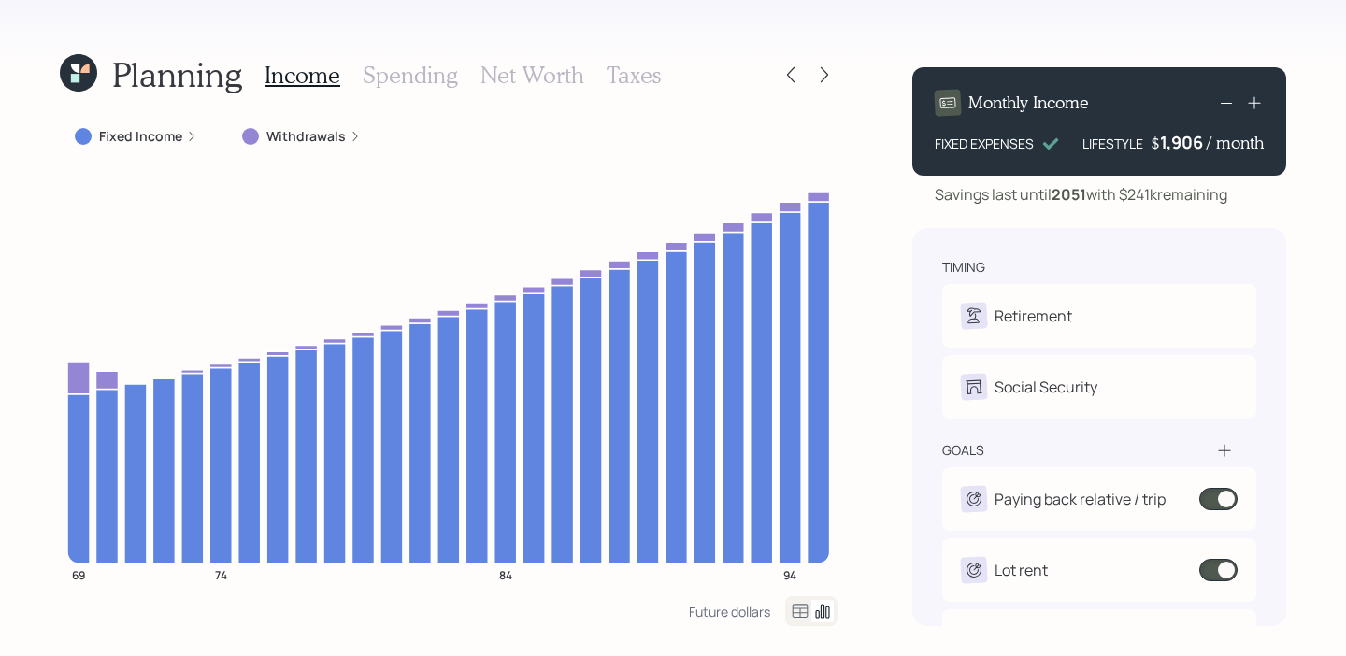
click at [57, 68] on div "Planning Income Spending Net Worth Taxes Fixed Income Withdrawals 69 74 84 94 F…" at bounding box center [673, 328] width 1346 height 656
click at [74, 68] on icon at bounding box center [75, 68] width 8 height 8
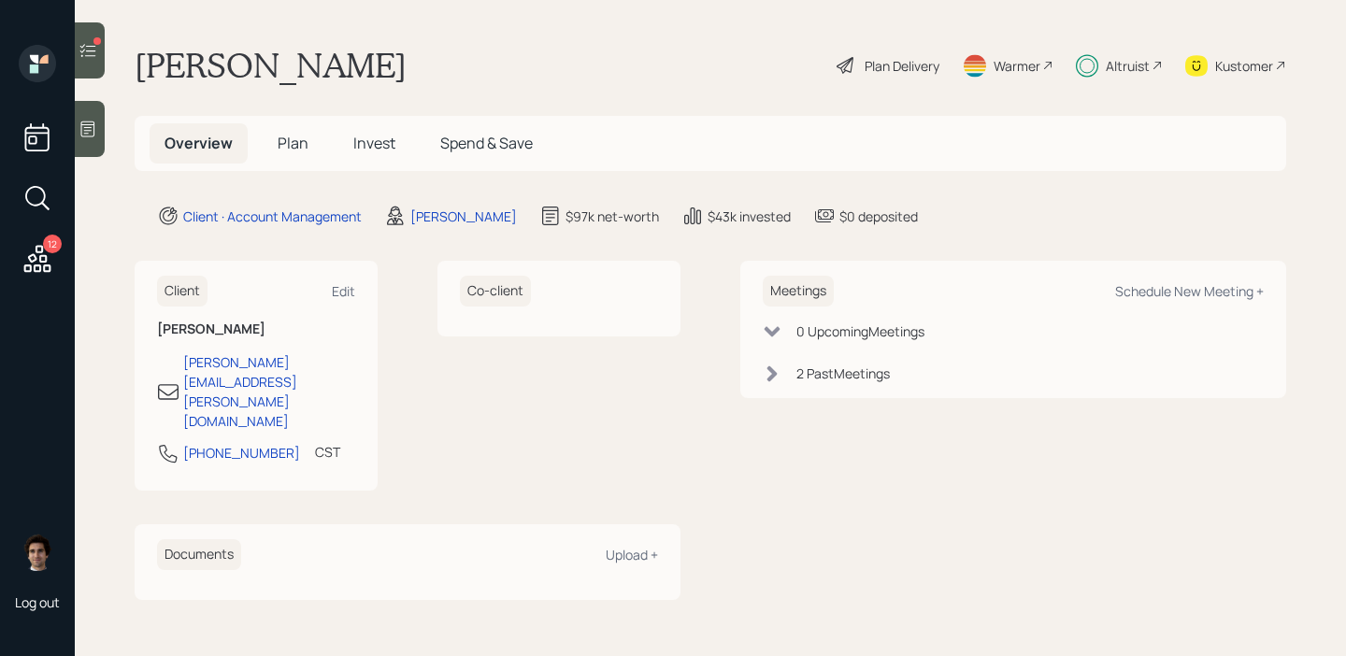
click at [97, 64] on div at bounding box center [90, 50] width 30 height 56
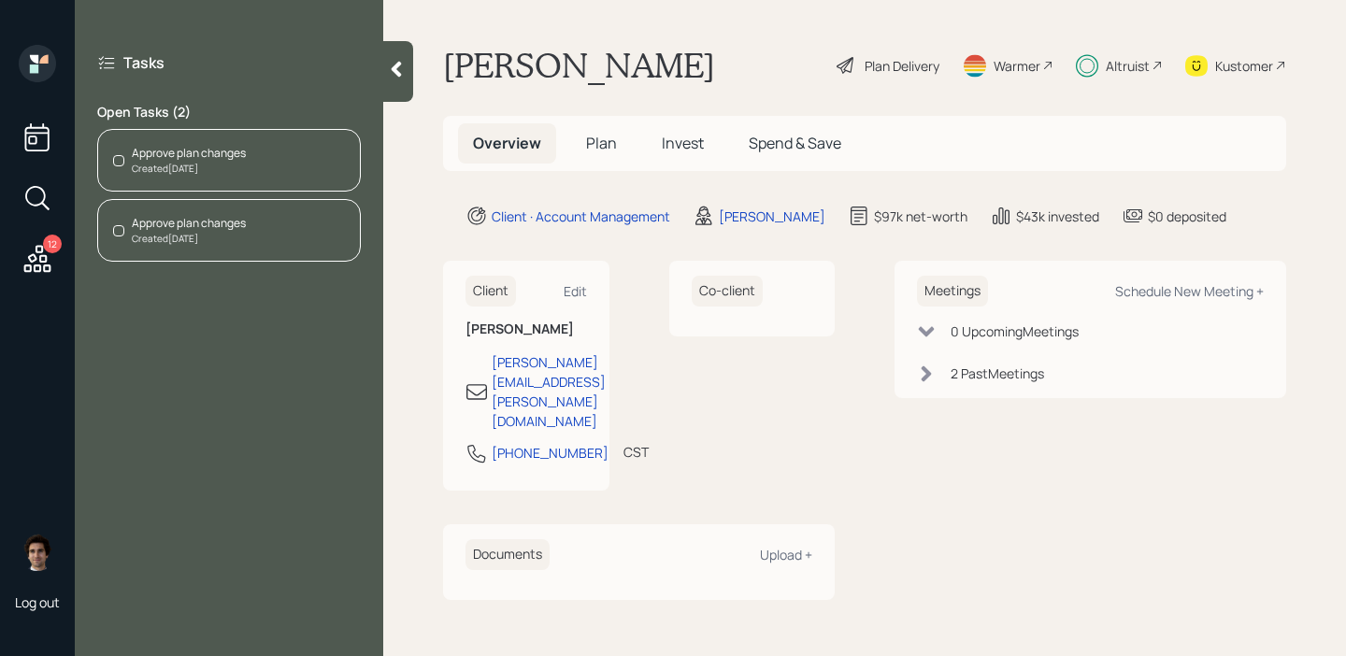
click at [214, 221] on div "Approve plan changes" at bounding box center [189, 223] width 114 height 17
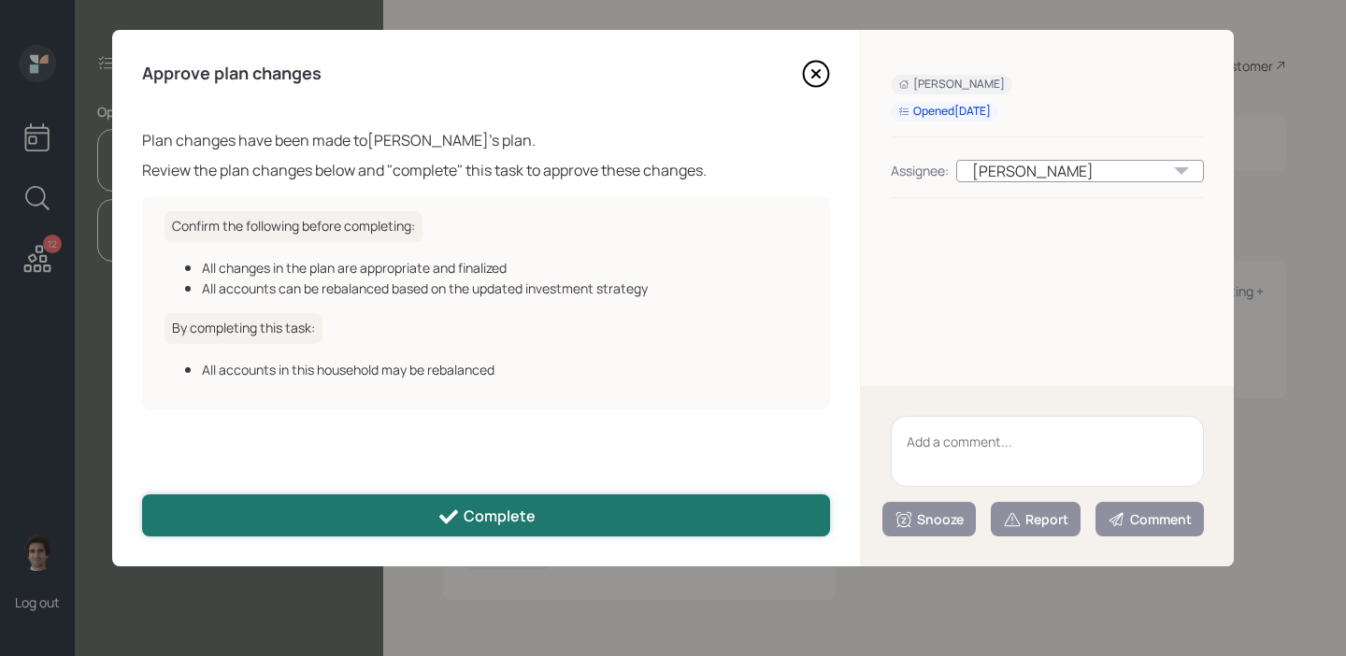
click at [508, 512] on div "Complete" at bounding box center [486, 517] width 98 height 22
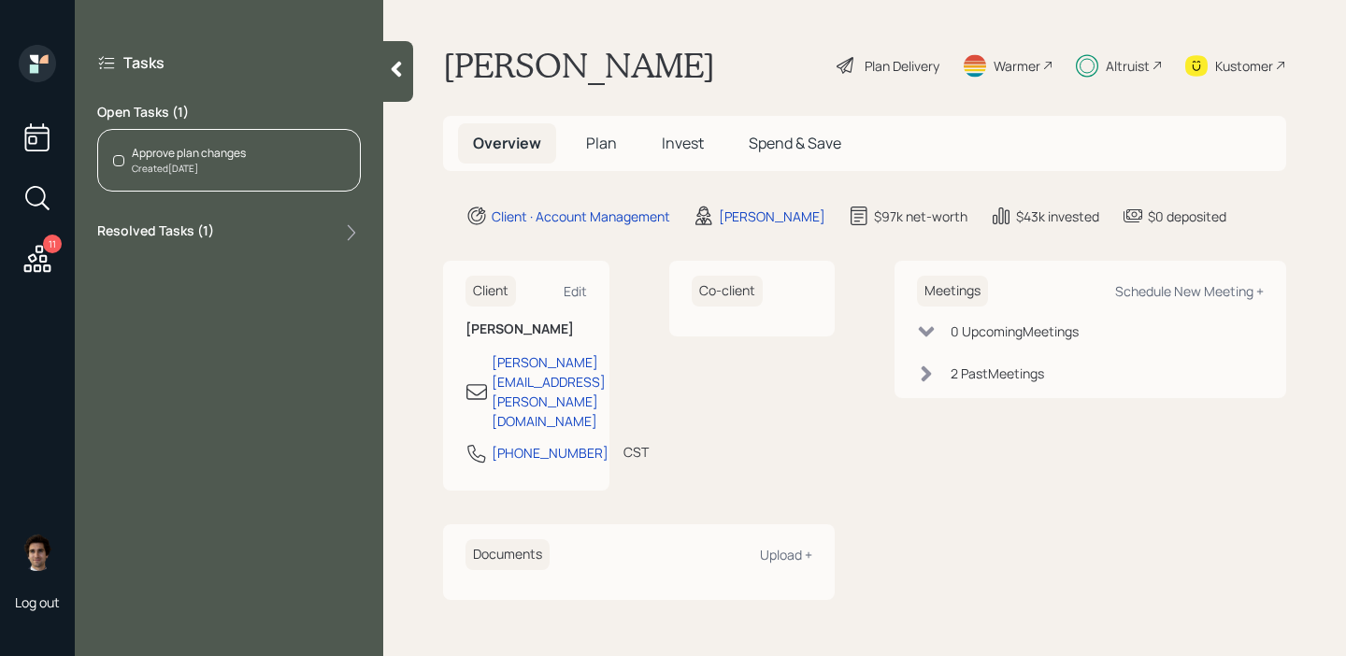
click at [167, 160] on div "Approve plan changes" at bounding box center [189, 153] width 114 height 17
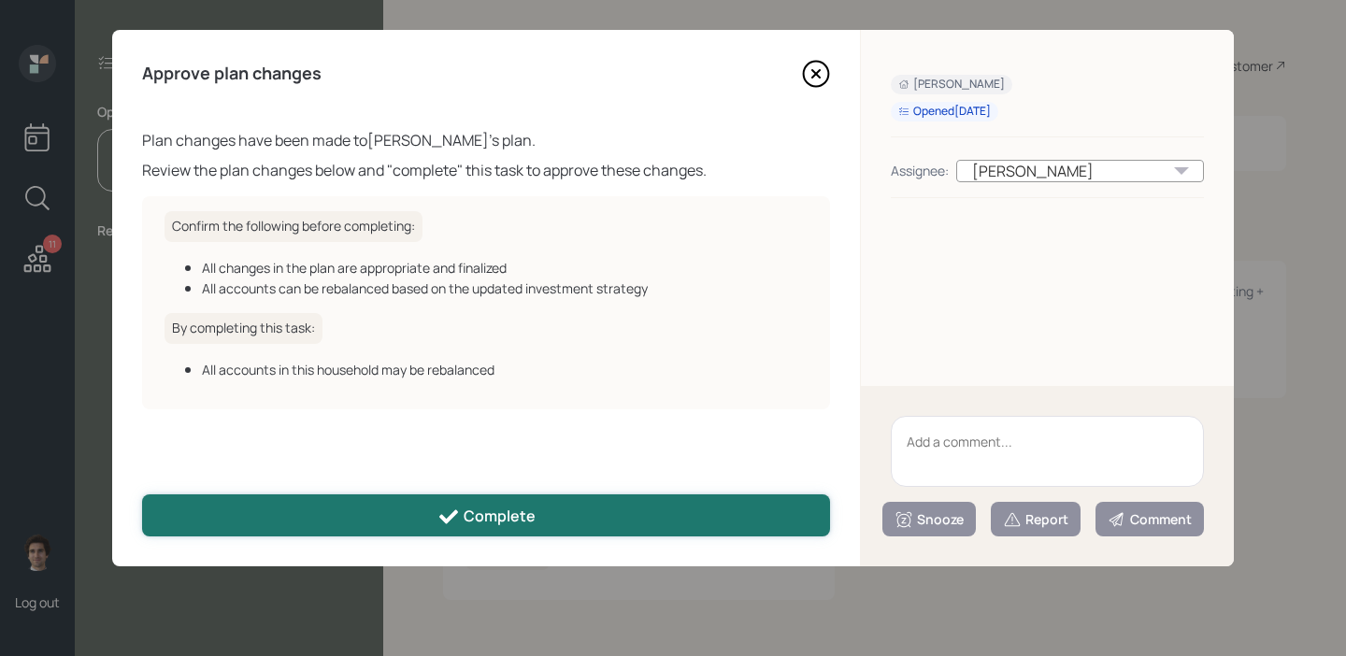
click at [474, 525] on div "Complete" at bounding box center [486, 517] width 98 height 22
